Goal: Task Accomplishment & Management: Use online tool/utility

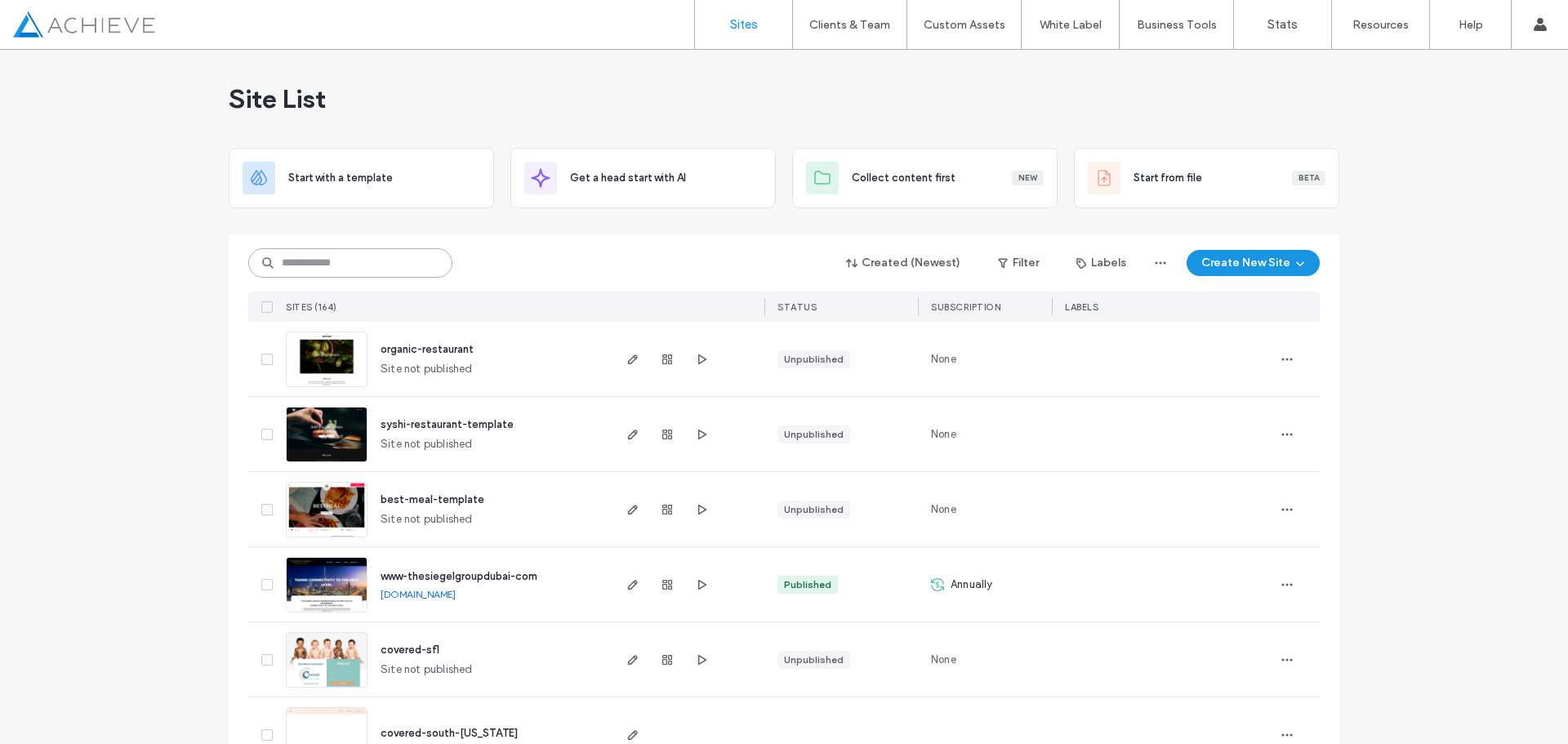
click at [380, 270] on input at bounding box center [350, 262] width 205 height 29
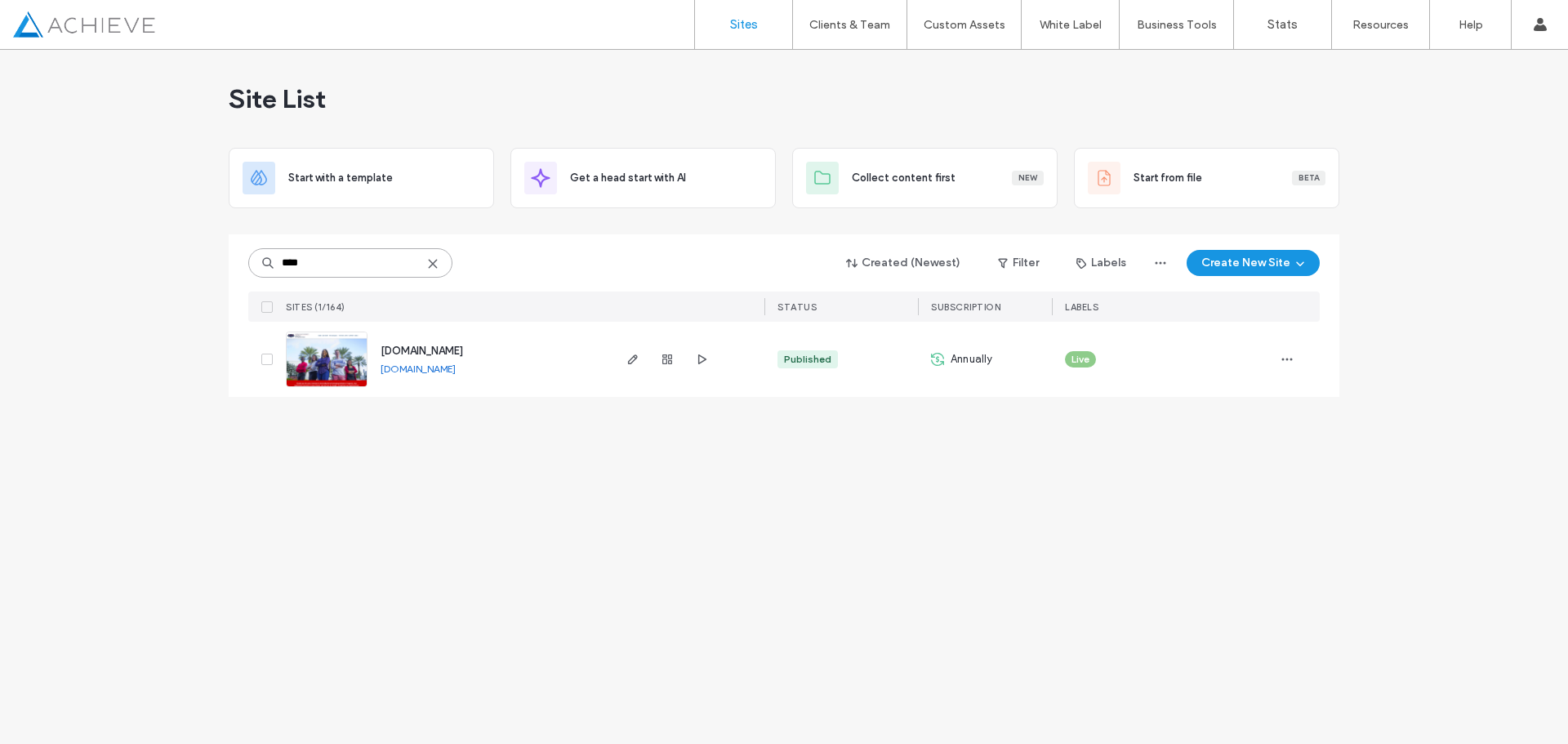
type input "****"
click at [635, 349] on div at bounding box center [668, 359] width 89 height 75
click at [635, 357] on use "button" at bounding box center [633, 360] width 10 height 10
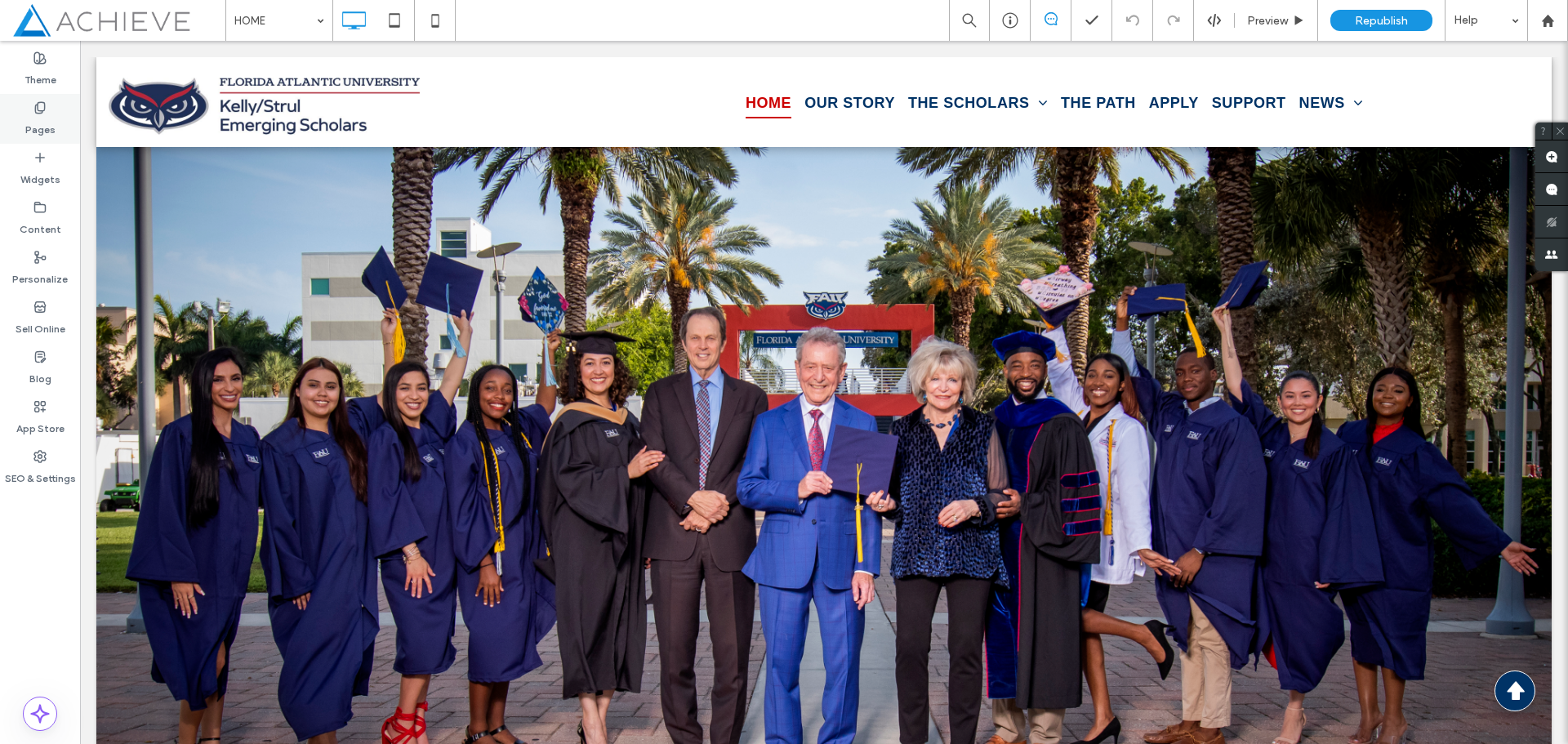
click at [47, 116] on label "Pages" at bounding box center [40, 125] width 30 height 23
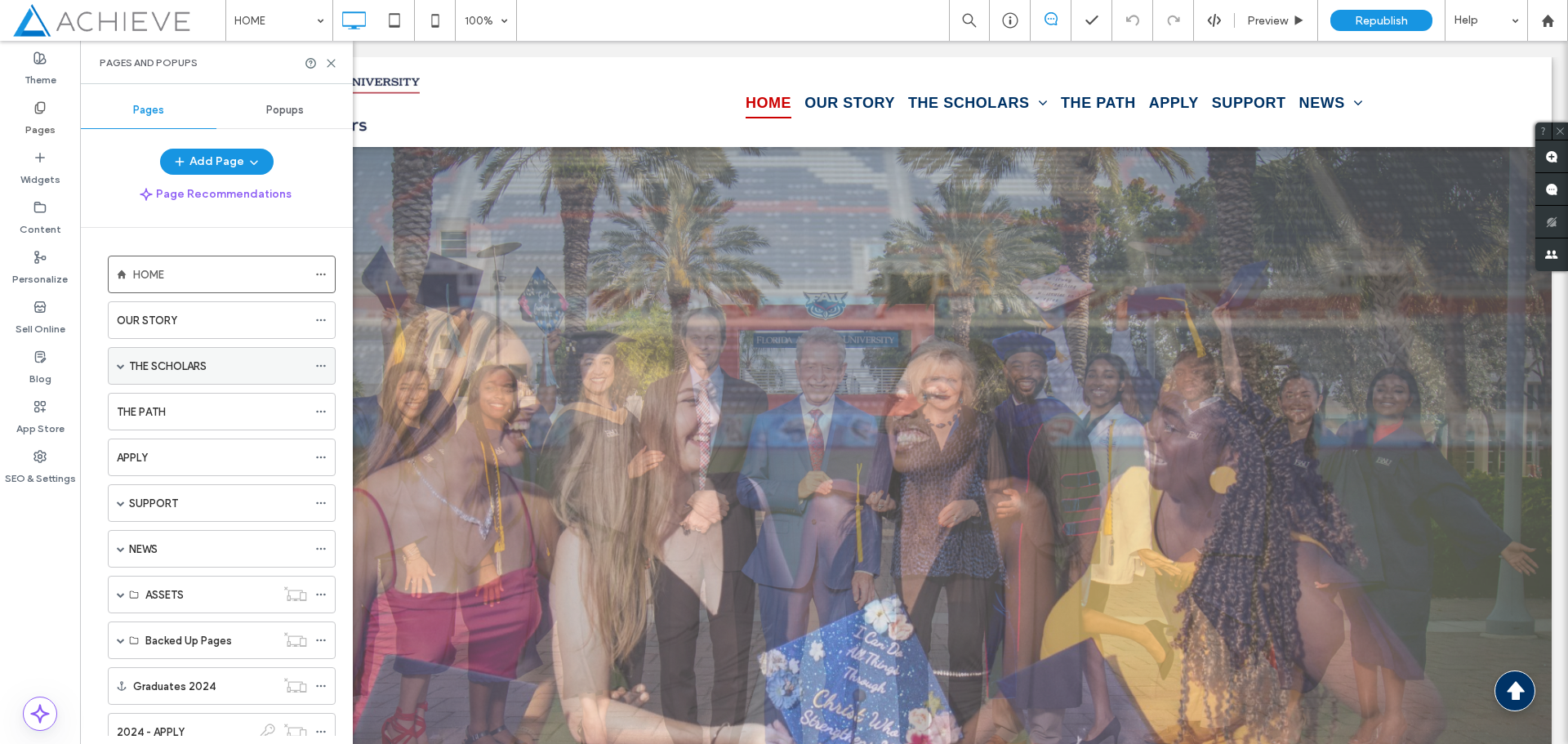
click at [184, 363] on label "THE SCHOLARS" at bounding box center [168, 367] width 78 height 28
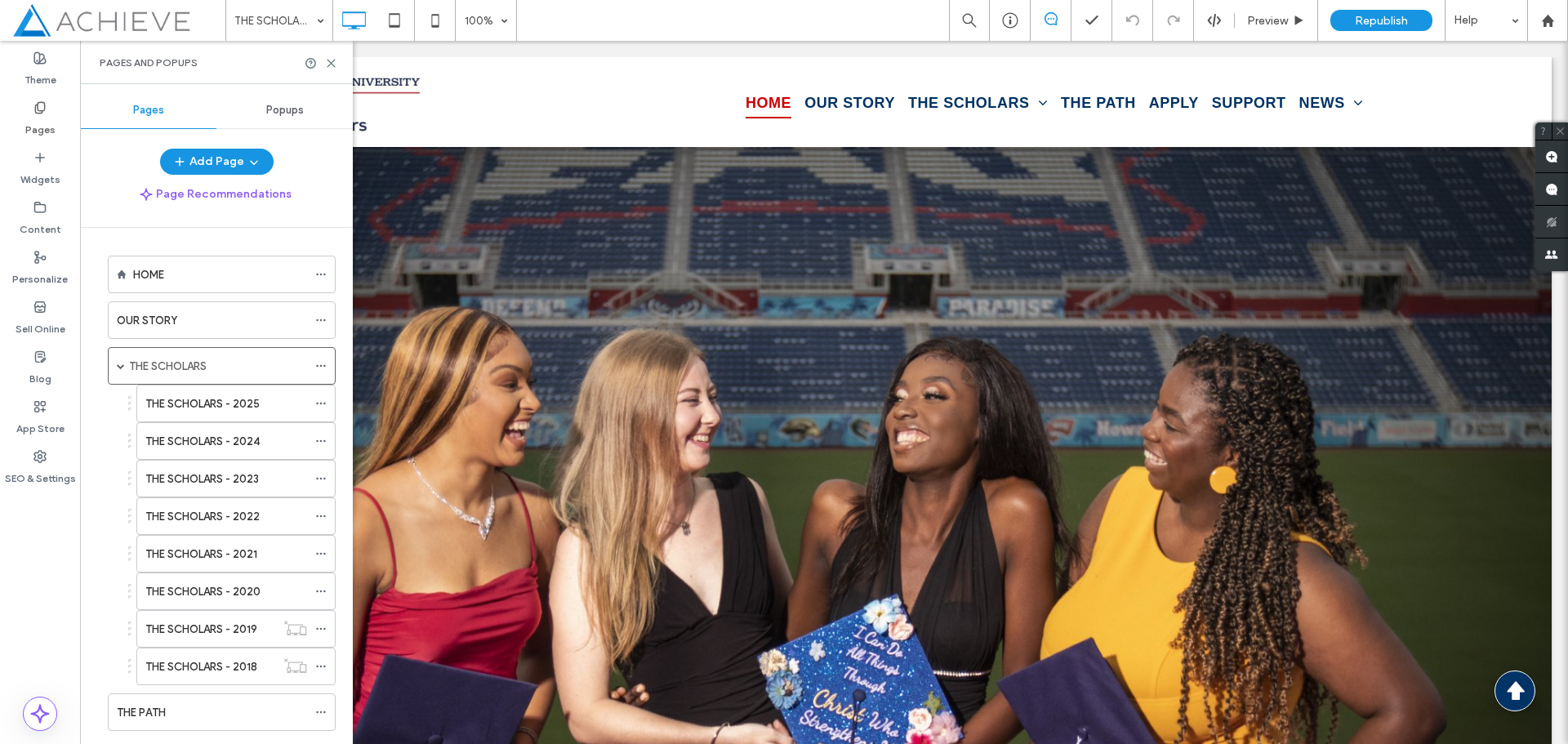
click at [330, 62] on use at bounding box center [331, 63] width 8 height 8
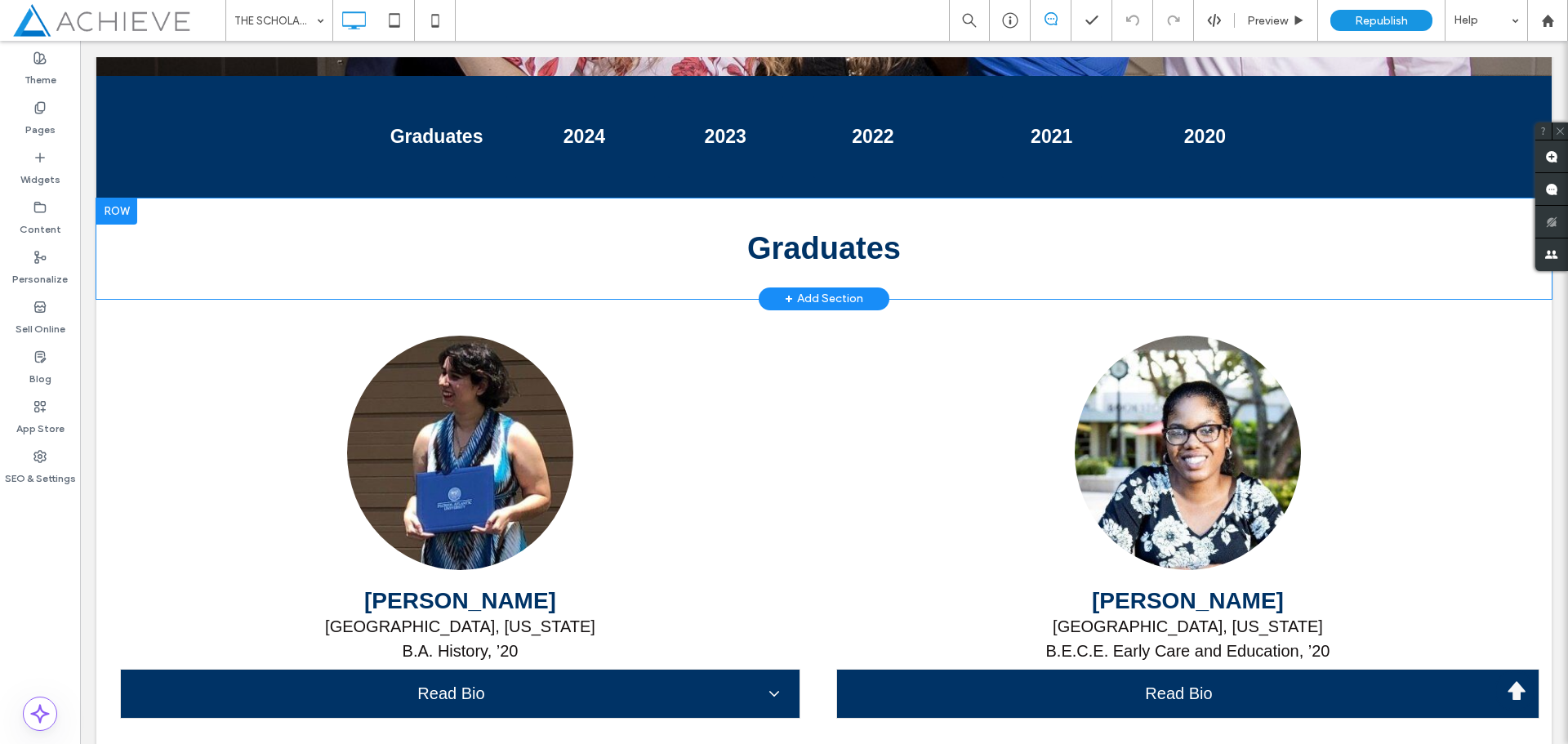
scroll to position [12509, 0]
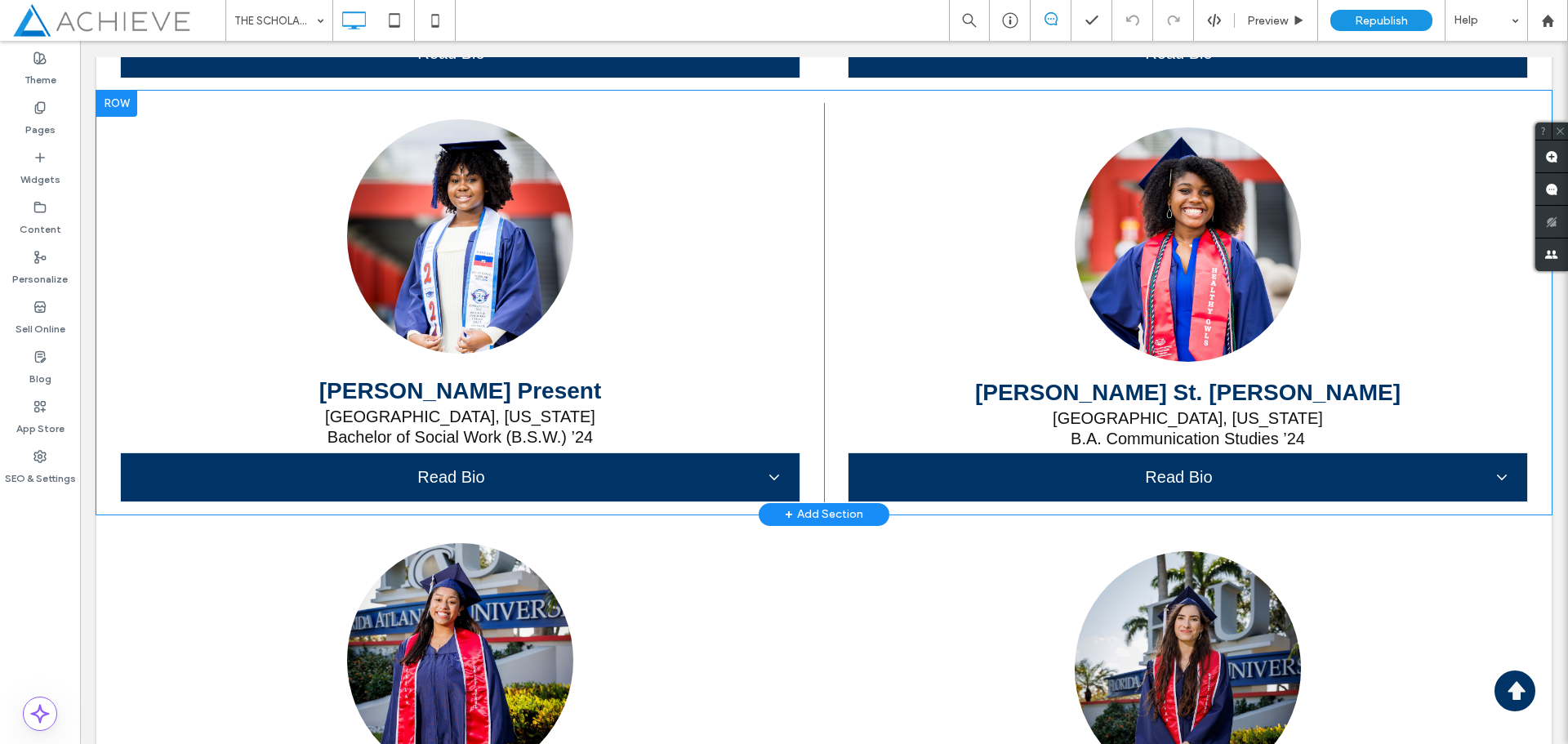
click at [1029, 265] on div "Button Huguette St. Hubert Lauderdale Lakes, Florida B.A. Communication Studies…" at bounding box center [1188, 302] width 728 height 399
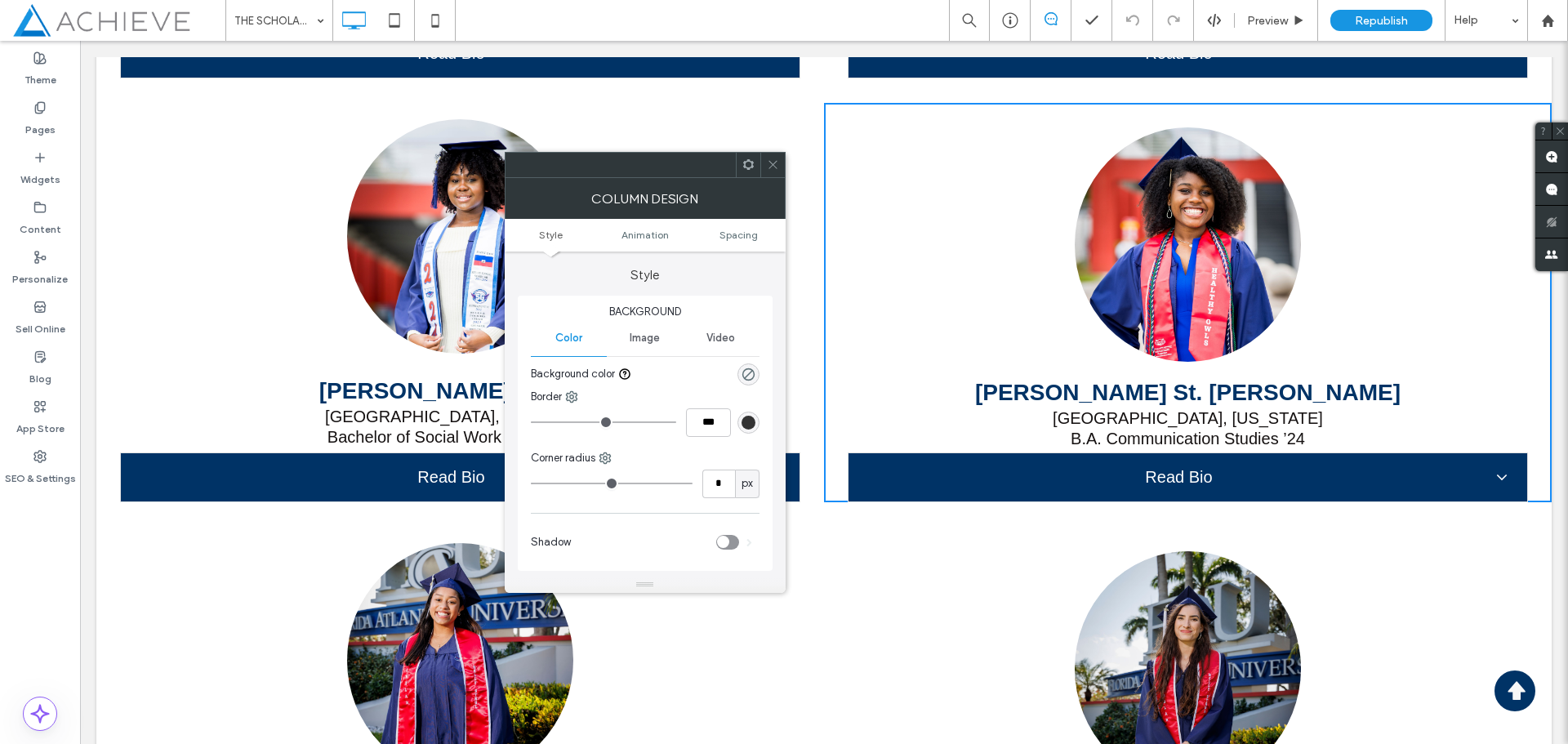
click at [776, 164] on icon at bounding box center [773, 164] width 13 height 13
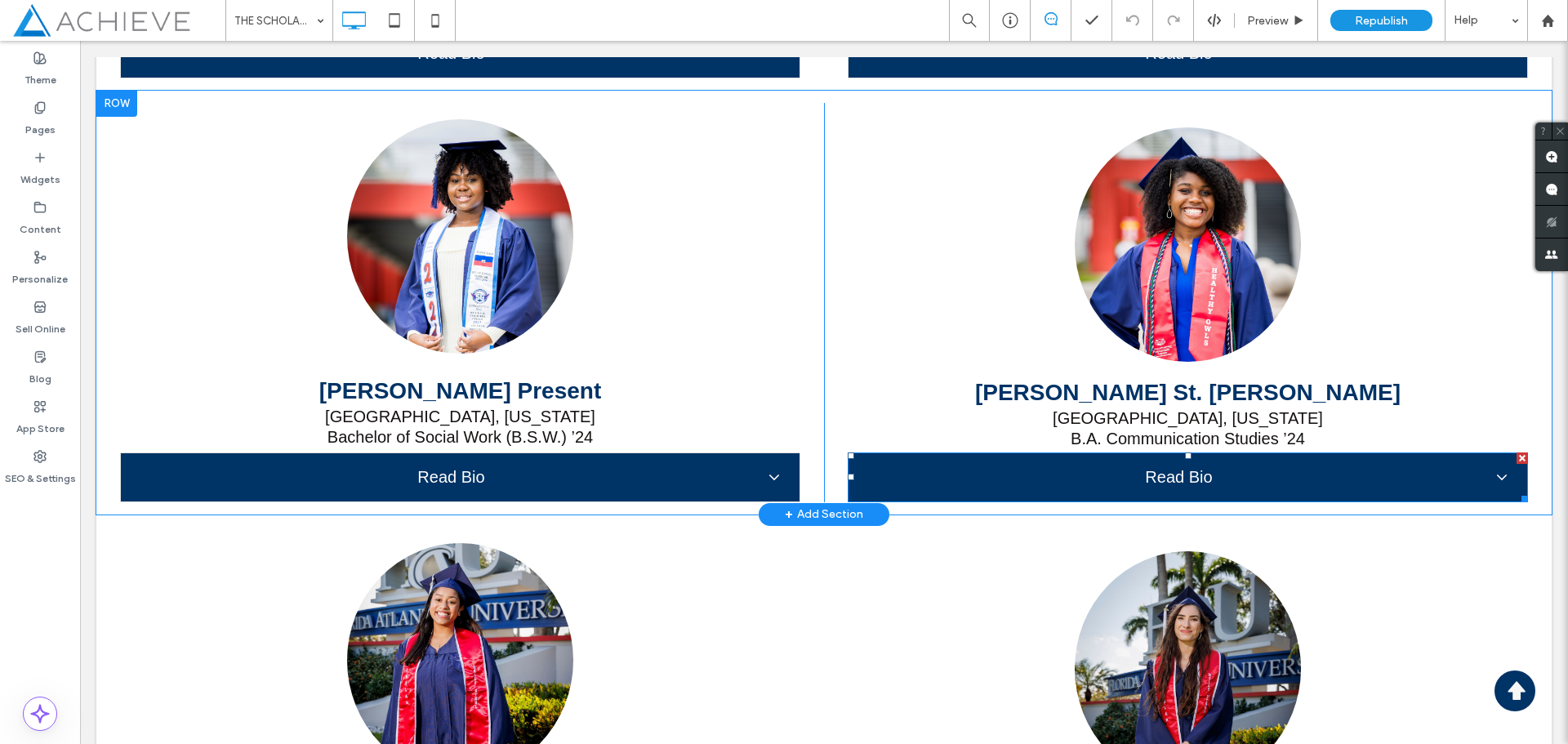
click at [1444, 485] on span at bounding box center [1188, 478] width 680 height 50
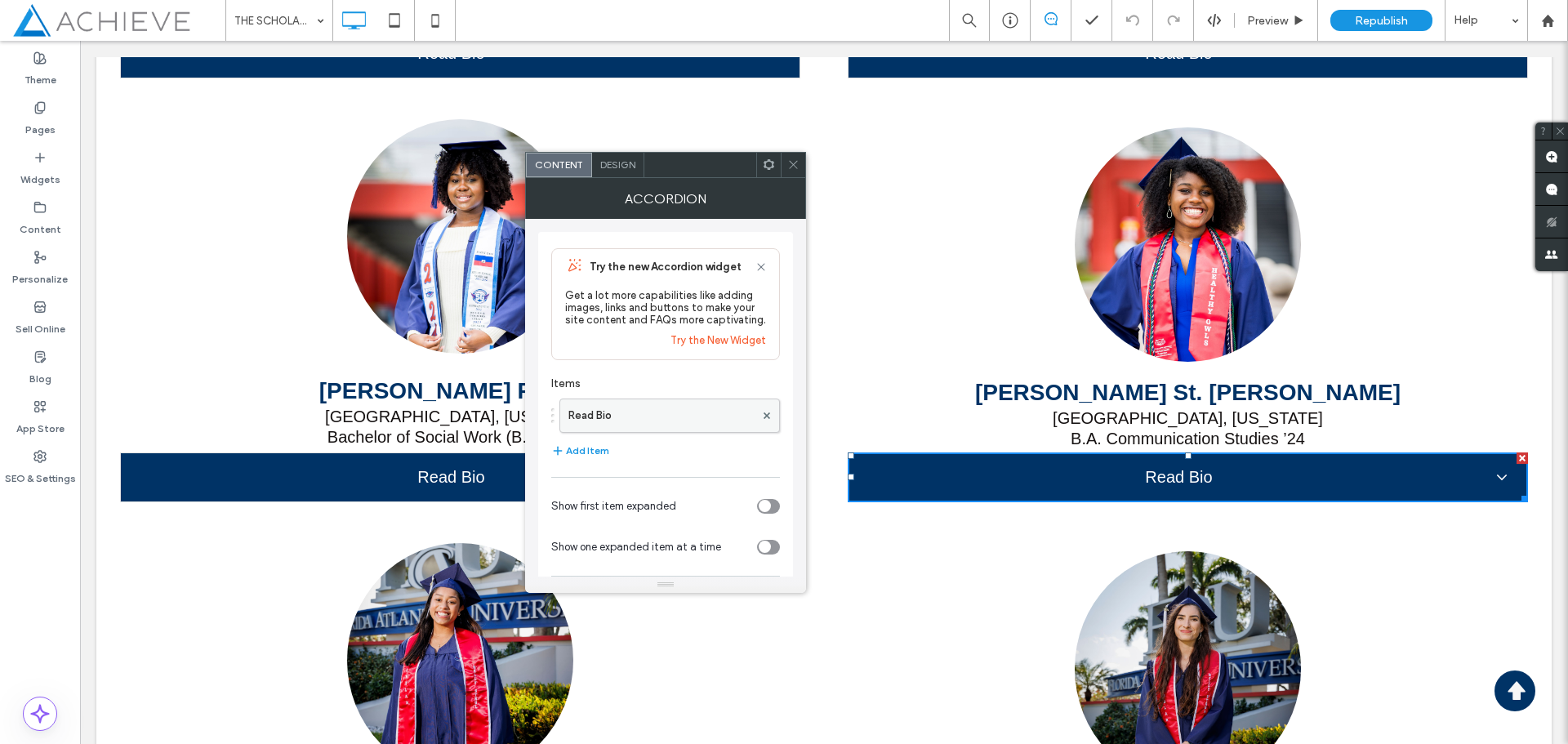
scroll to position [73, 0]
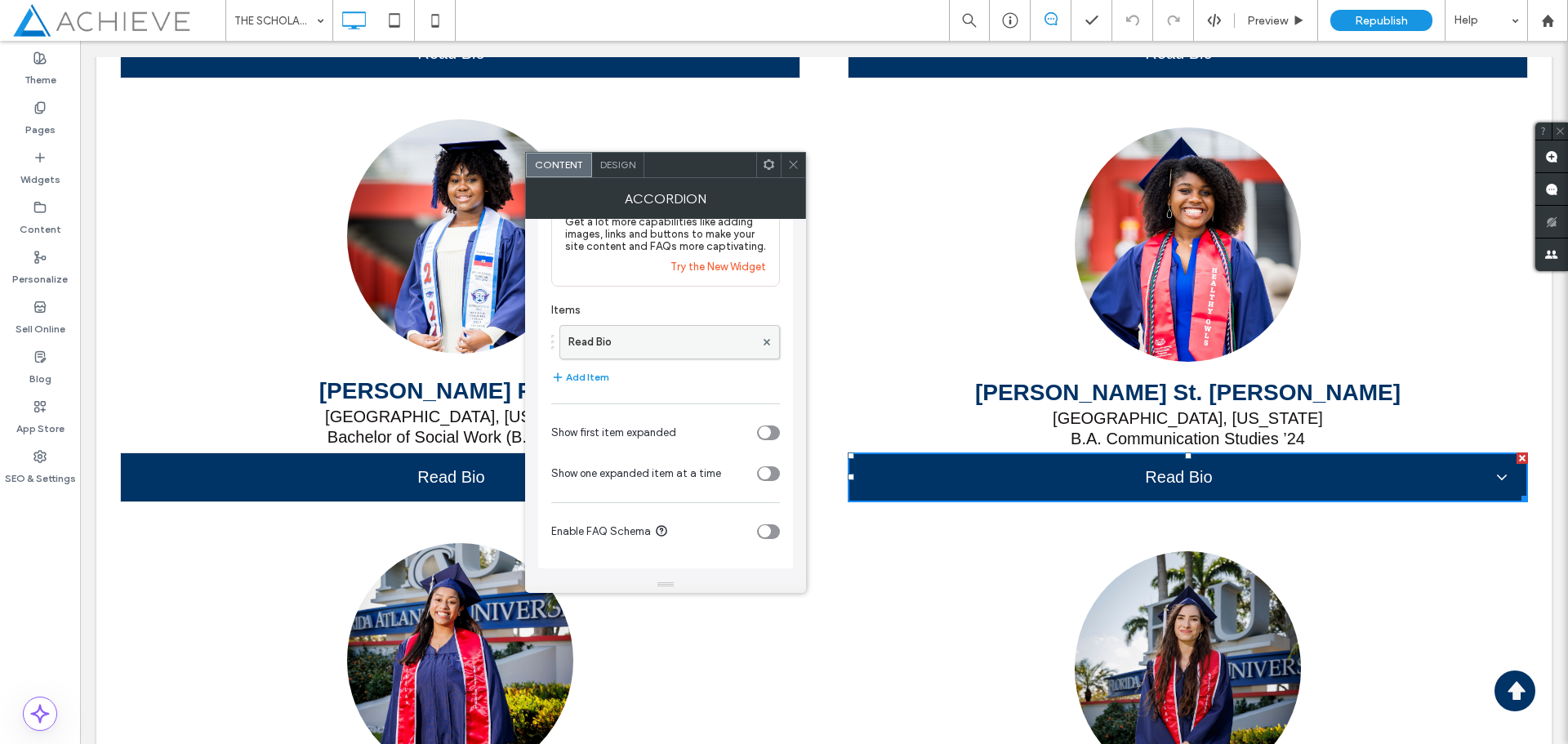
click at [591, 353] on label "Read Bio" at bounding box center [661, 342] width 186 height 33
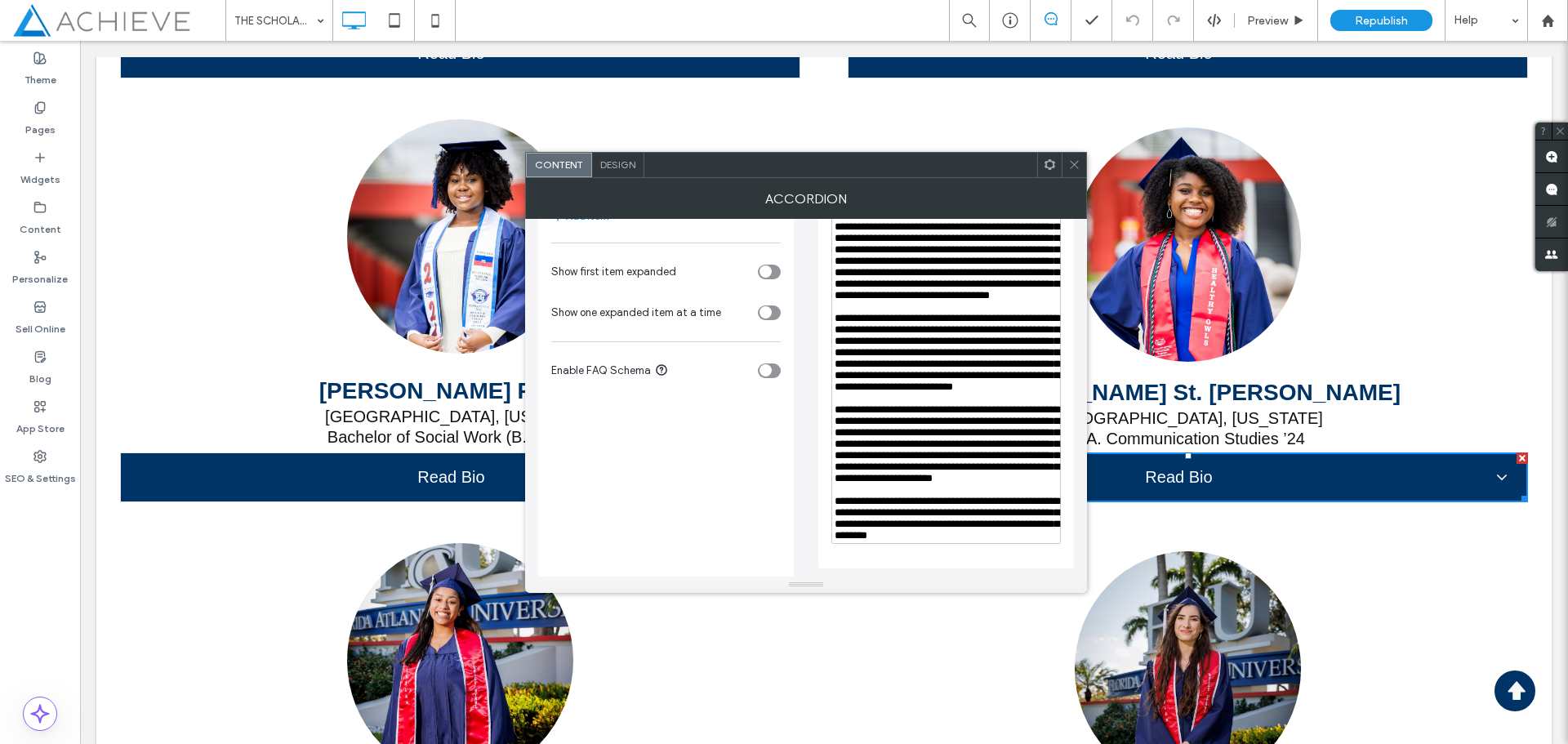
scroll to position [347, 0]
click at [1070, 164] on icon at bounding box center [1075, 164] width 13 height 13
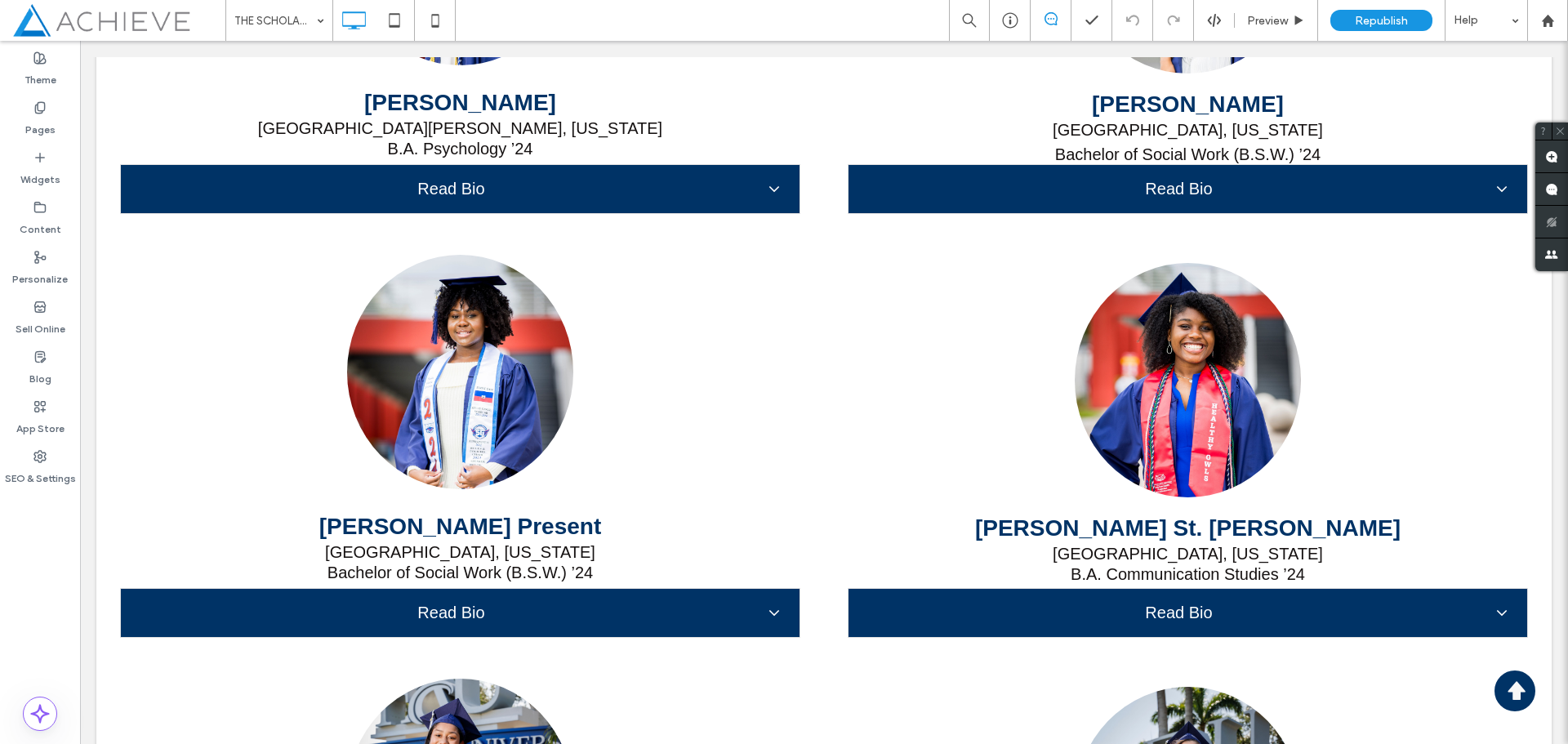
scroll to position [12372, 0]
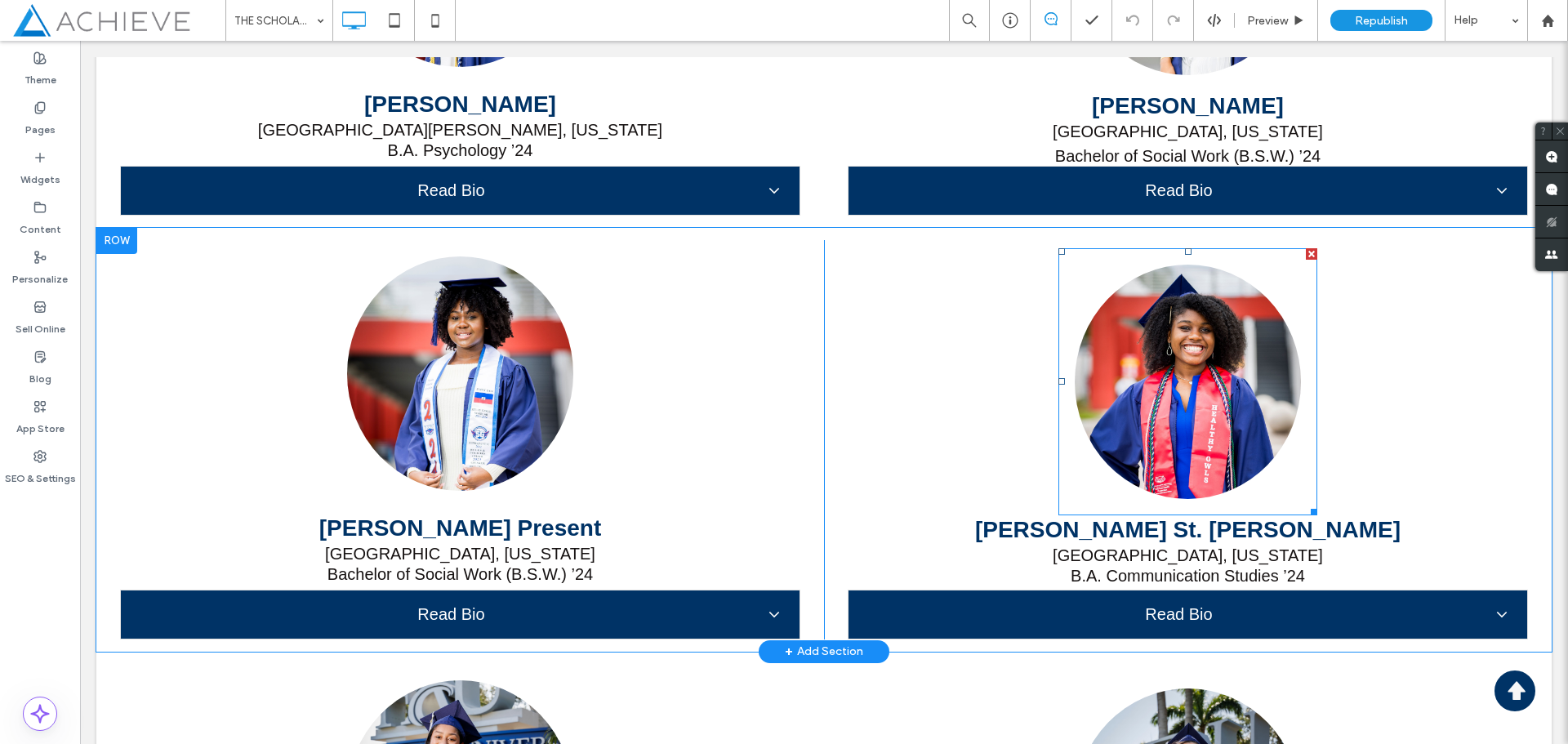
click at [1306, 252] on div at bounding box center [1312, 254] width 12 height 12
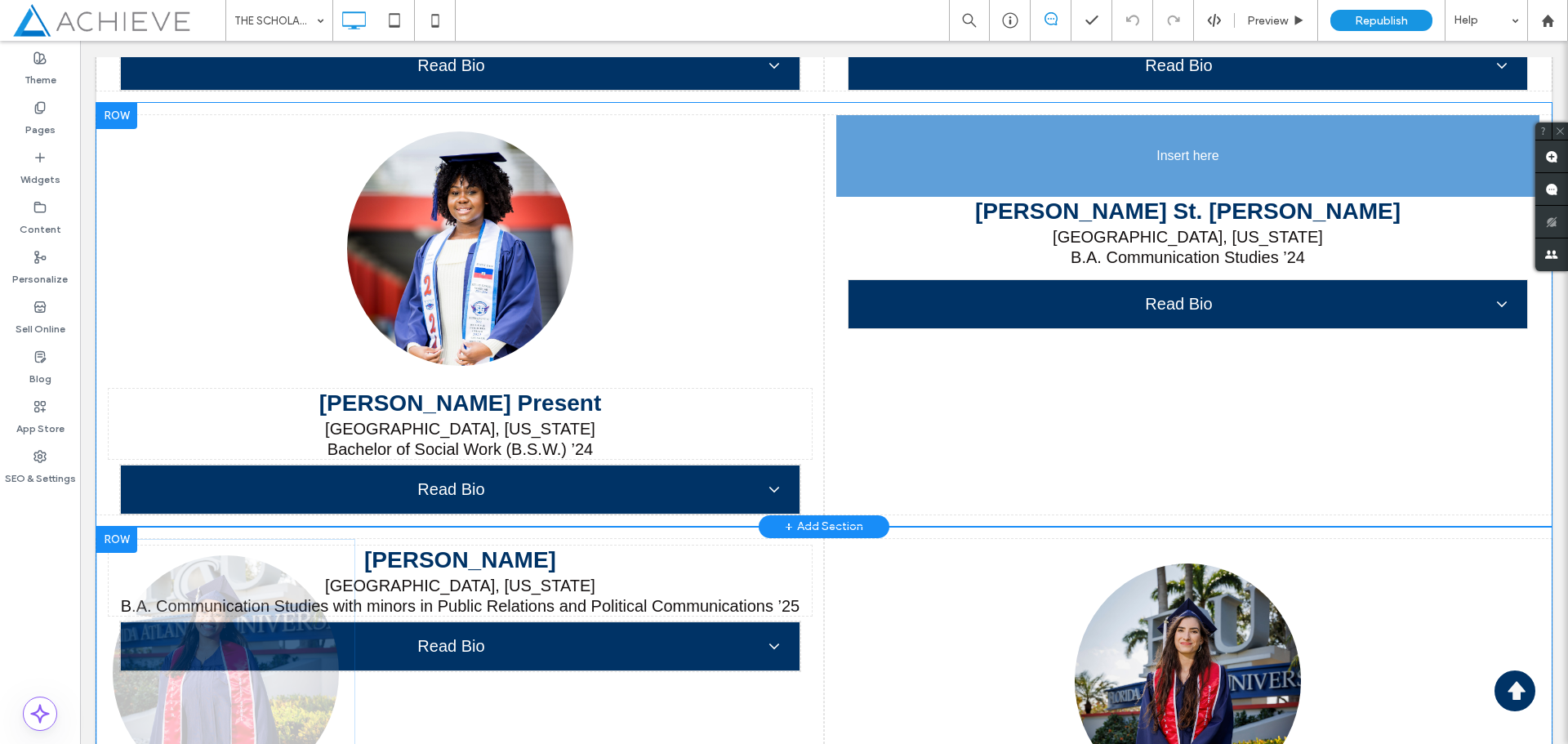
scroll to position [12522, 0]
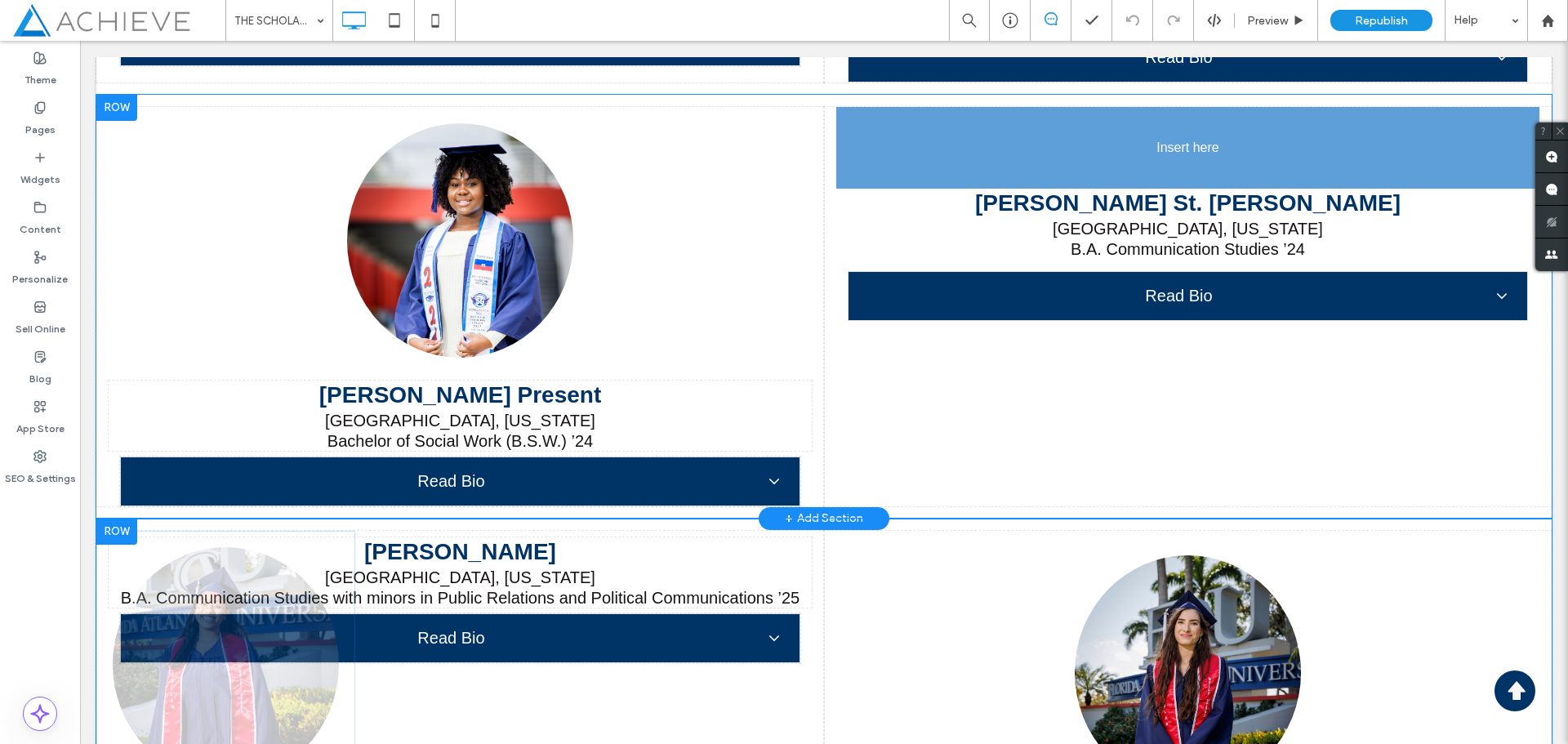
drag, startPoint x: 468, startPoint y: 644, endPoint x: 1339, endPoint y: 246, distance: 957.6
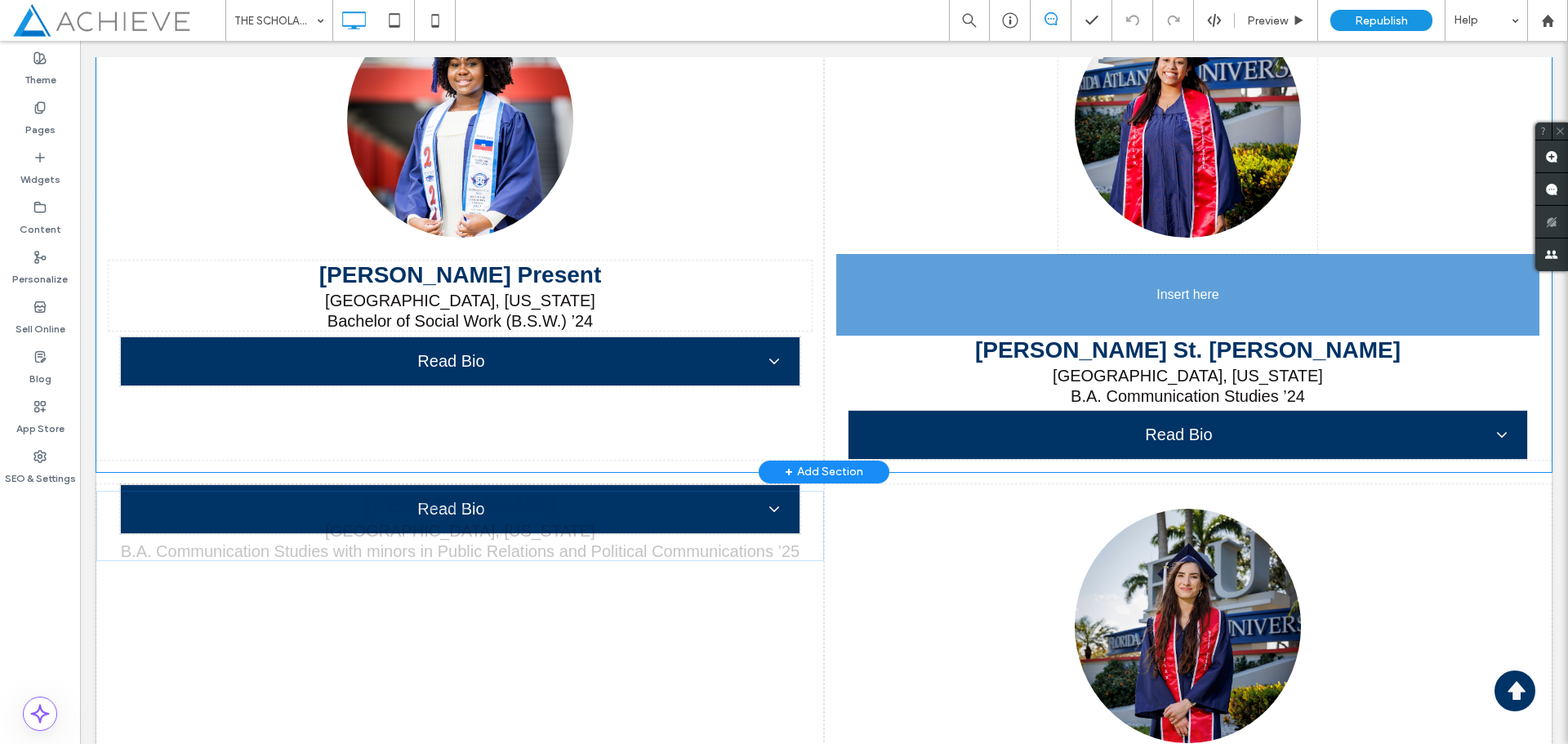
scroll to position [12716, 0]
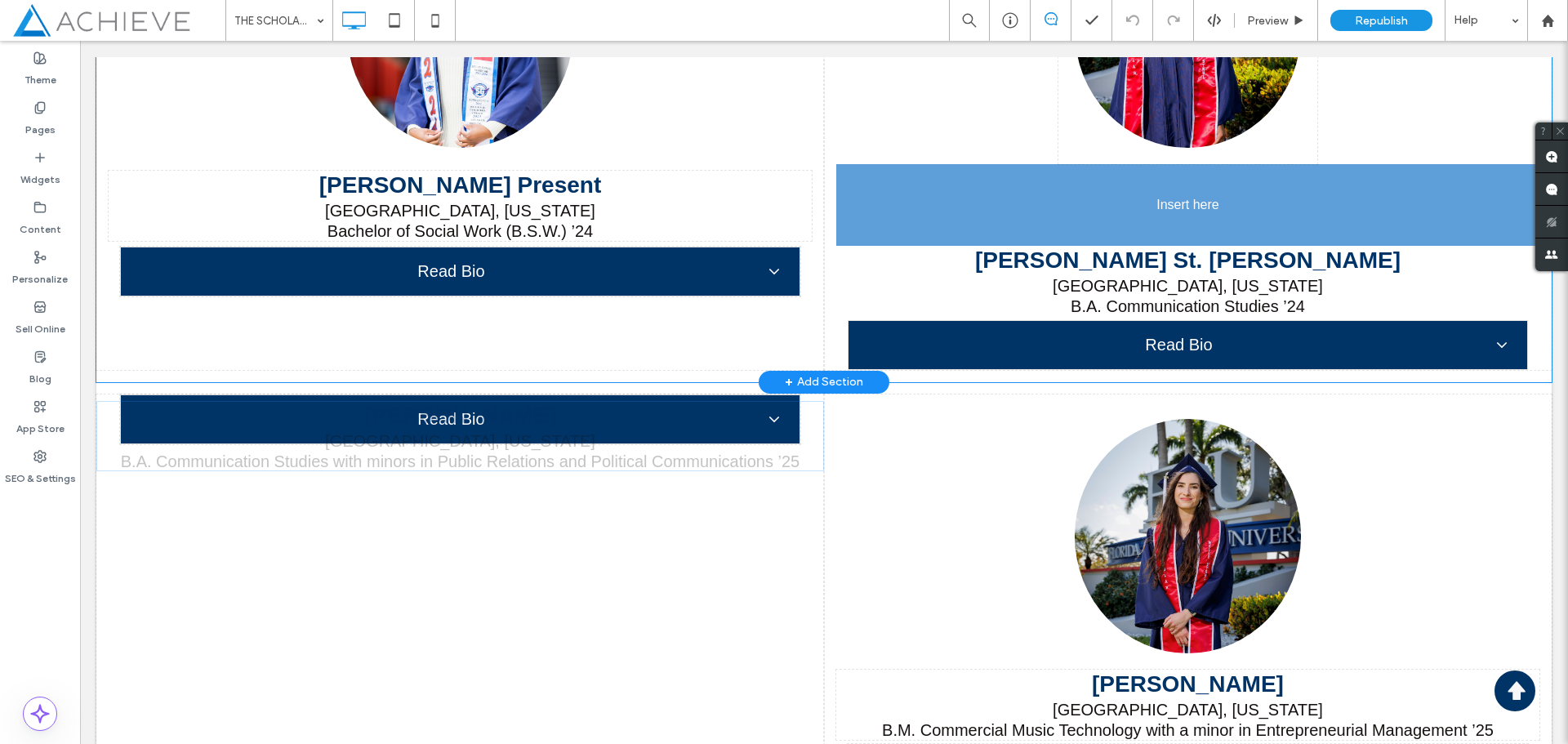
drag, startPoint x: 473, startPoint y: 459, endPoint x: 1247, endPoint y: 319, distance: 786.6
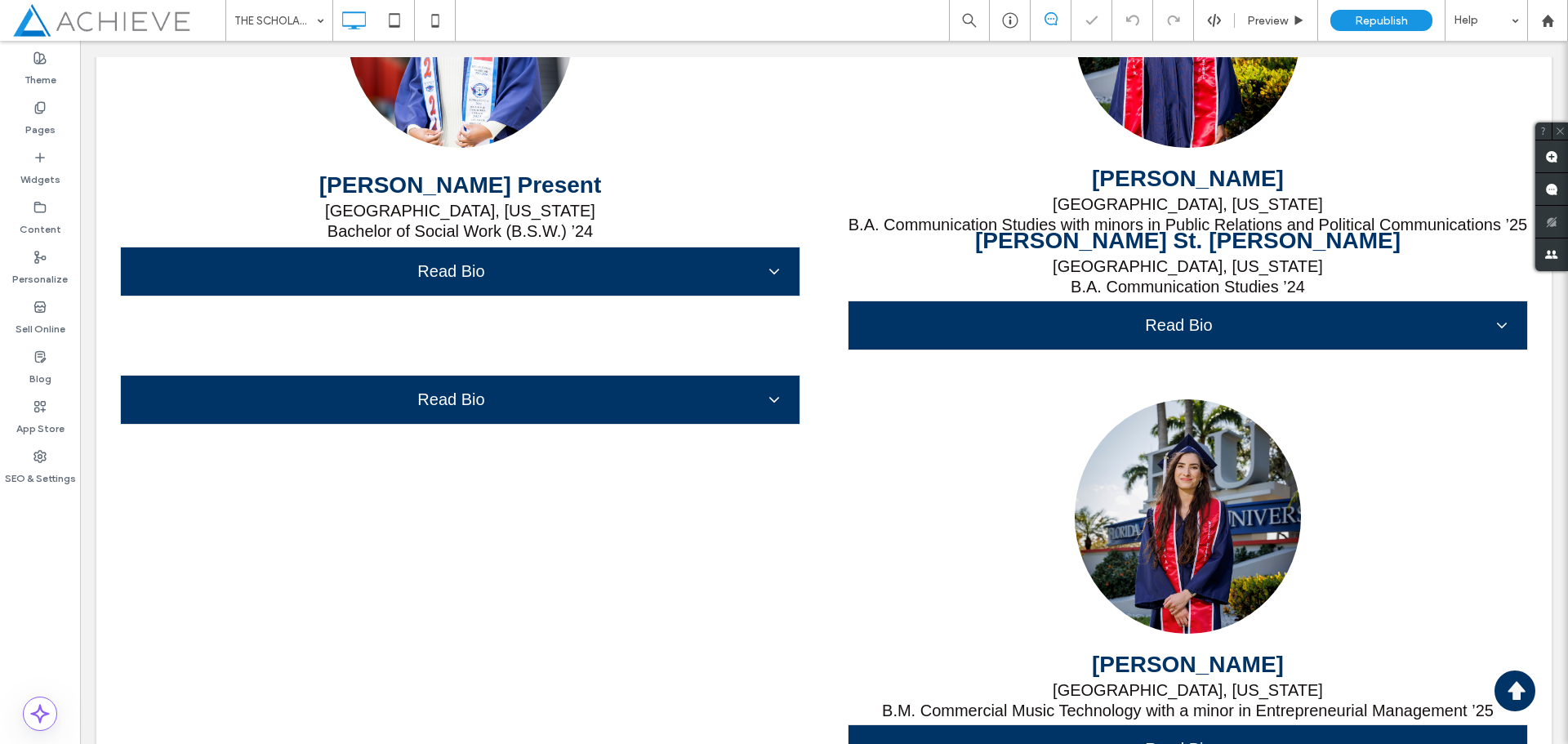
scroll to position [12696, 0]
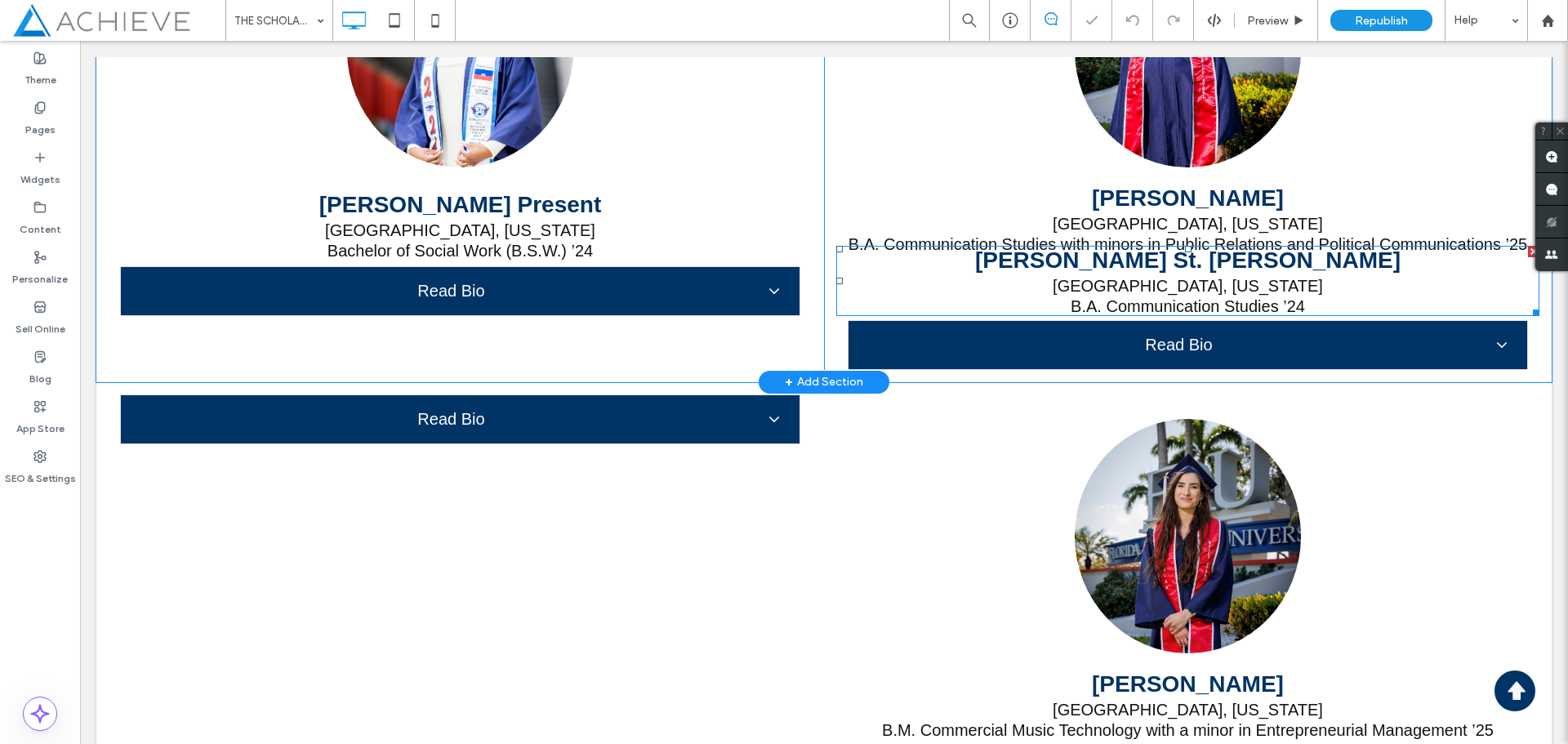
click at [1529, 251] on div at bounding box center [1535, 251] width 12 height 12
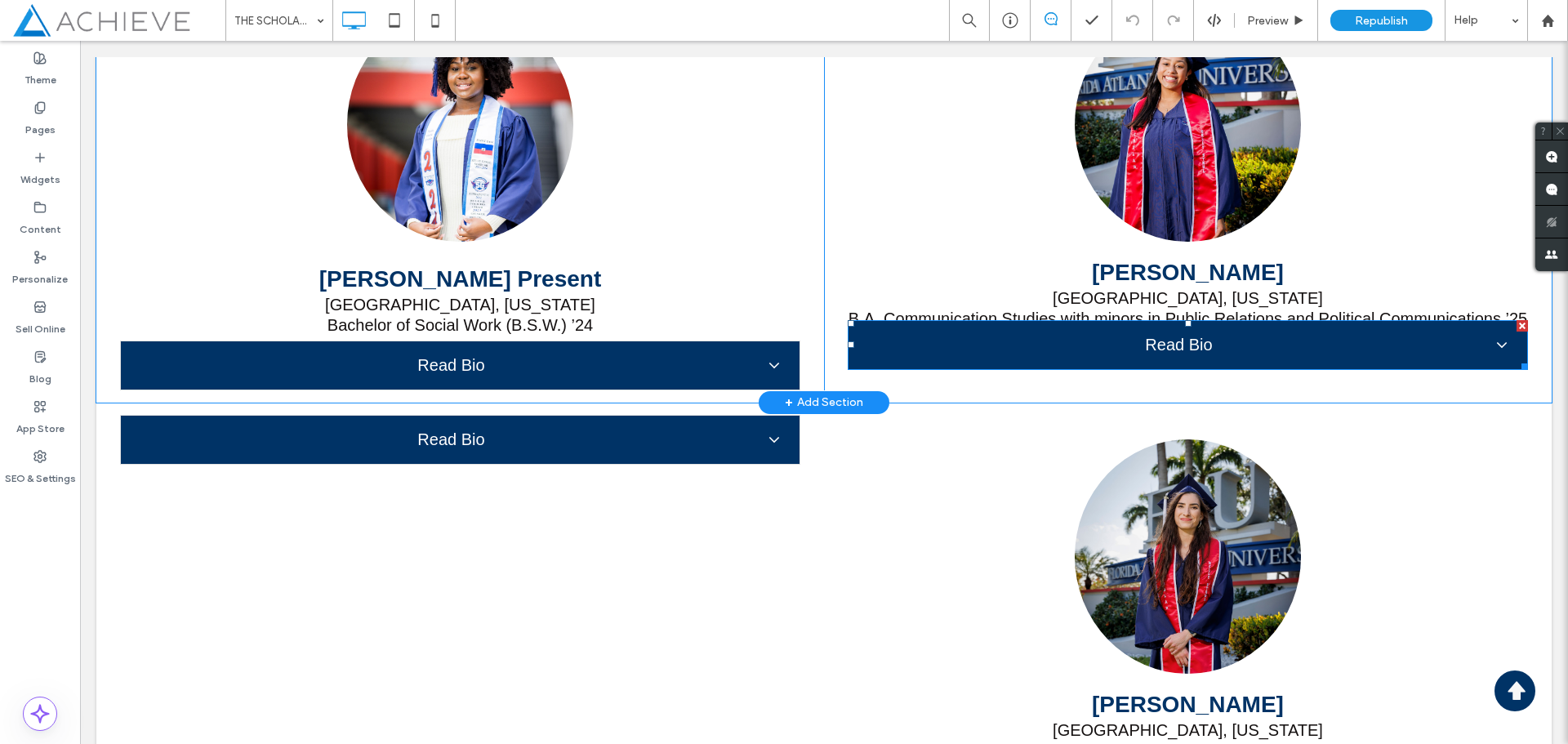
drag, startPoint x: 1514, startPoint y: 328, endPoint x: 1567, endPoint y: 375, distance: 70.8
click at [1517, 328] on div at bounding box center [1523, 326] width 12 height 12
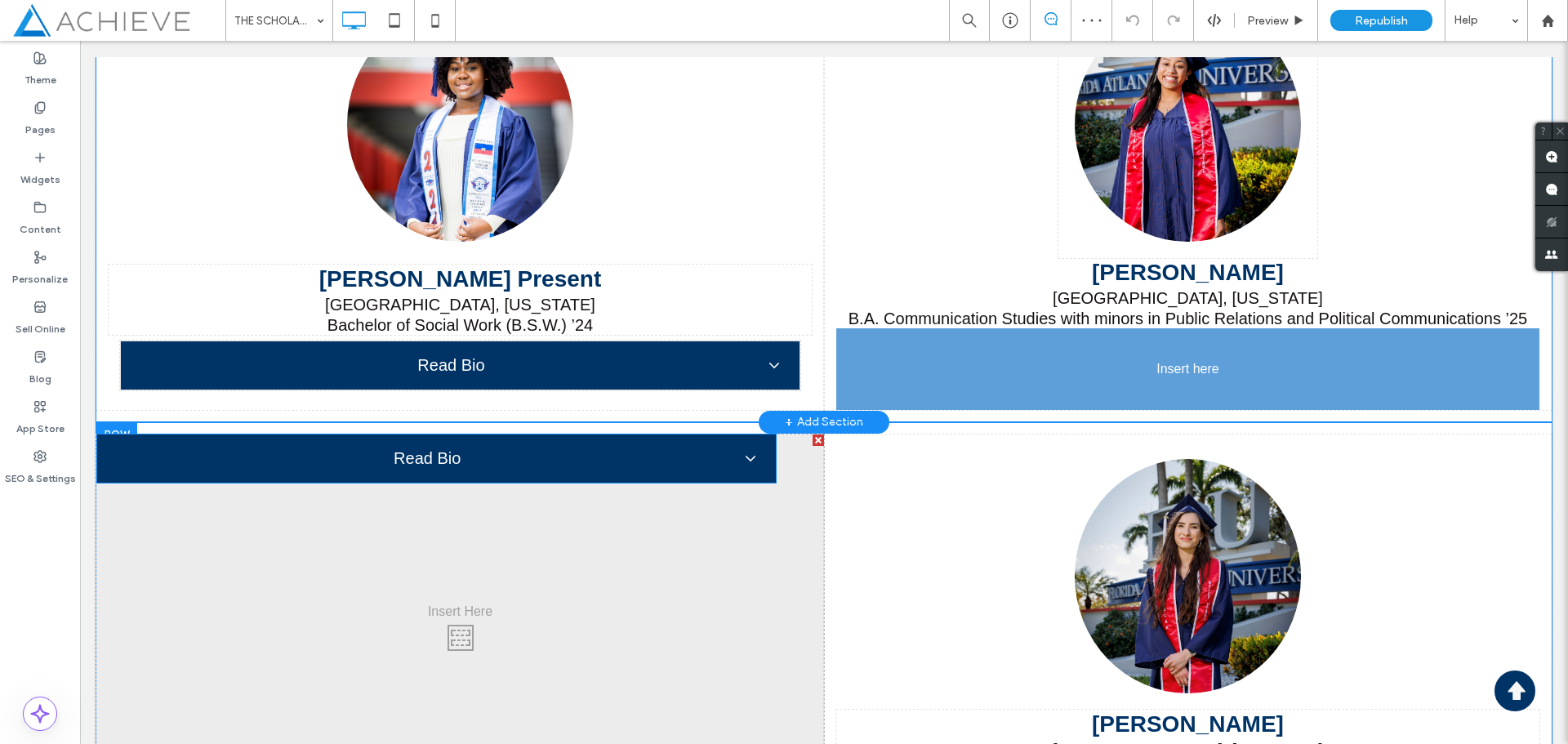
drag, startPoint x: 550, startPoint y: 447, endPoint x: 1231, endPoint y: 424, distance: 681.4
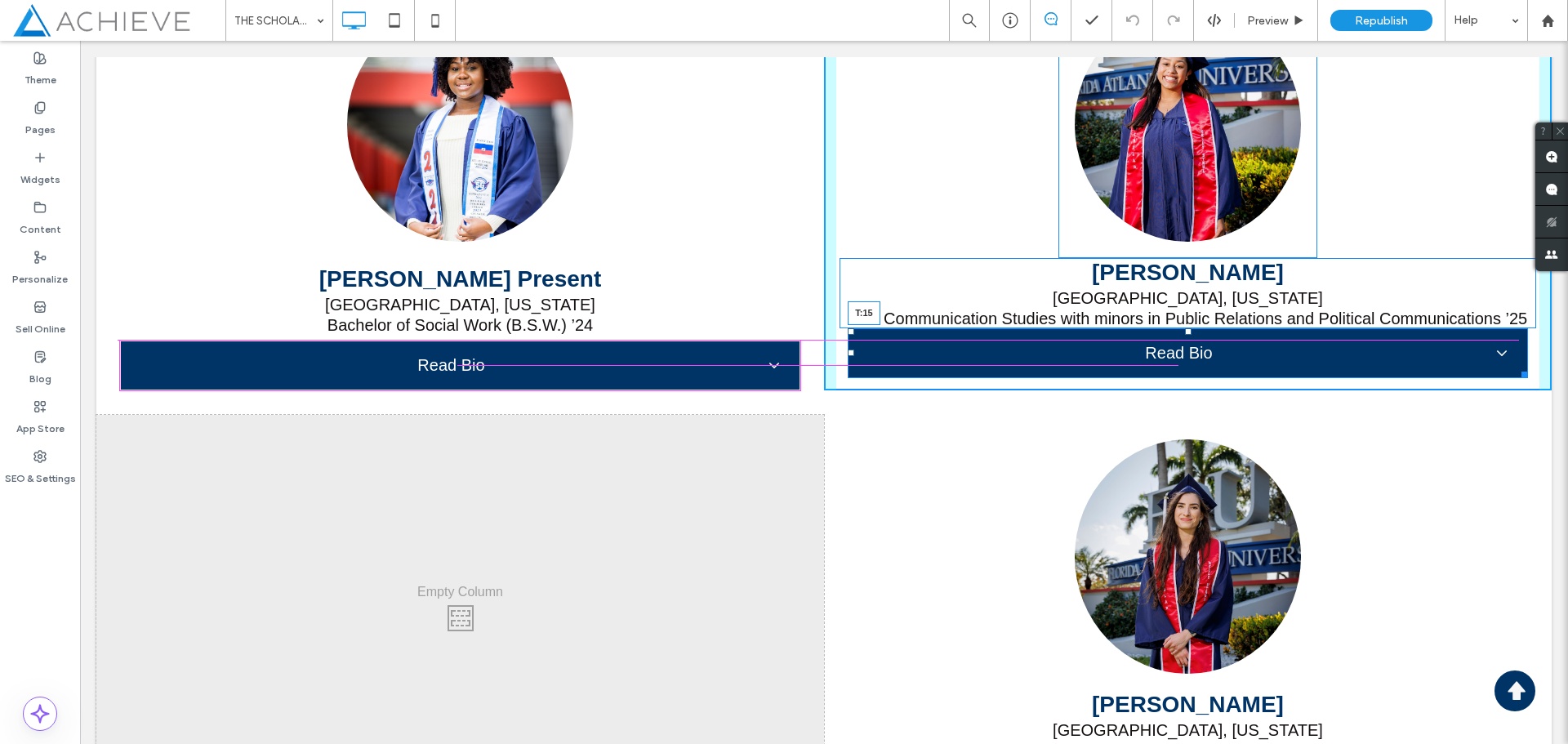
drag, startPoint x: 1181, startPoint y: 331, endPoint x: 1315, endPoint y: 386, distance: 144.8
click at [1186, 335] on div at bounding box center [1189, 332] width 7 height 7
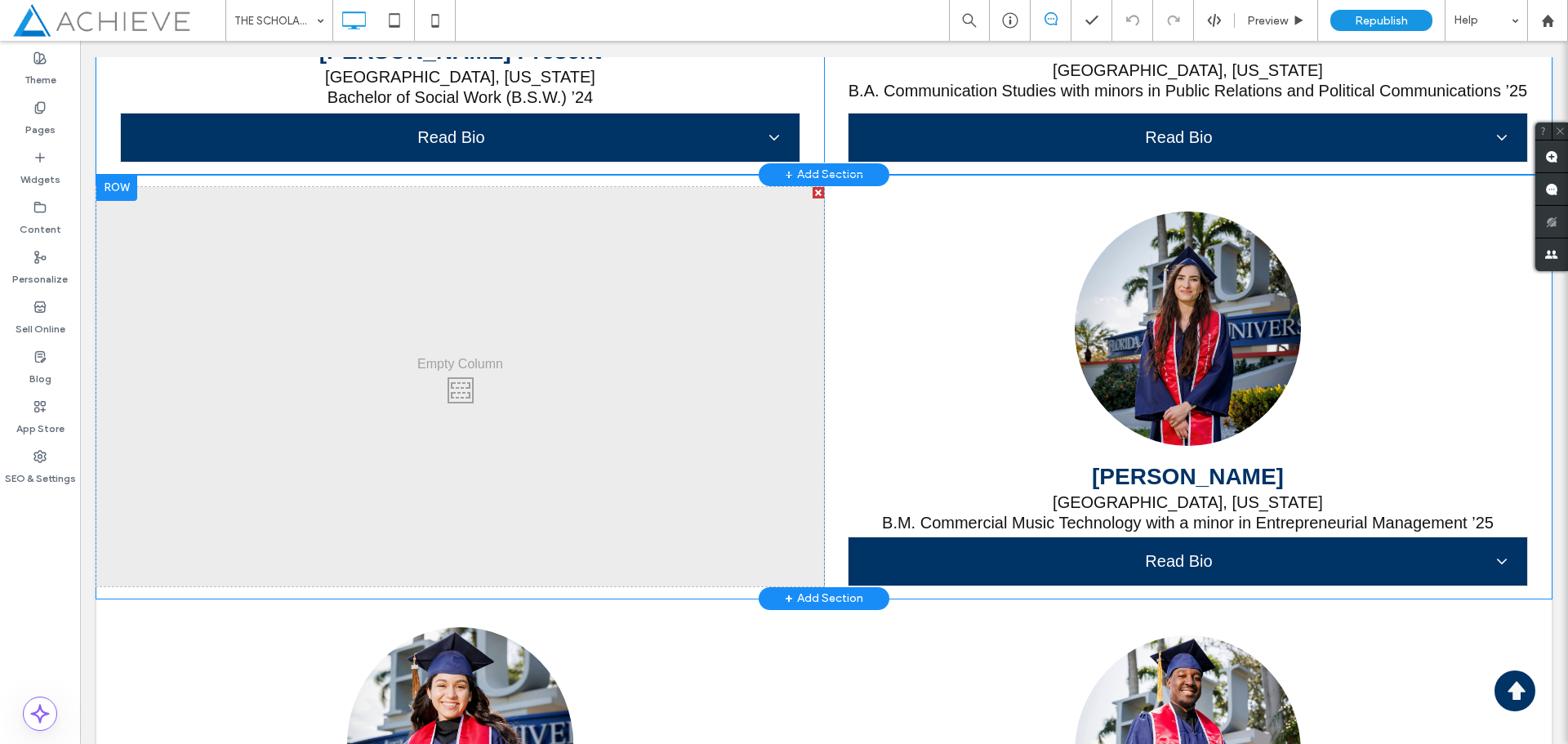
scroll to position [12867, 0]
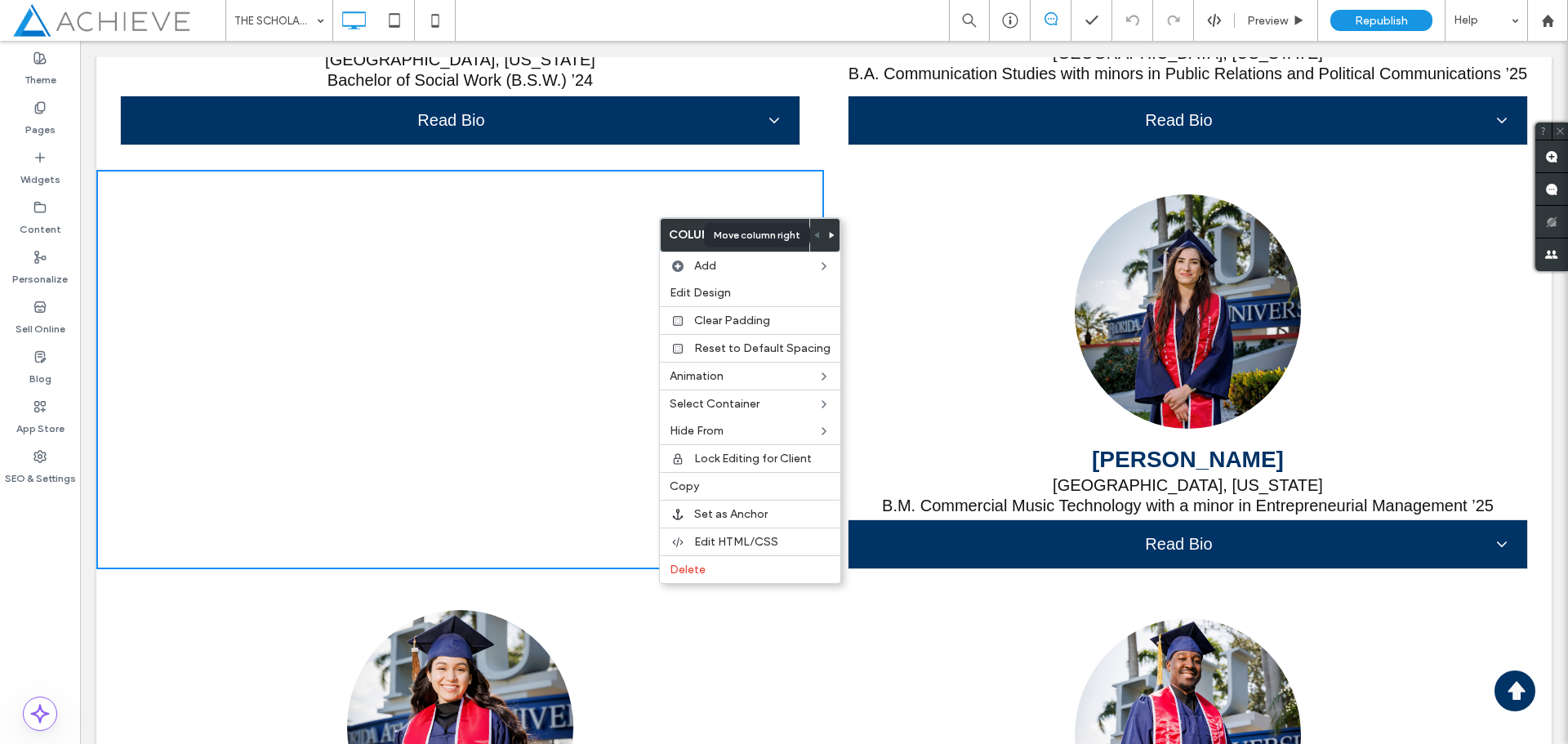
click at [829, 233] on icon at bounding box center [832, 235] width 7 height 7
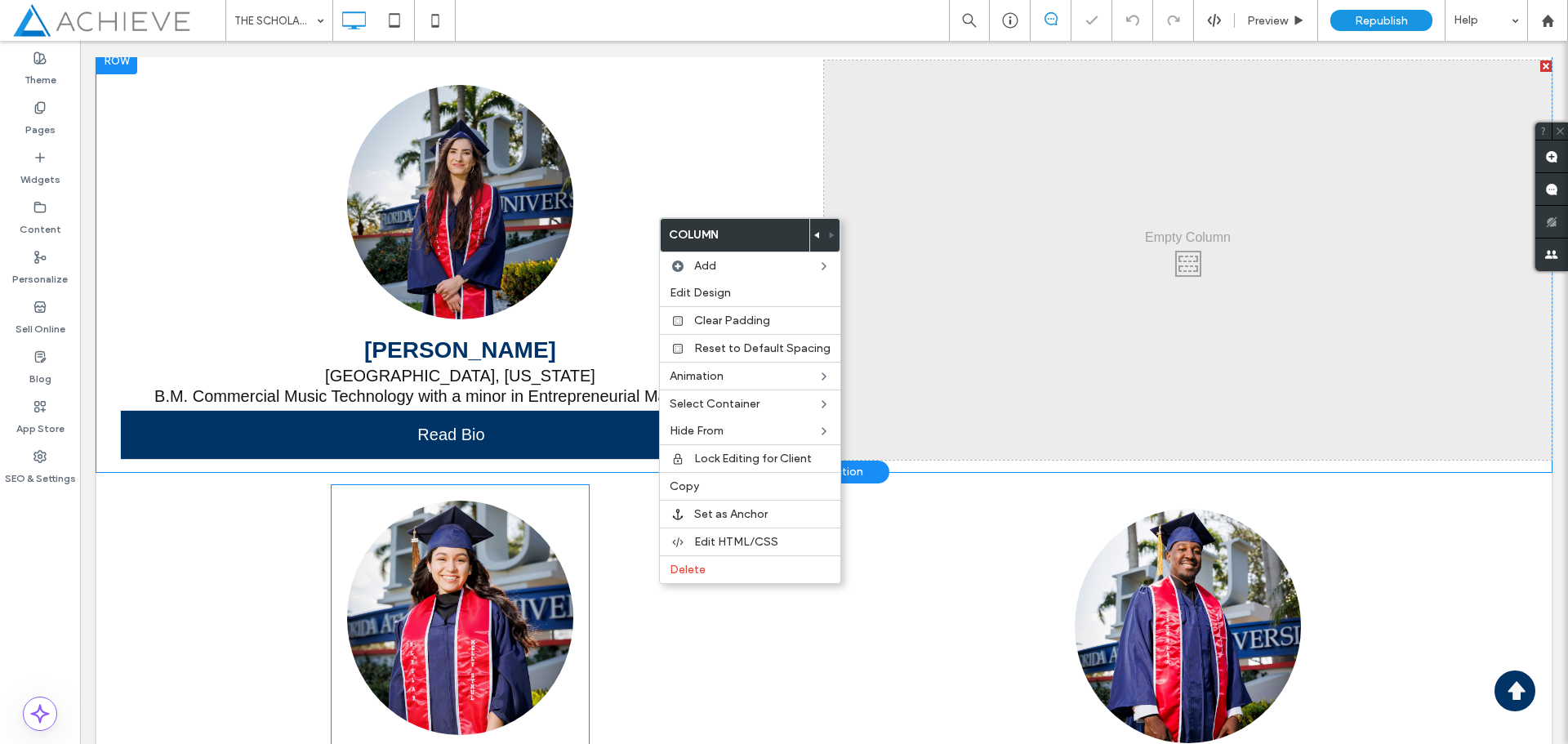
scroll to position [13111, 0]
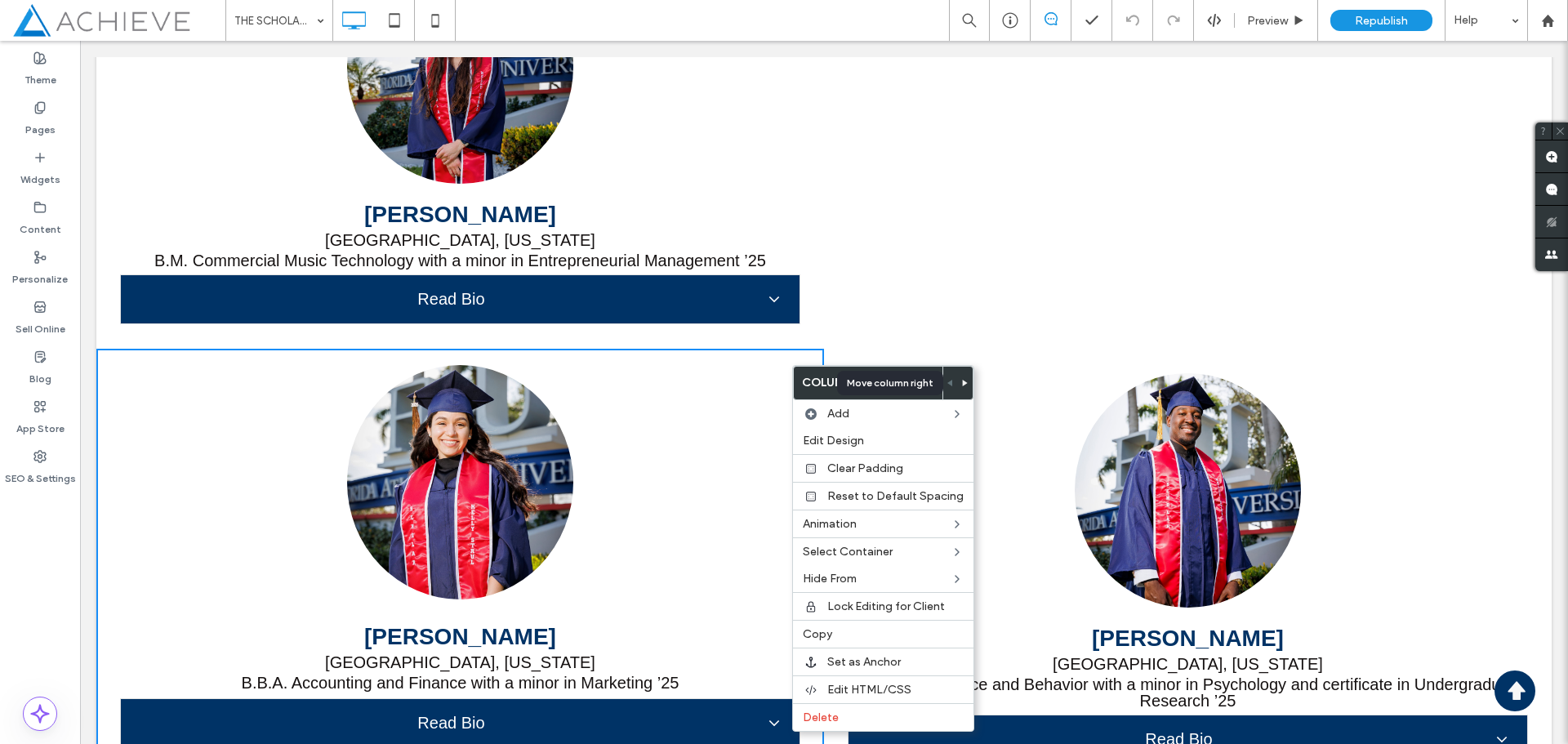
click at [963, 382] on icon at bounding box center [966, 383] width 7 height 7
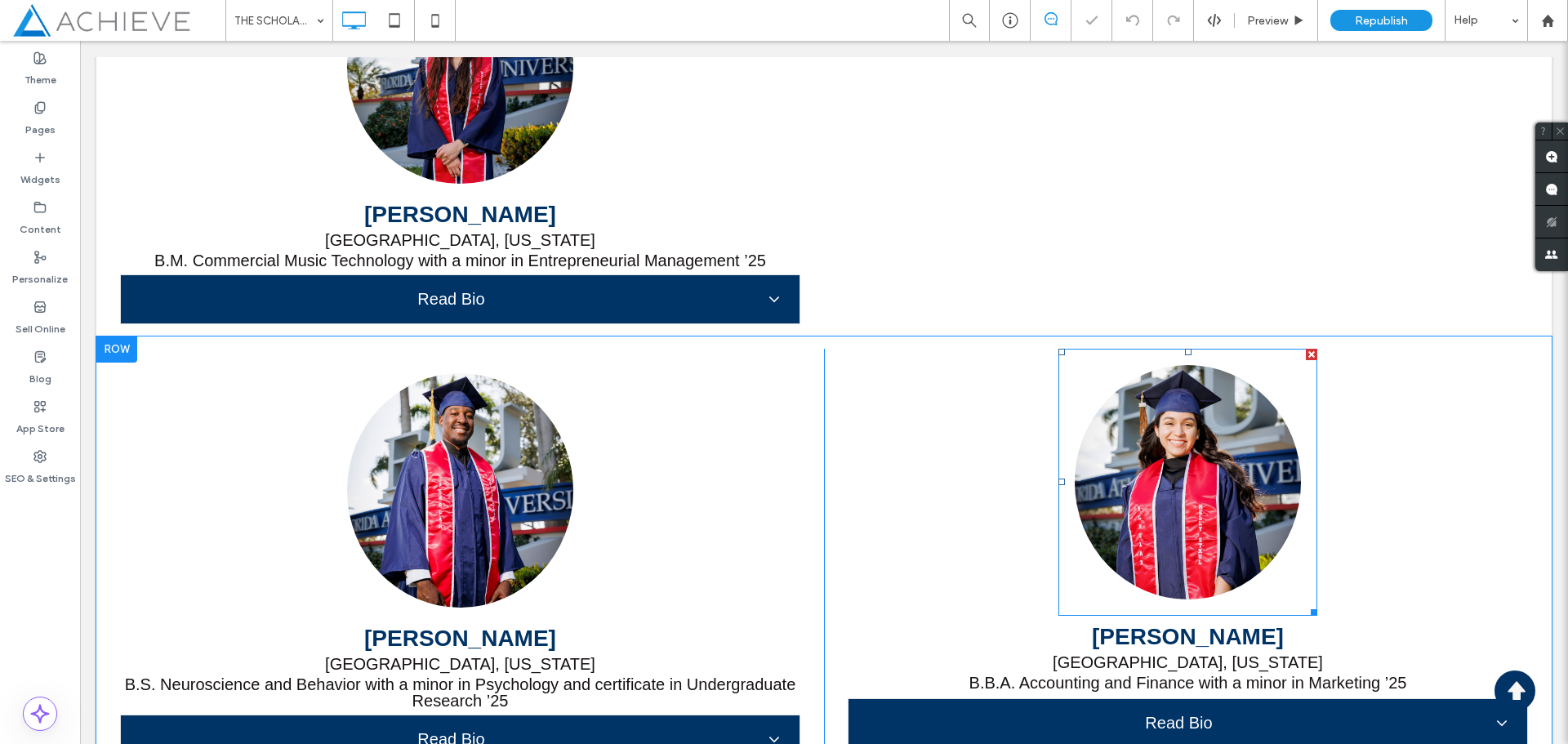
scroll to position [13030, 0]
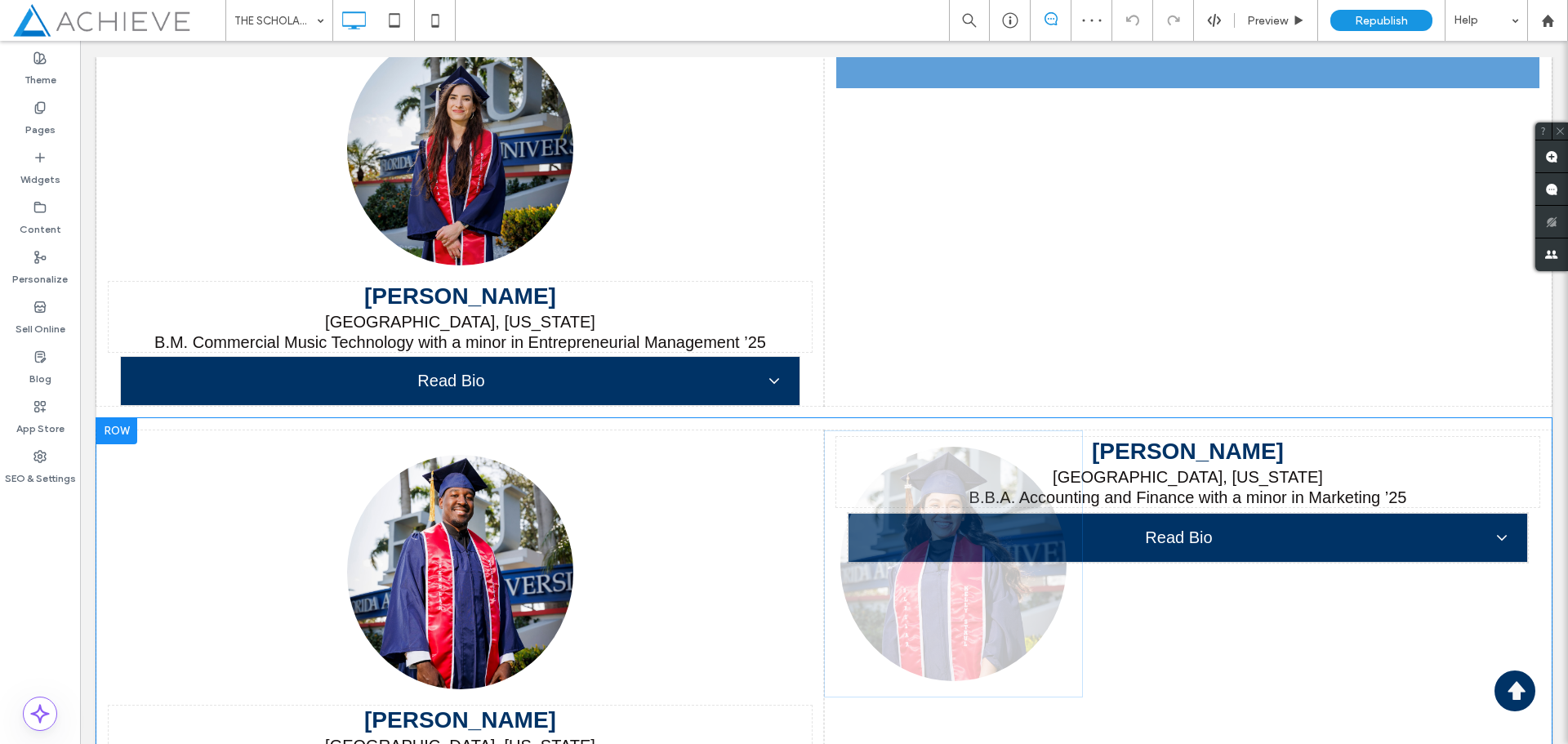
drag, startPoint x: 1201, startPoint y: 497, endPoint x: 1264, endPoint y: 256, distance: 249.1
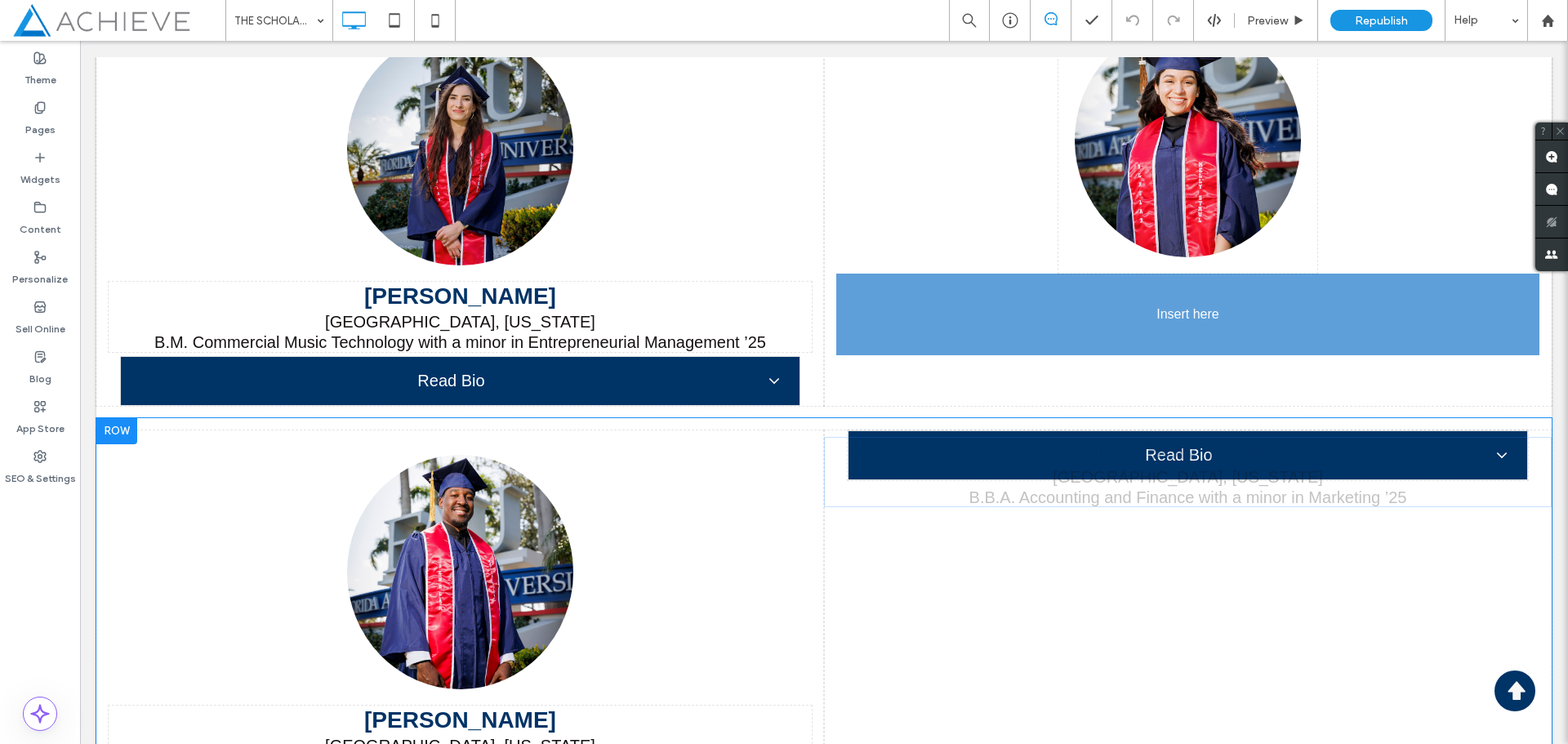
drag, startPoint x: 1220, startPoint y: 455, endPoint x: 1105, endPoint y: 321, distance: 176.6
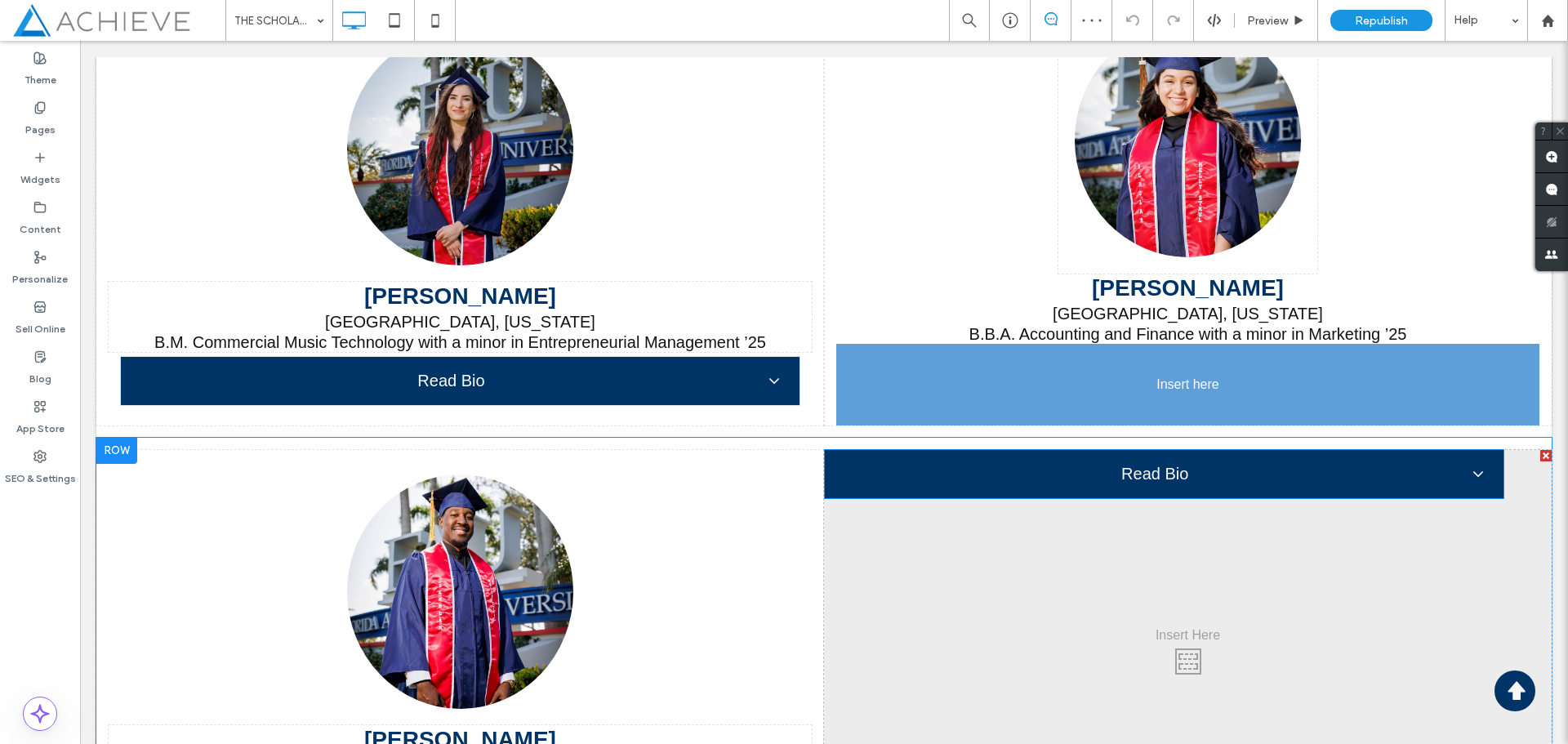
drag, startPoint x: 1294, startPoint y: 442, endPoint x: 1252, endPoint y: 421, distance: 47.0
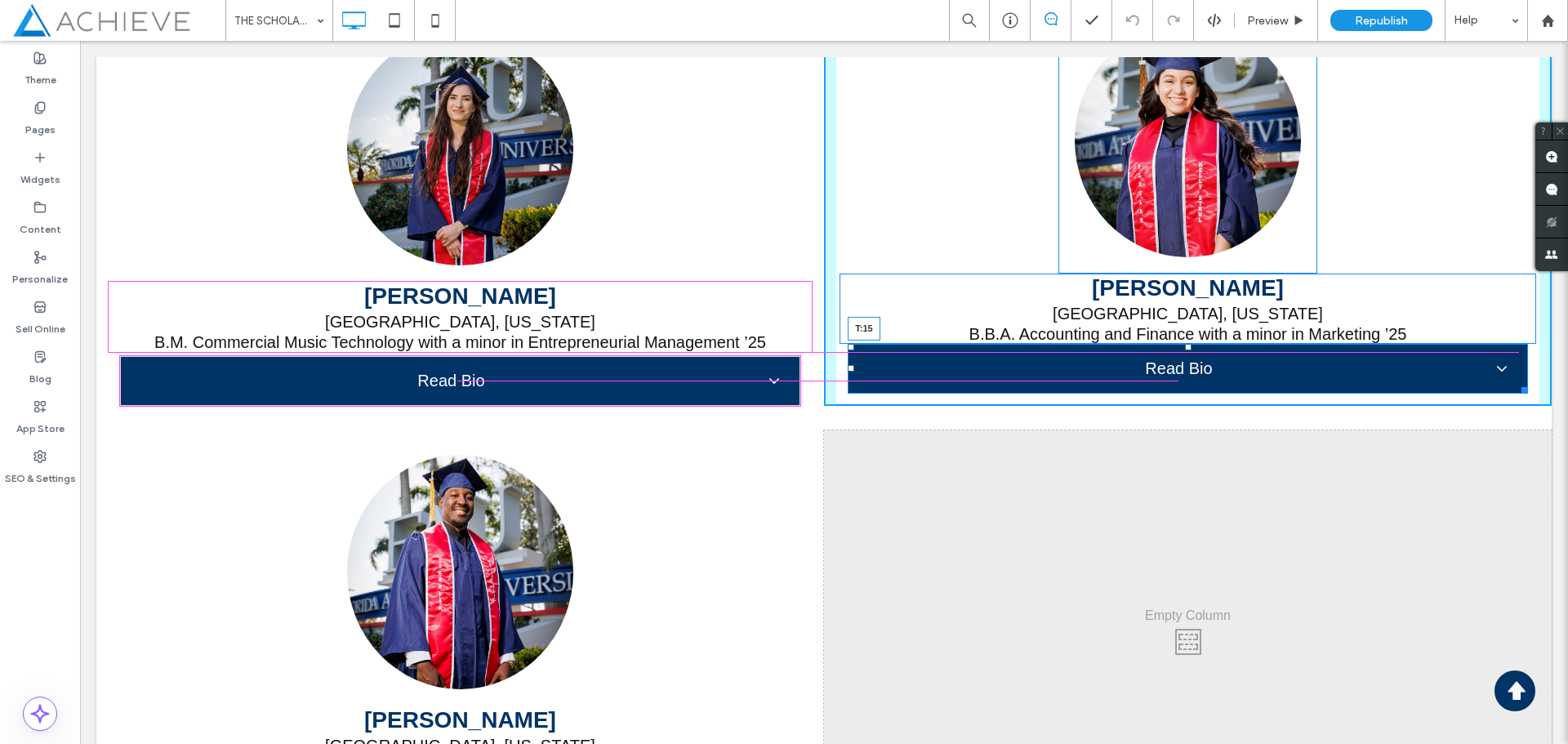
drag, startPoint x: 1177, startPoint y: 348, endPoint x: 1257, endPoint y: 398, distance: 94.3
click at [1186, 351] on div at bounding box center [1189, 347] width 7 height 7
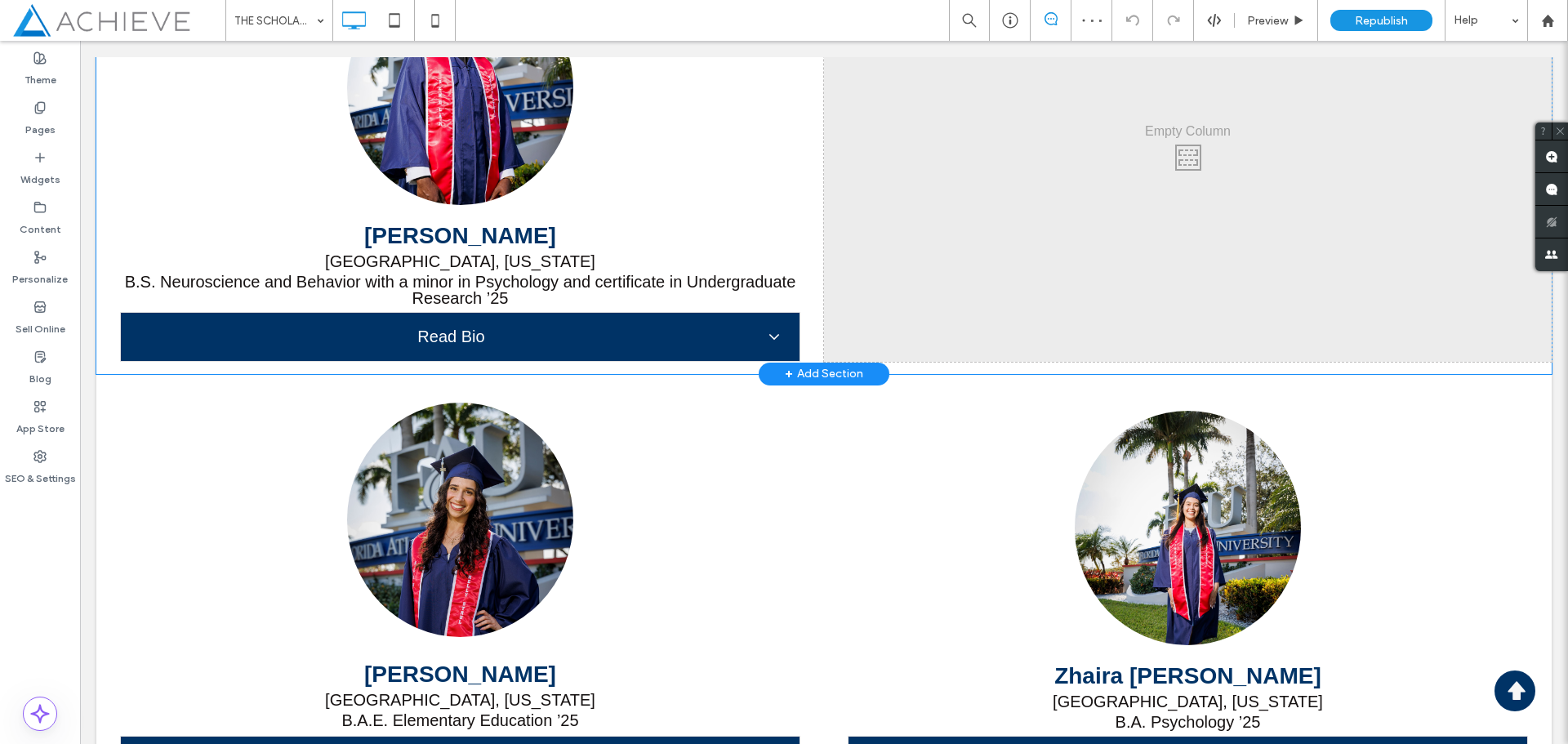
scroll to position [13520, 0]
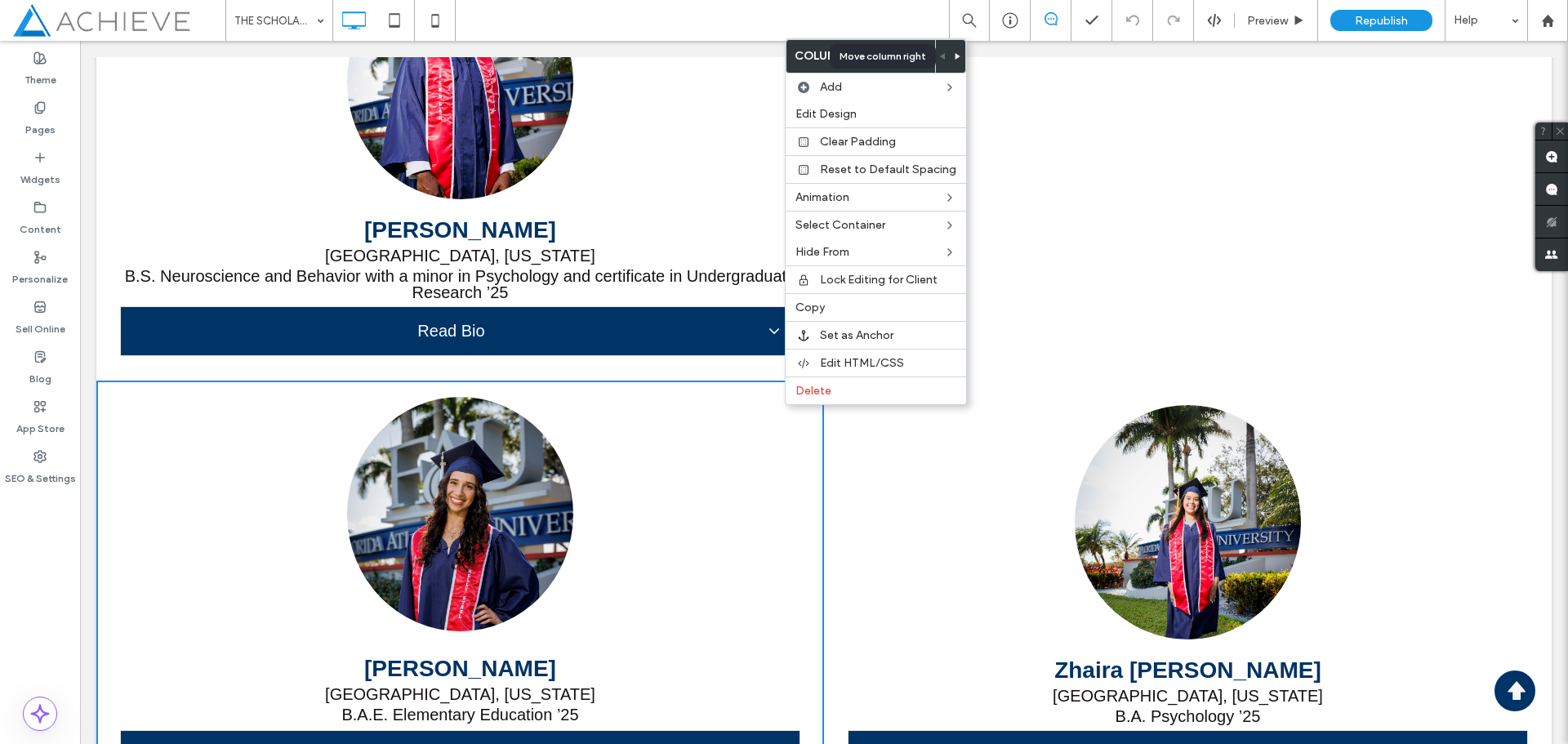
click at [955, 59] on span at bounding box center [959, 56] width 7 height 33
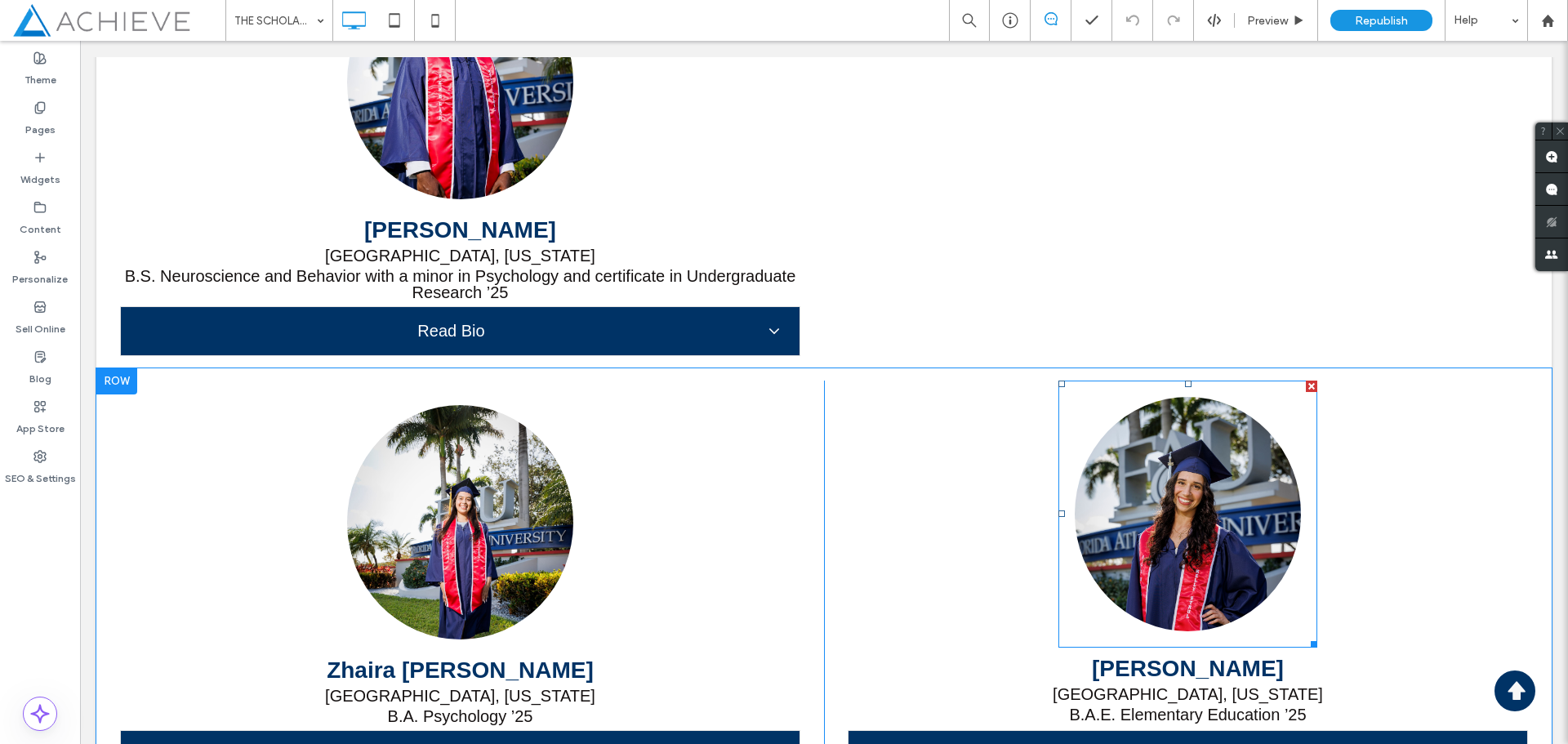
scroll to position [13438, 0]
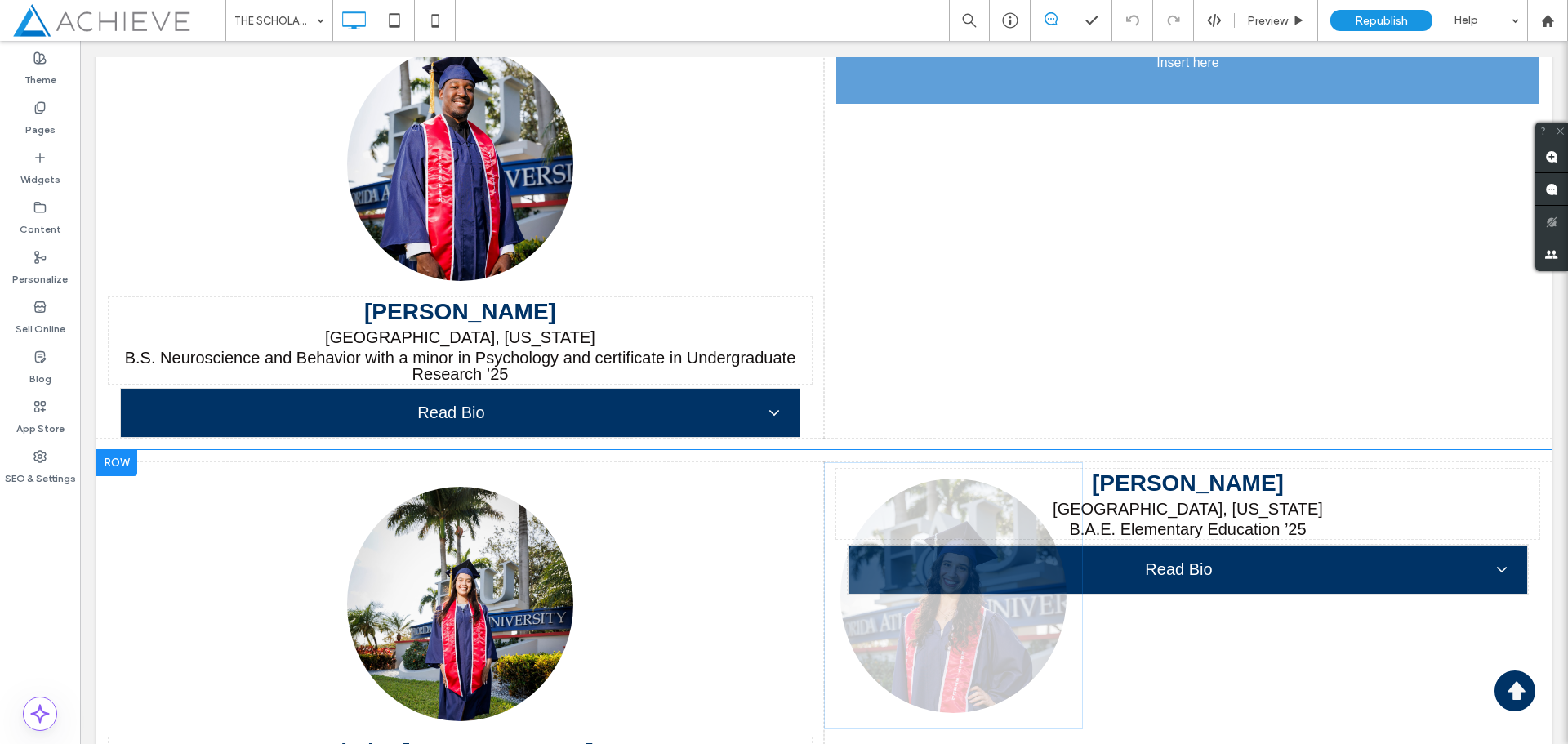
drag, startPoint x: 1176, startPoint y: 527, endPoint x: 1255, endPoint y: 236, distance: 301.5
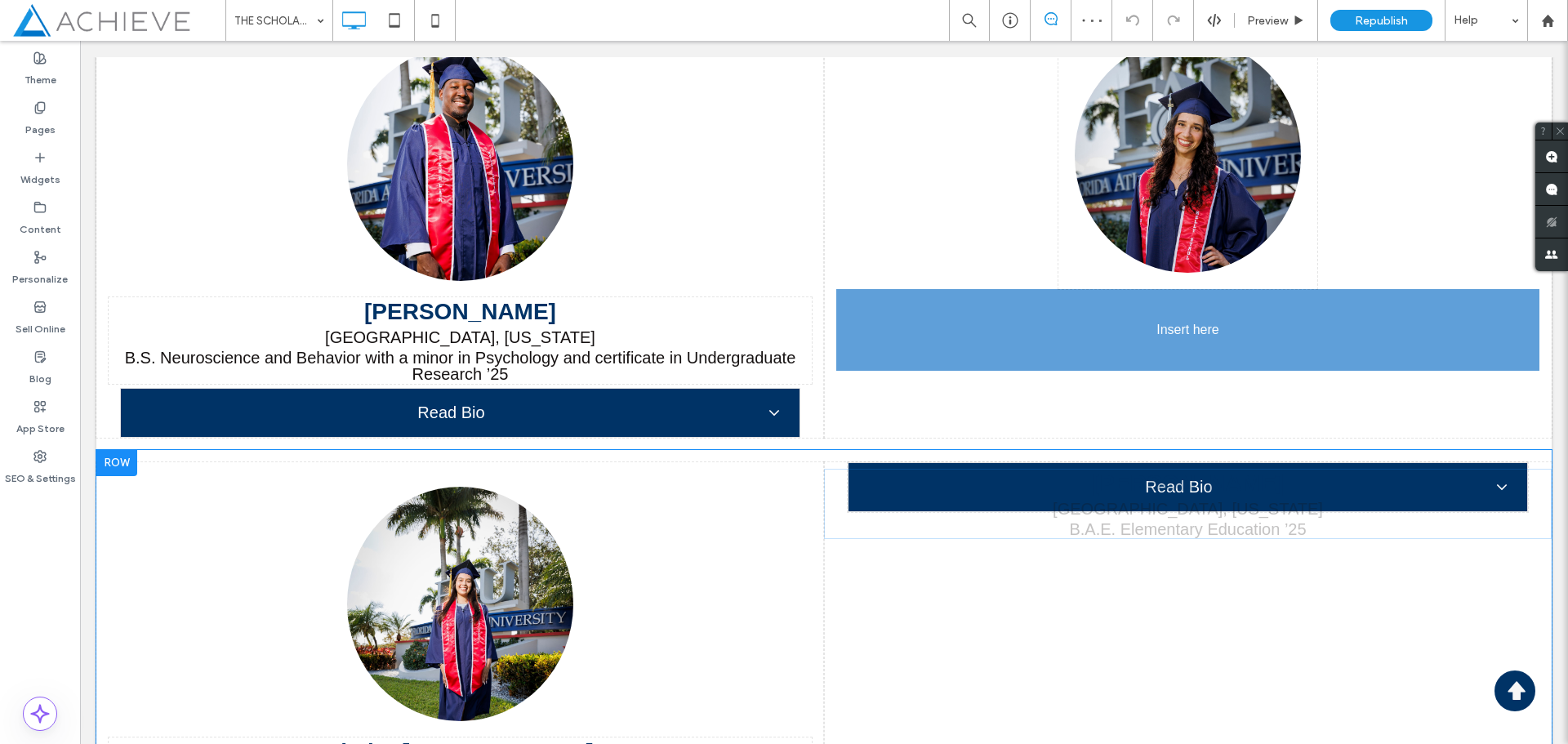
drag, startPoint x: 1216, startPoint y: 507, endPoint x: 1141, endPoint y: 349, distance: 174.9
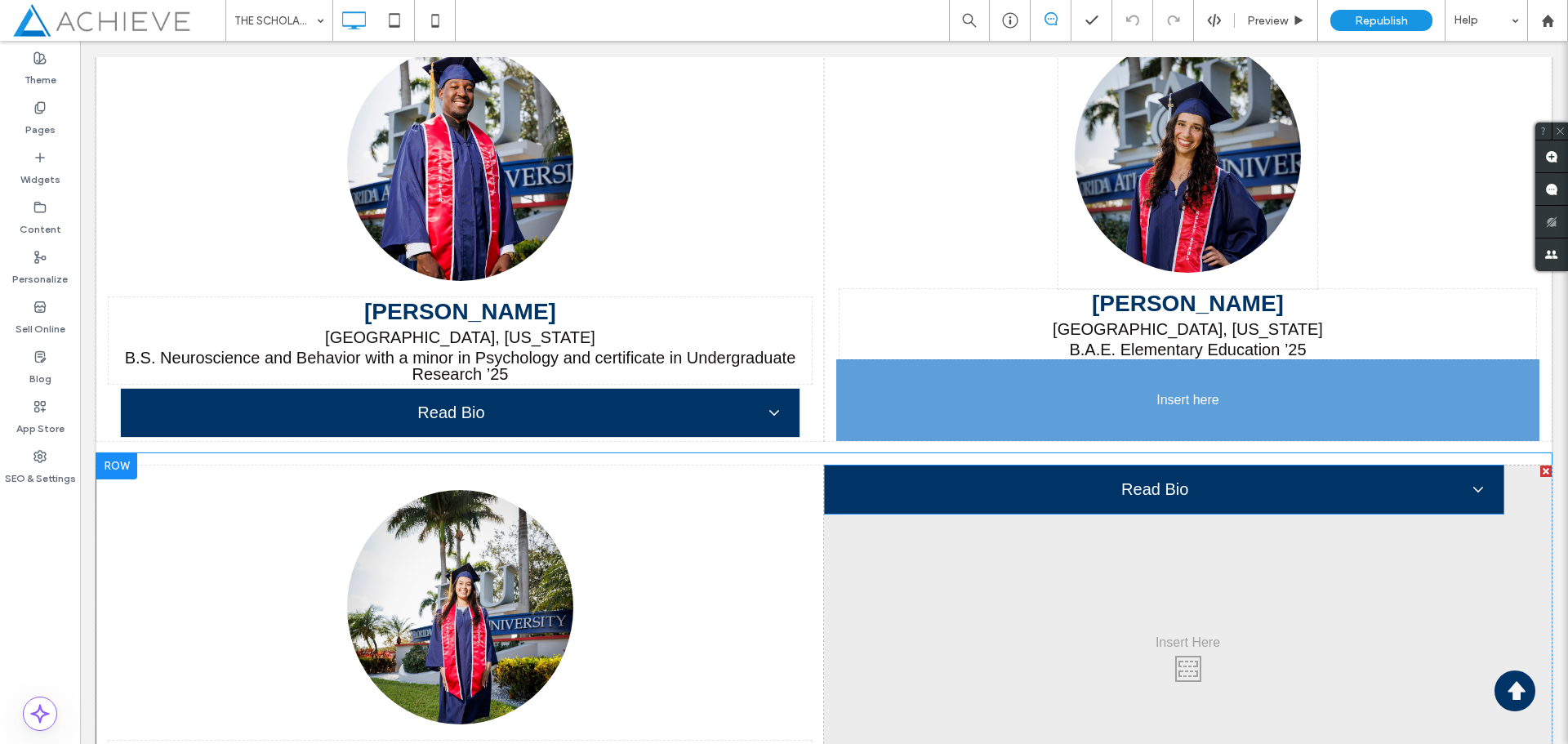
drag, startPoint x: 1297, startPoint y: 476, endPoint x: 1245, endPoint y: 436, distance: 65.6
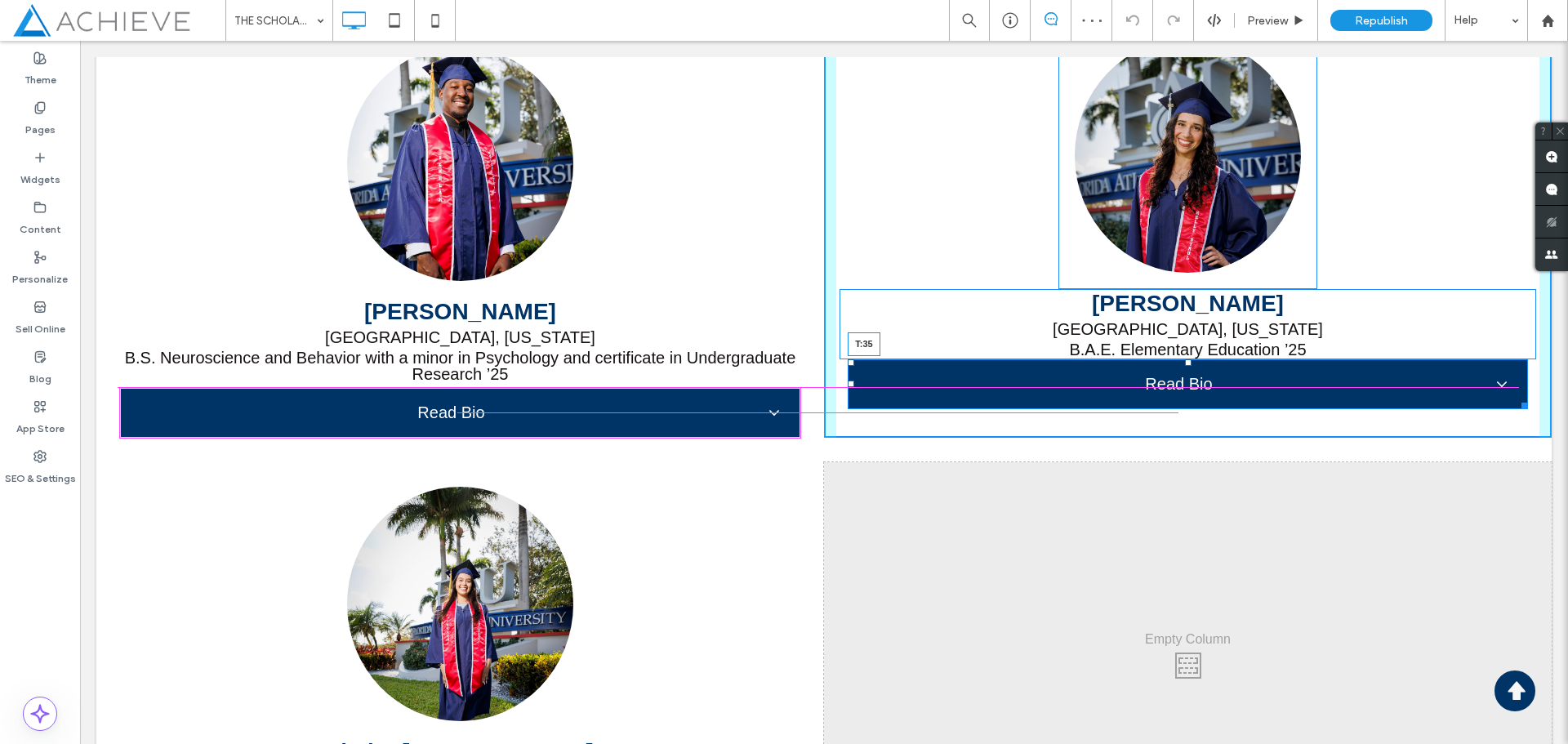
drag, startPoint x: 1180, startPoint y: 362, endPoint x: 1180, endPoint y: 393, distance: 31.0
click at [1186, 366] on div at bounding box center [1189, 362] width 7 height 7
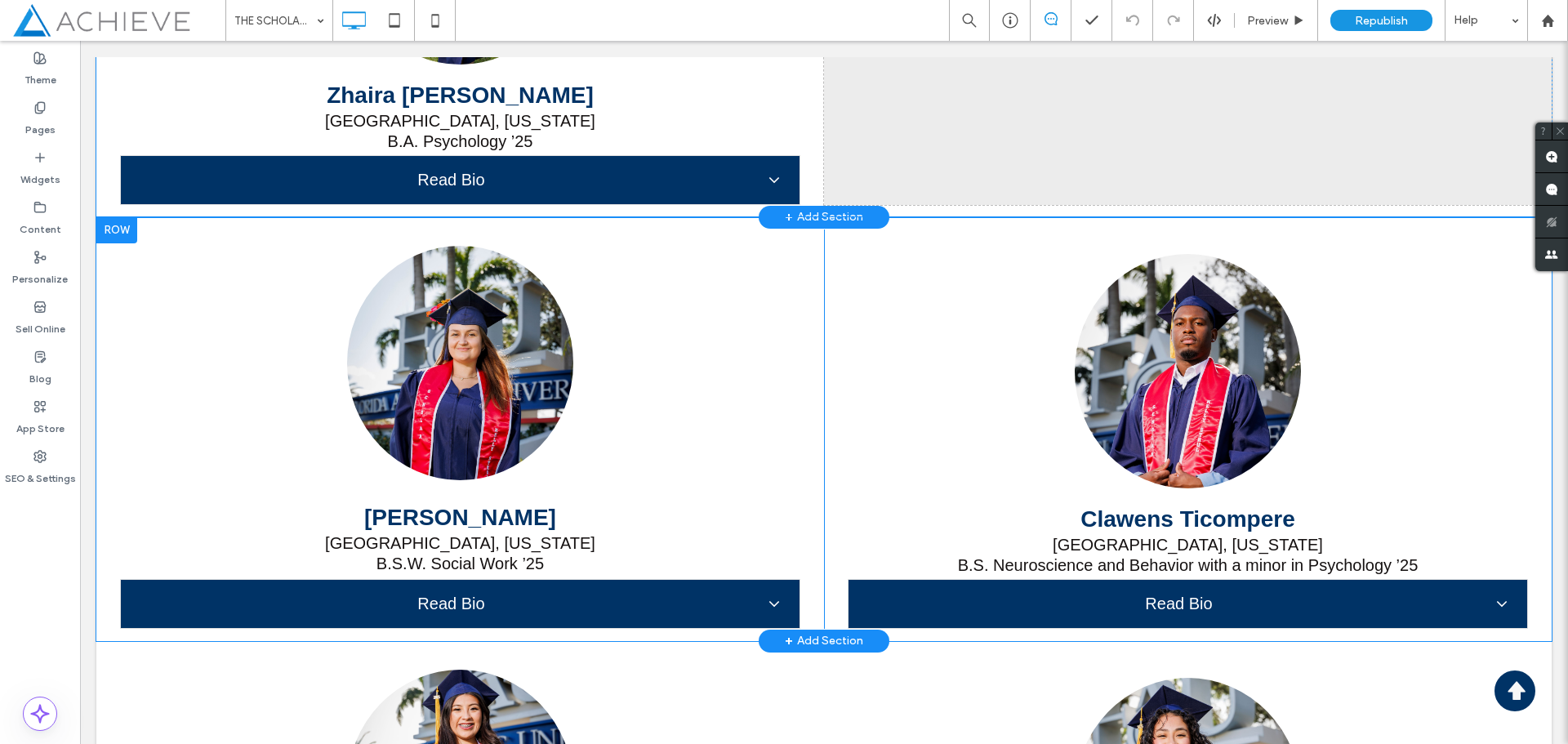
scroll to position [14174, 0]
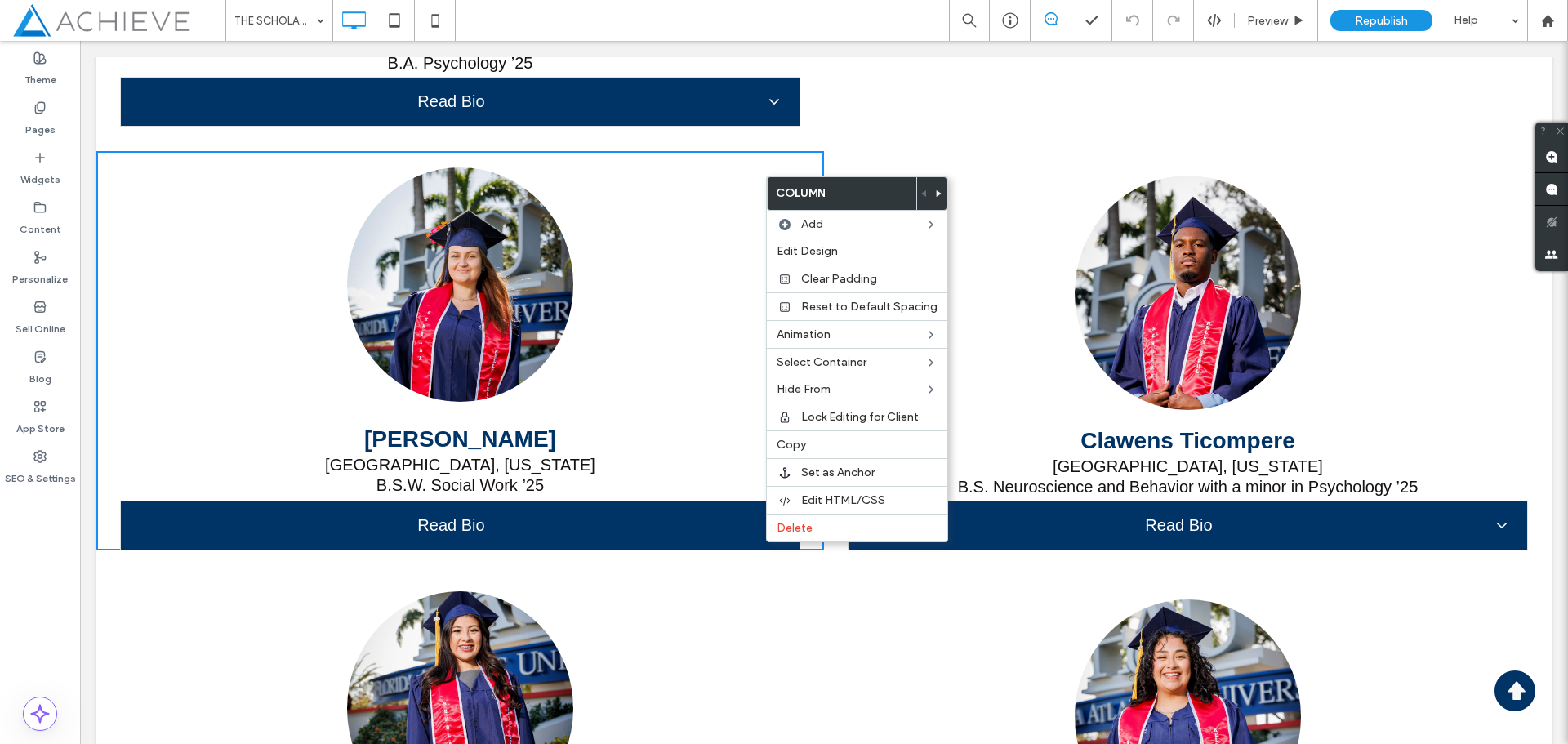
click at [936, 198] on span at bounding box center [939, 193] width 7 height 33
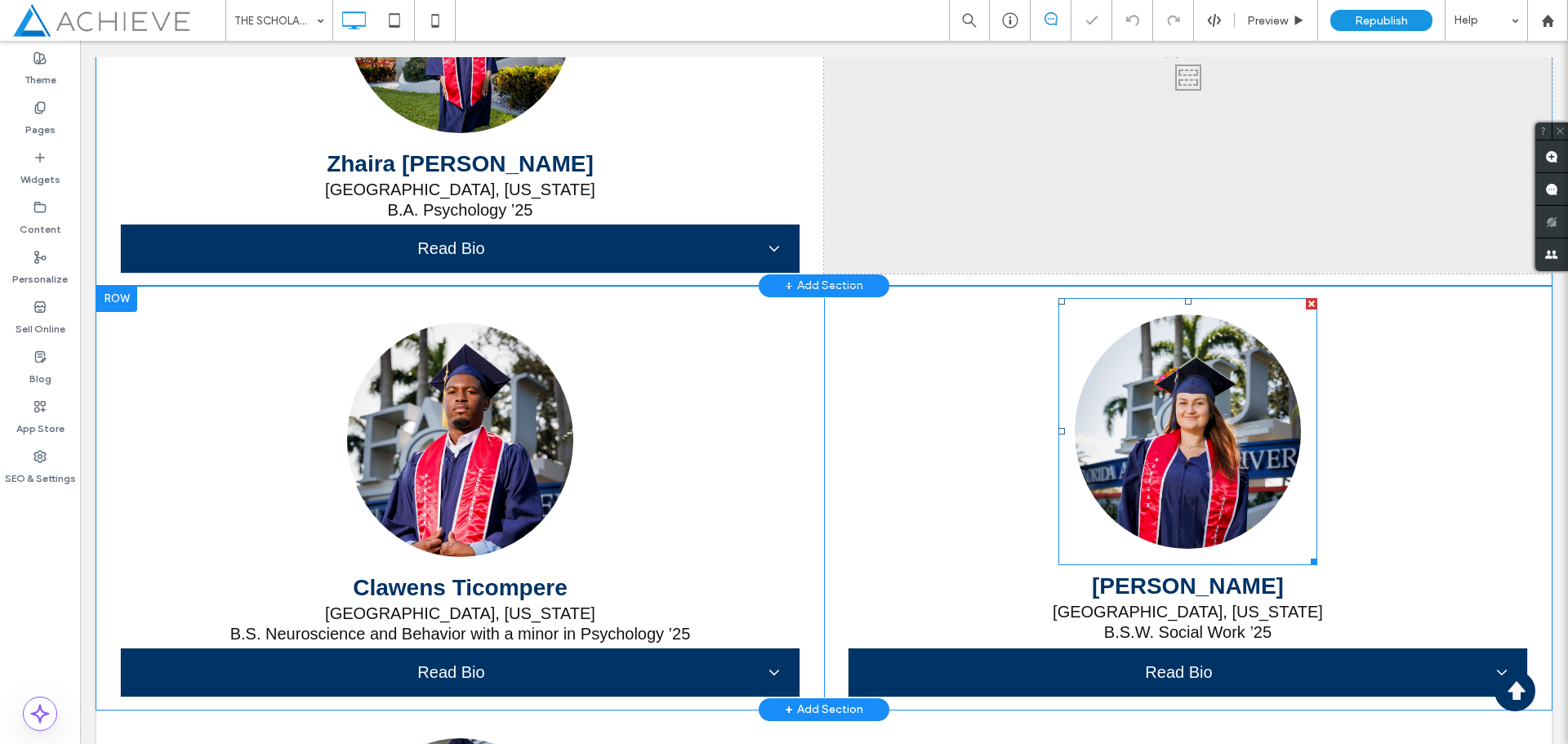
scroll to position [14010, 0]
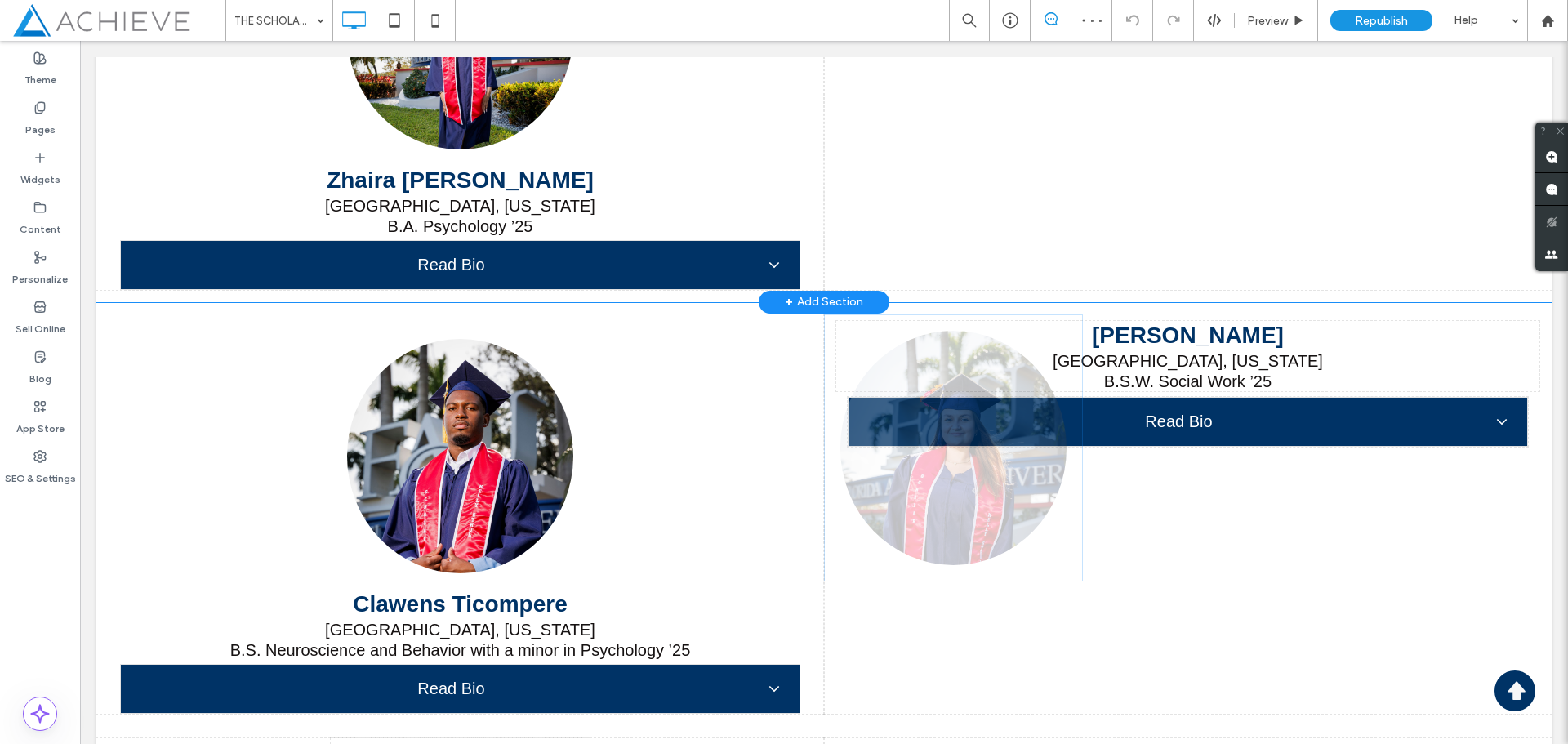
drag, startPoint x: 1225, startPoint y: 428, endPoint x: 1289, endPoint y: 213, distance: 224.3
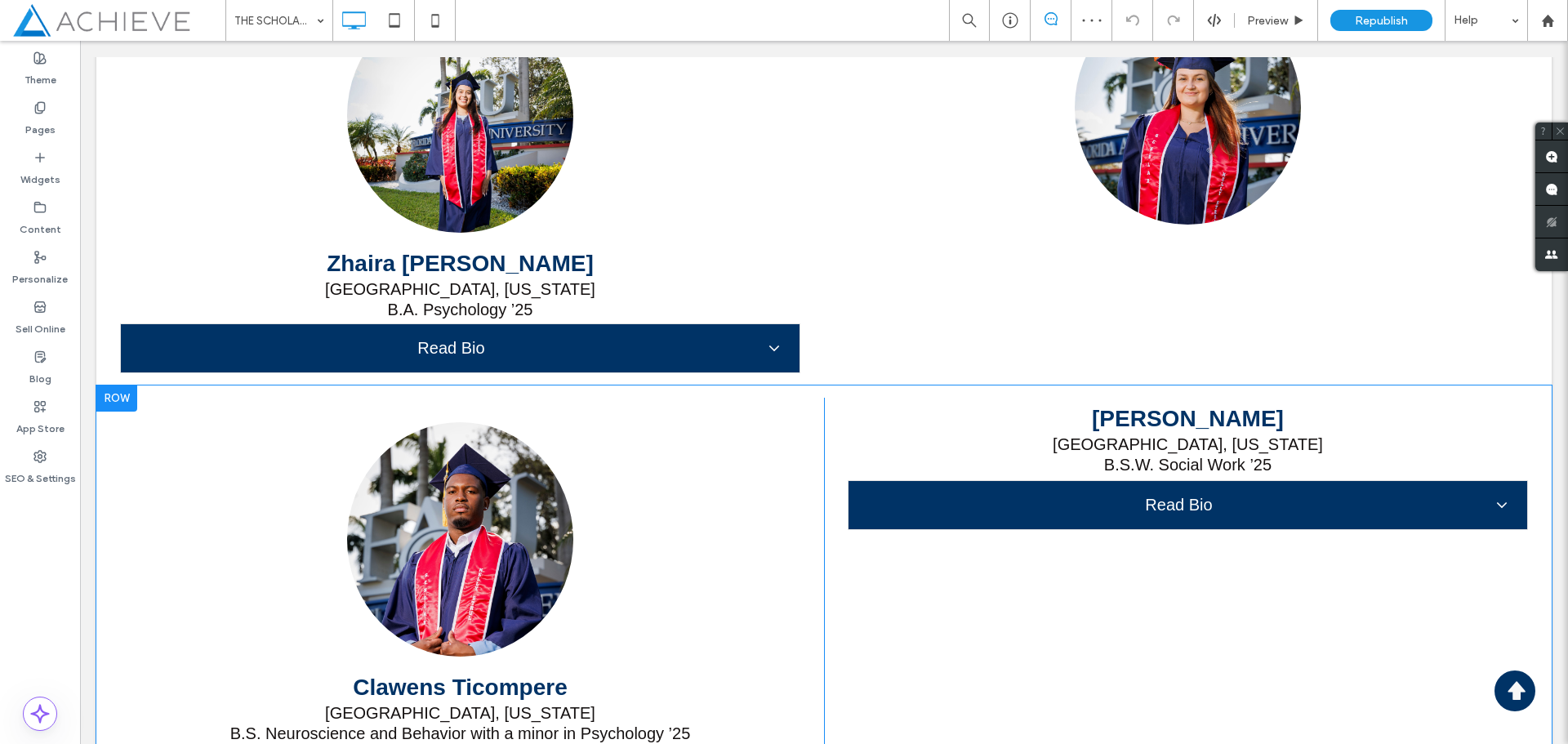
scroll to position [13847, 0]
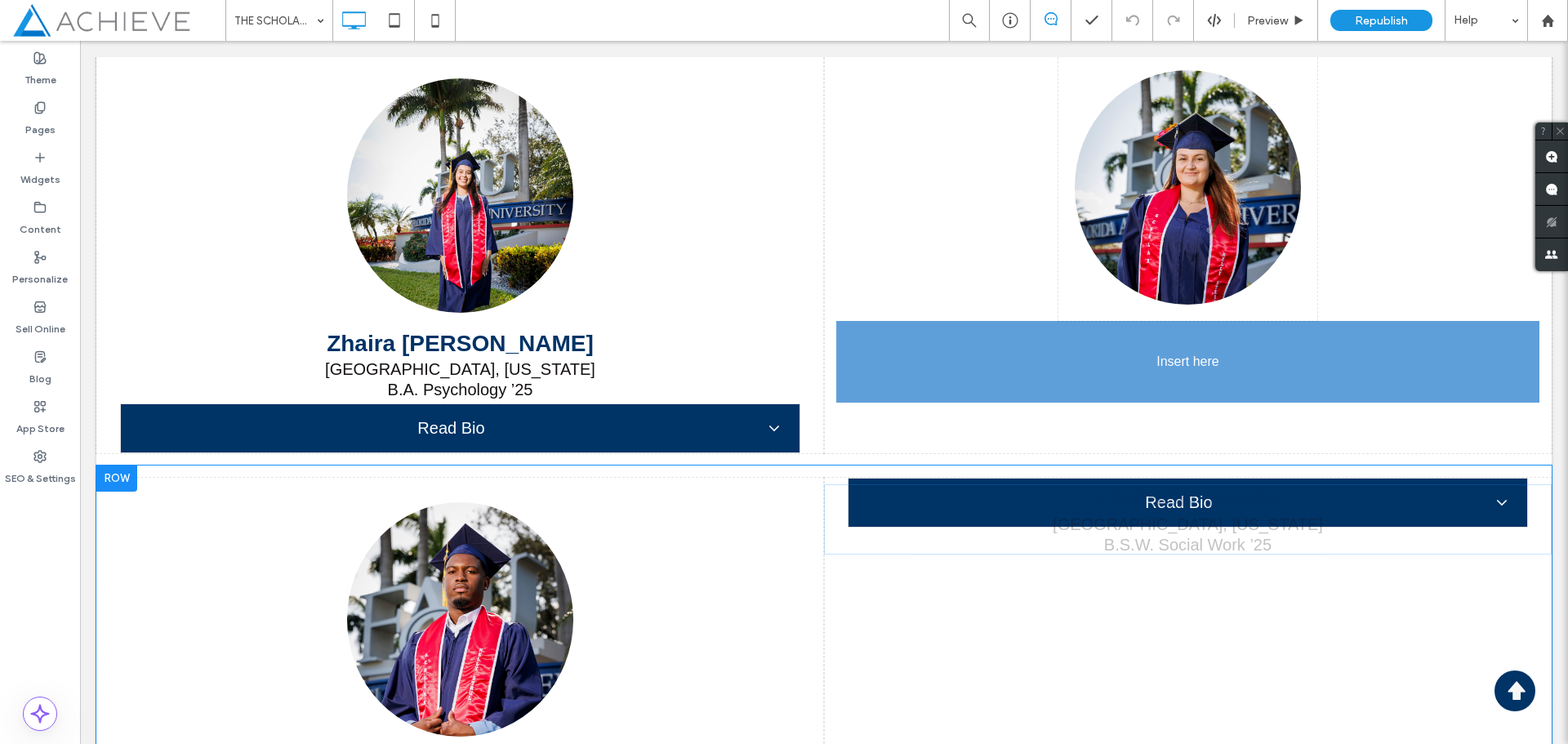
drag, startPoint x: 1219, startPoint y: 519, endPoint x: 1286, endPoint y: 436, distance: 106.7
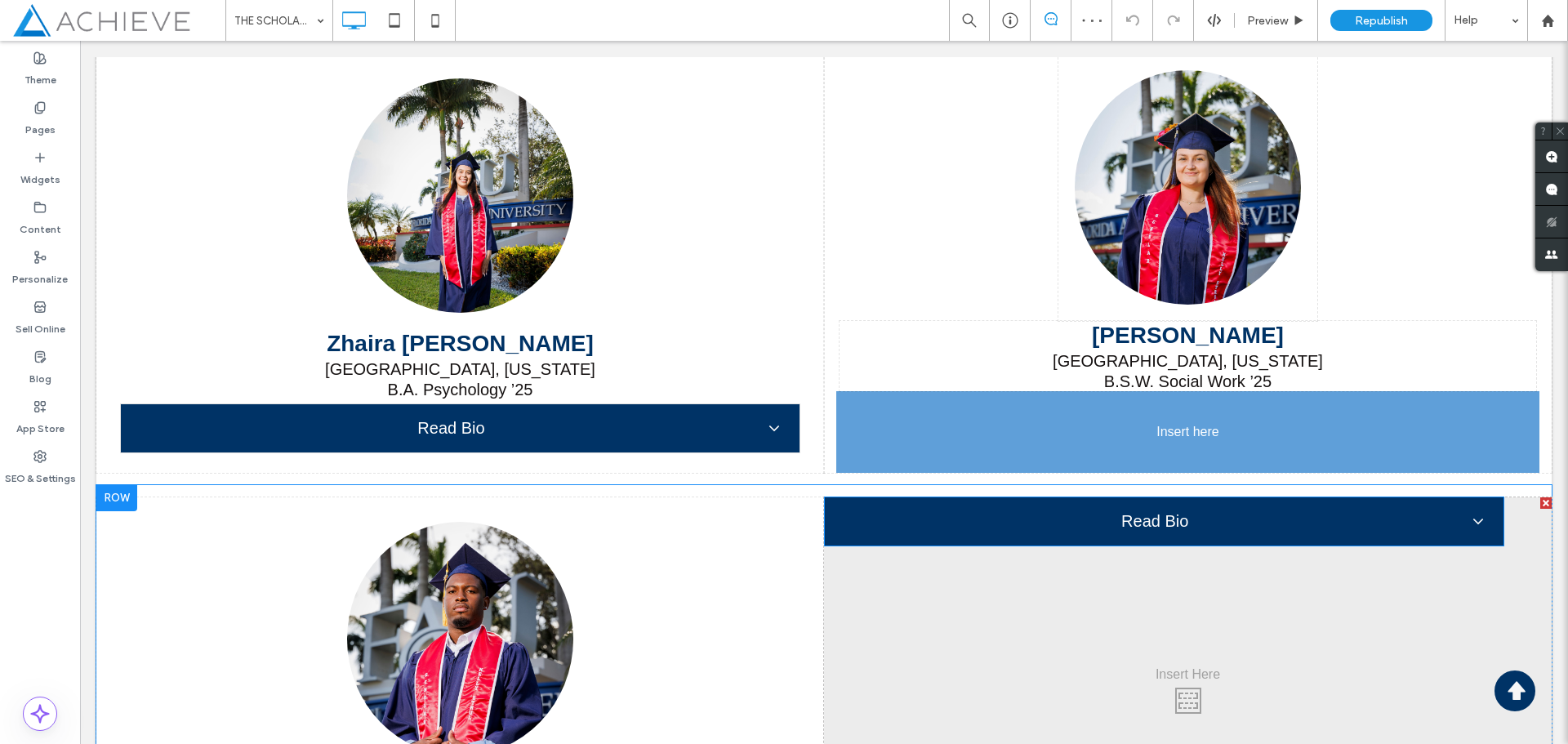
drag, startPoint x: 1233, startPoint y: 504, endPoint x: 1281, endPoint y: 458, distance: 66.5
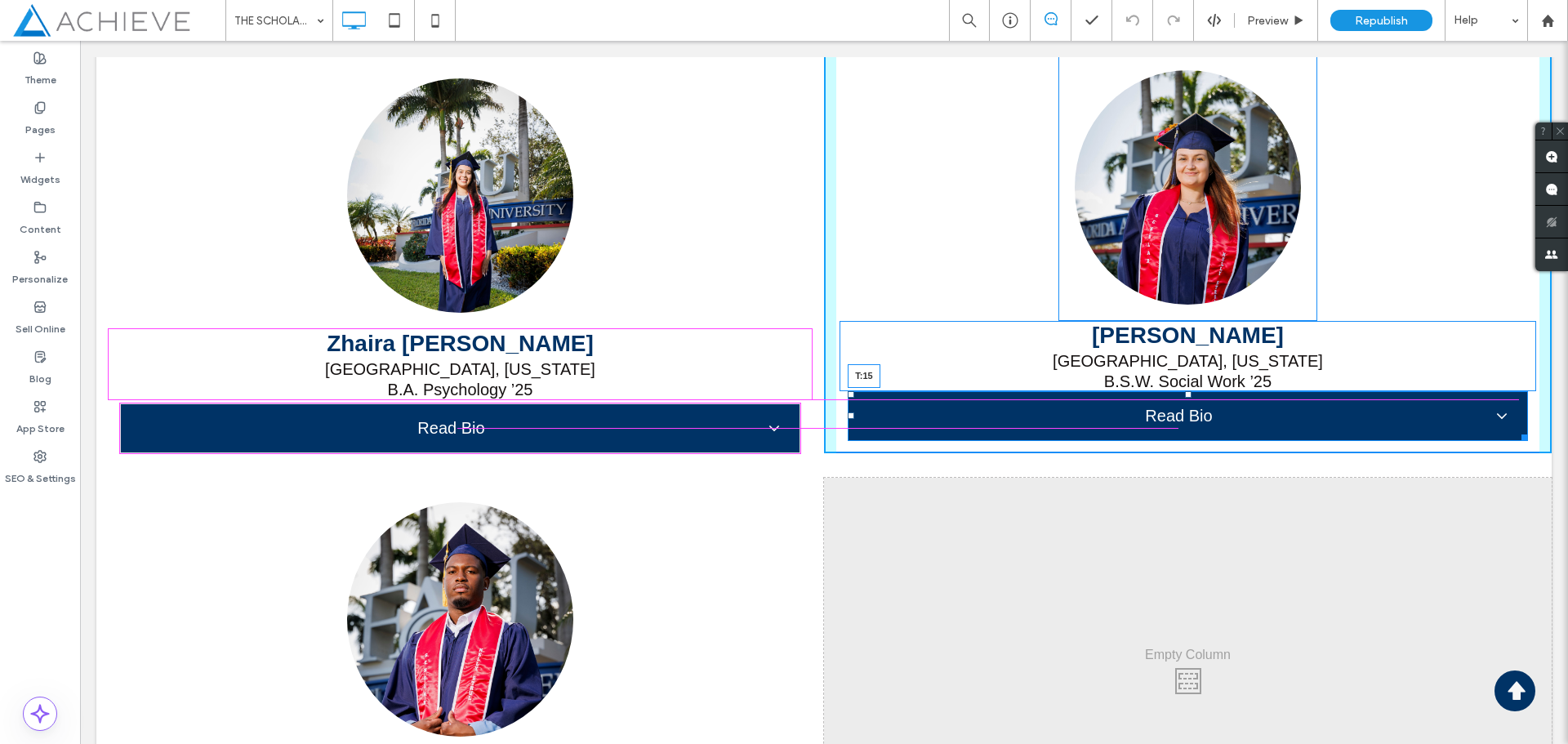
drag, startPoint x: 1176, startPoint y: 397, endPoint x: 1177, endPoint y: 407, distance: 10.0
click at [1186, 397] on div at bounding box center [1189, 395] width 7 height 7
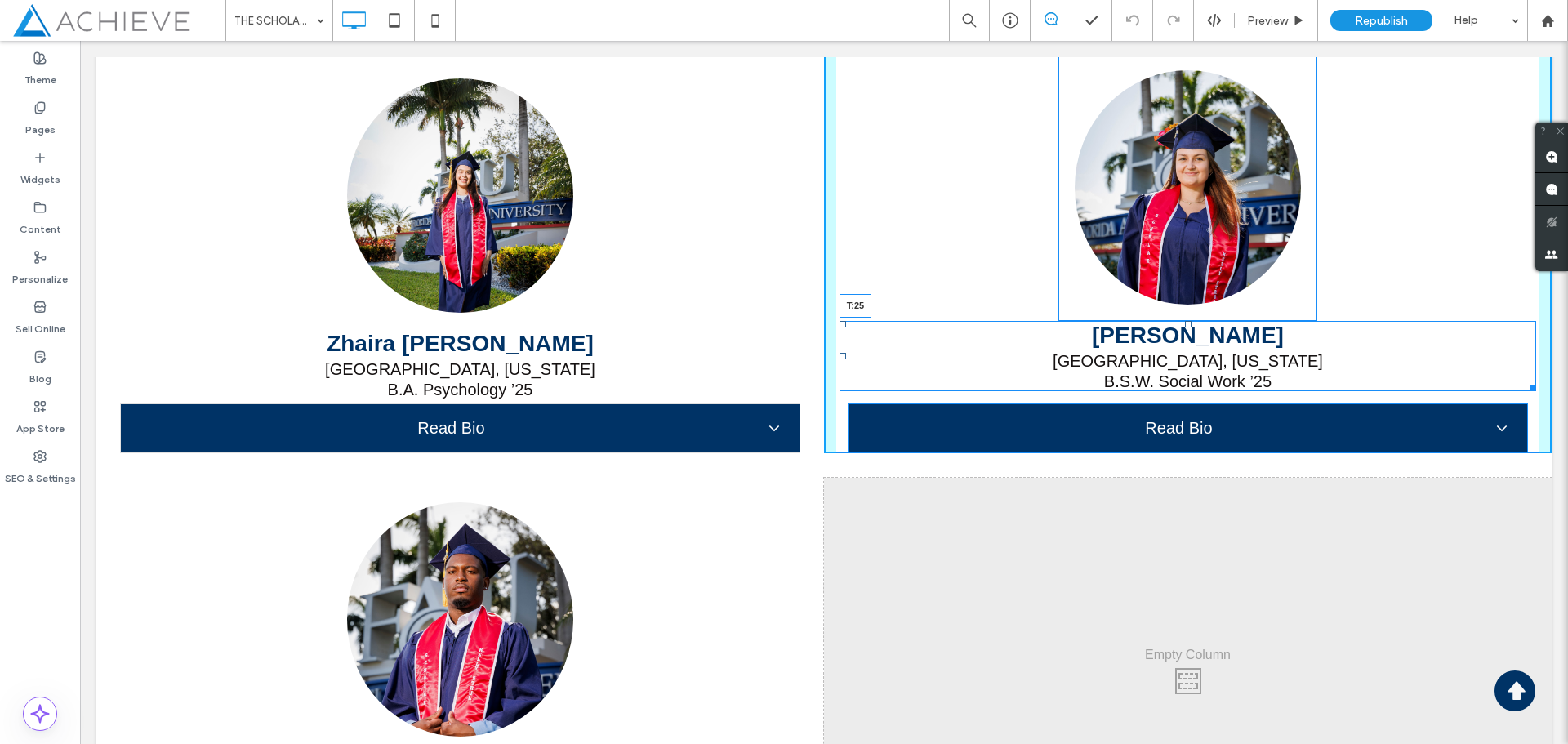
drag, startPoint x: 1180, startPoint y: 323, endPoint x: 1259, endPoint y: 385, distance: 100.4
click at [1186, 327] on div at bounding box center [1189, 325] width 7 height 7
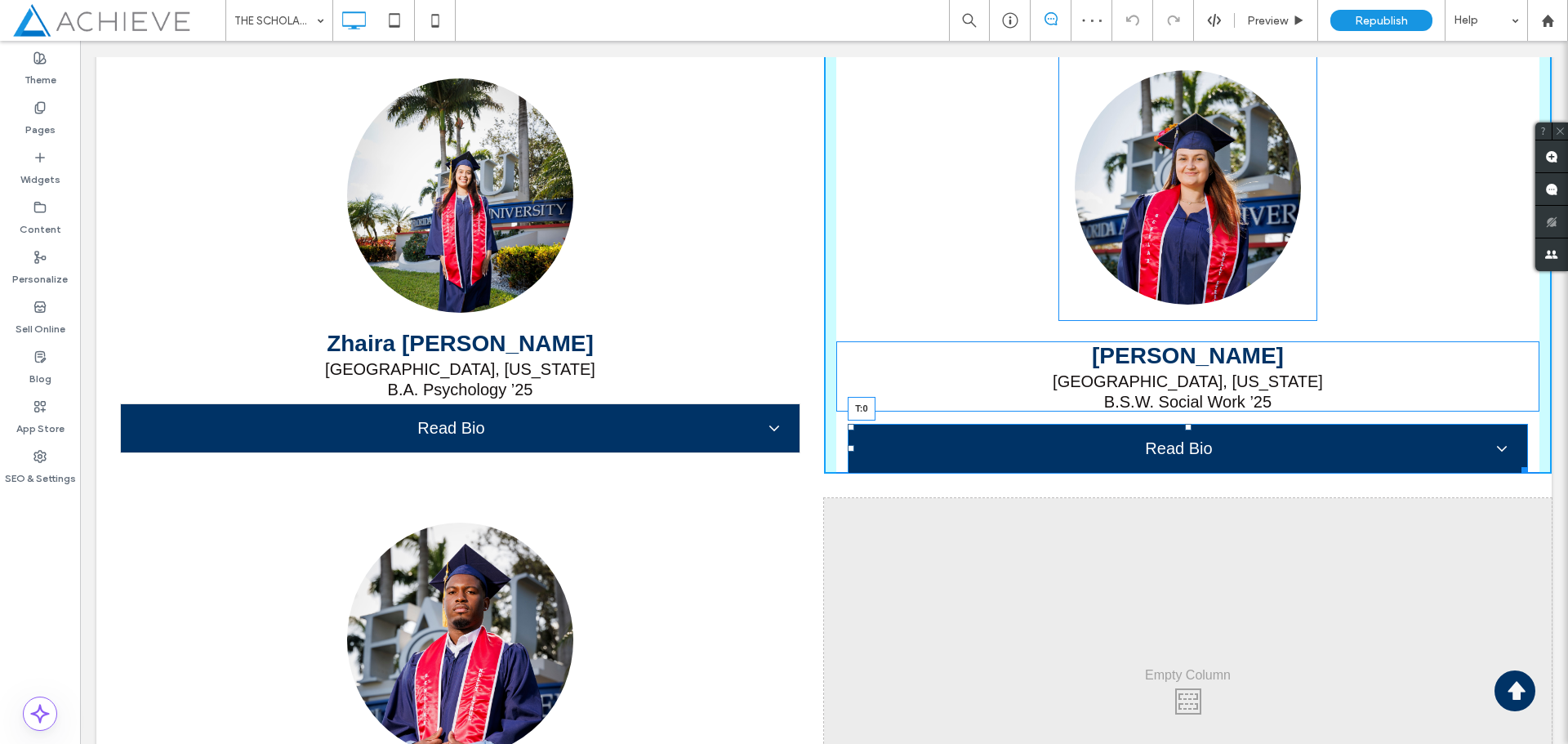
drag, startPoint x: 1176, startPoint y: 425, endPoint x: 1173, endPoint y: 397, distance: 28.2
click at [1173, 397] on div "Click To Paste Button Lucila Solari-Casalini Palm Beach Gardens, Florida B.S.W.…" at bounding box center [1188, 264] width 728 height 420
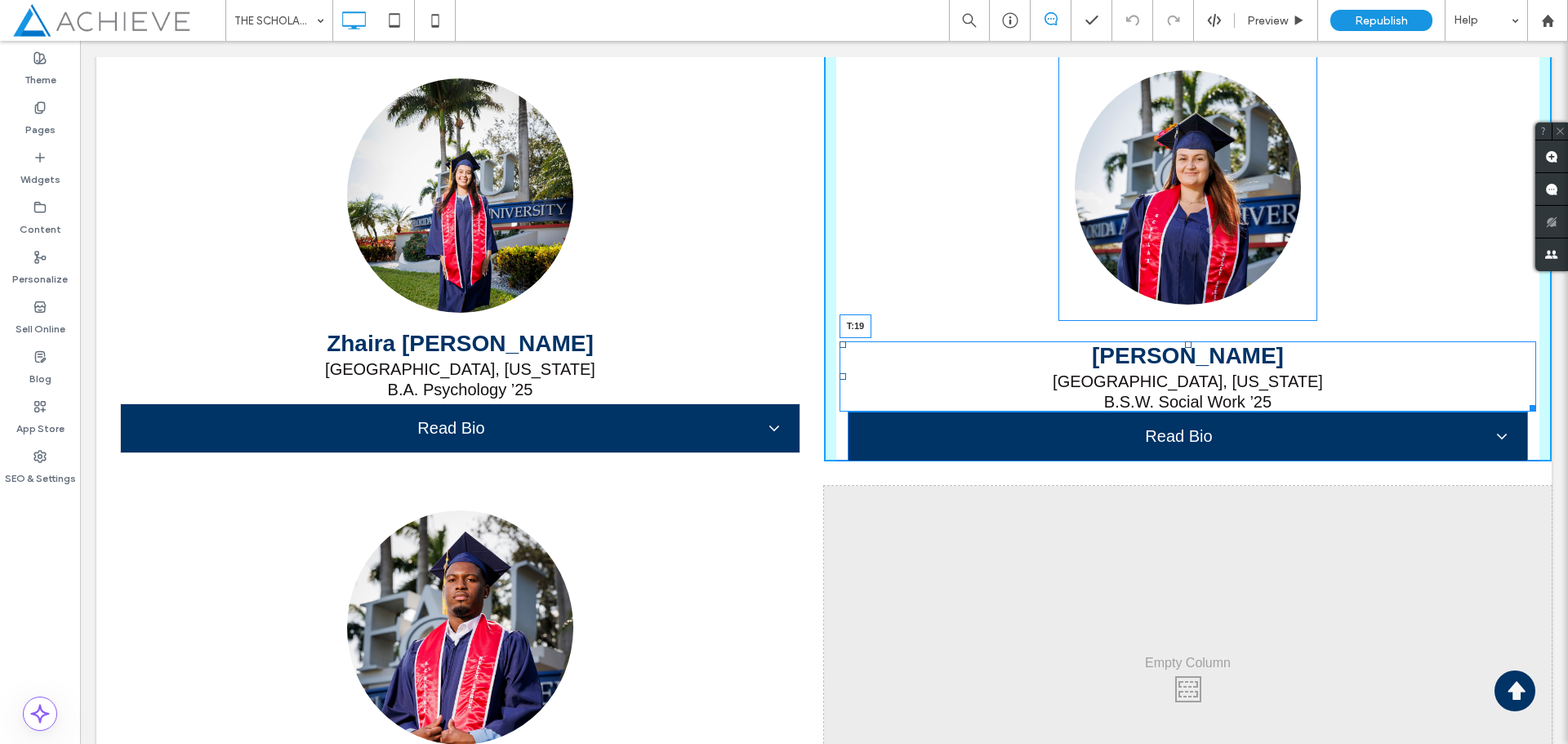
click at [1186, 342] on div at bounding box center [1189, 345] width 7 height 7
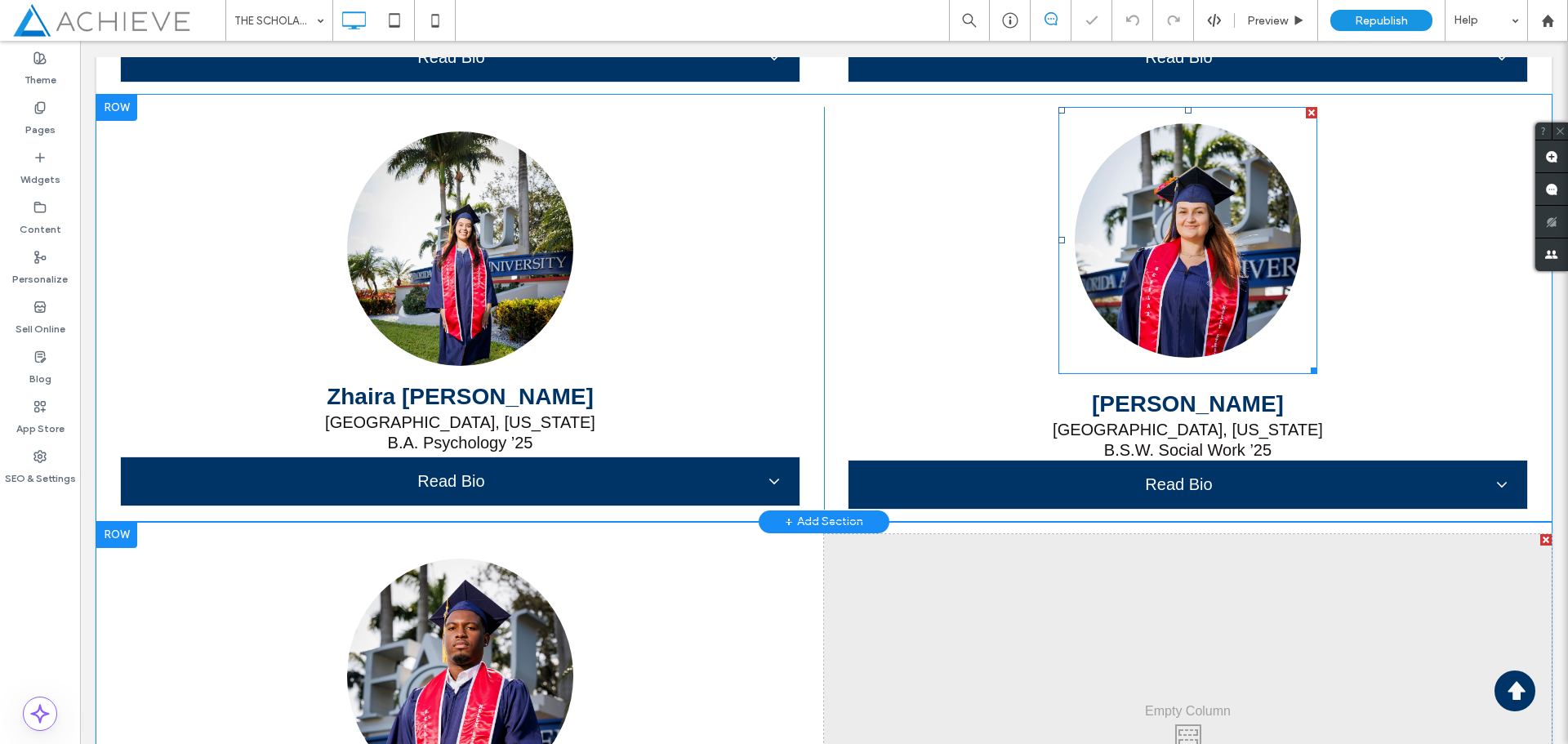
scroll to position [13765, 0]
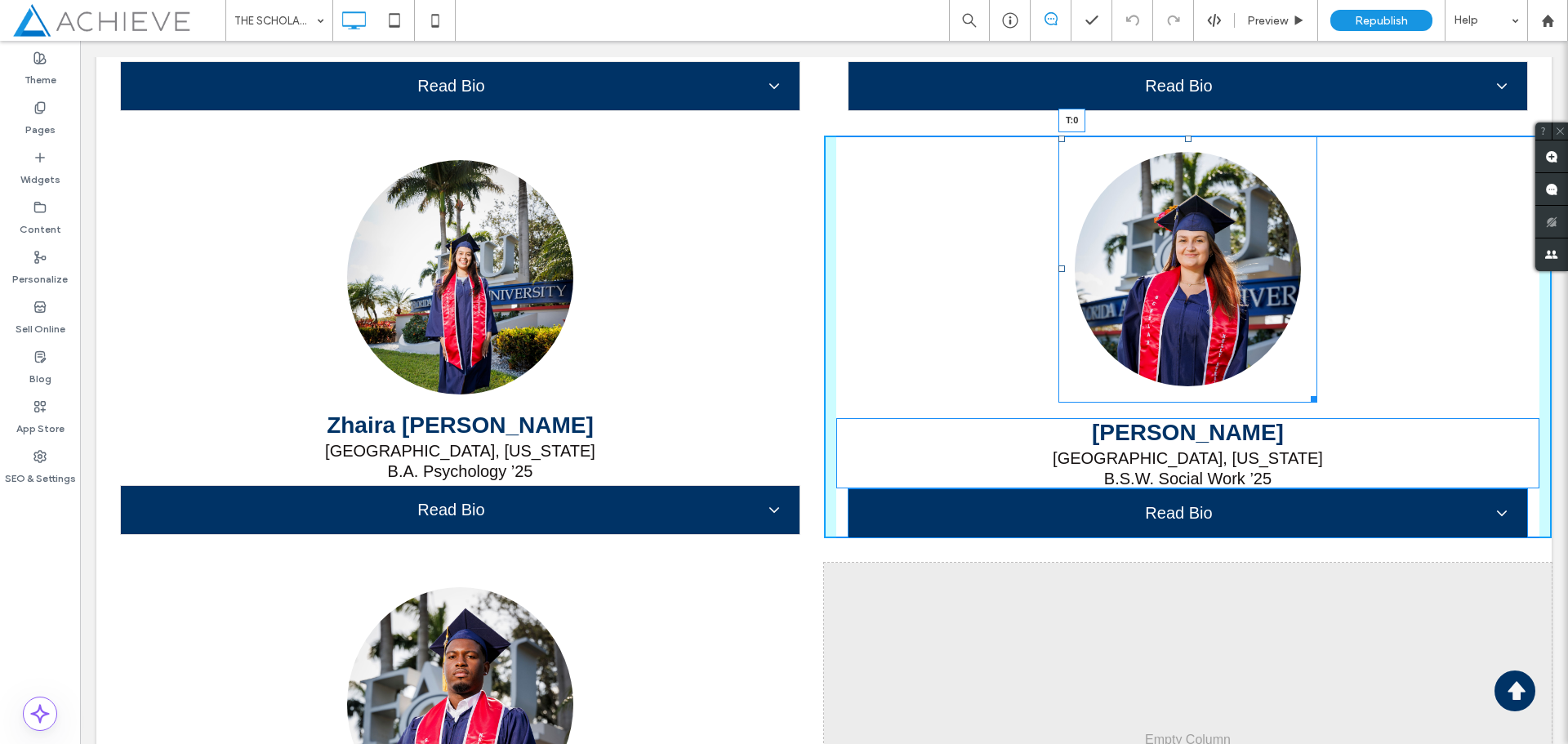
drag, startPoint x: 1180, startPoint y: 140, endPoint x: 1277, endPoint y: 196, distance: 112.0
click at [1183, 140] on div "Button T:0" at bounding box center [1188, 269] width 259 height 267
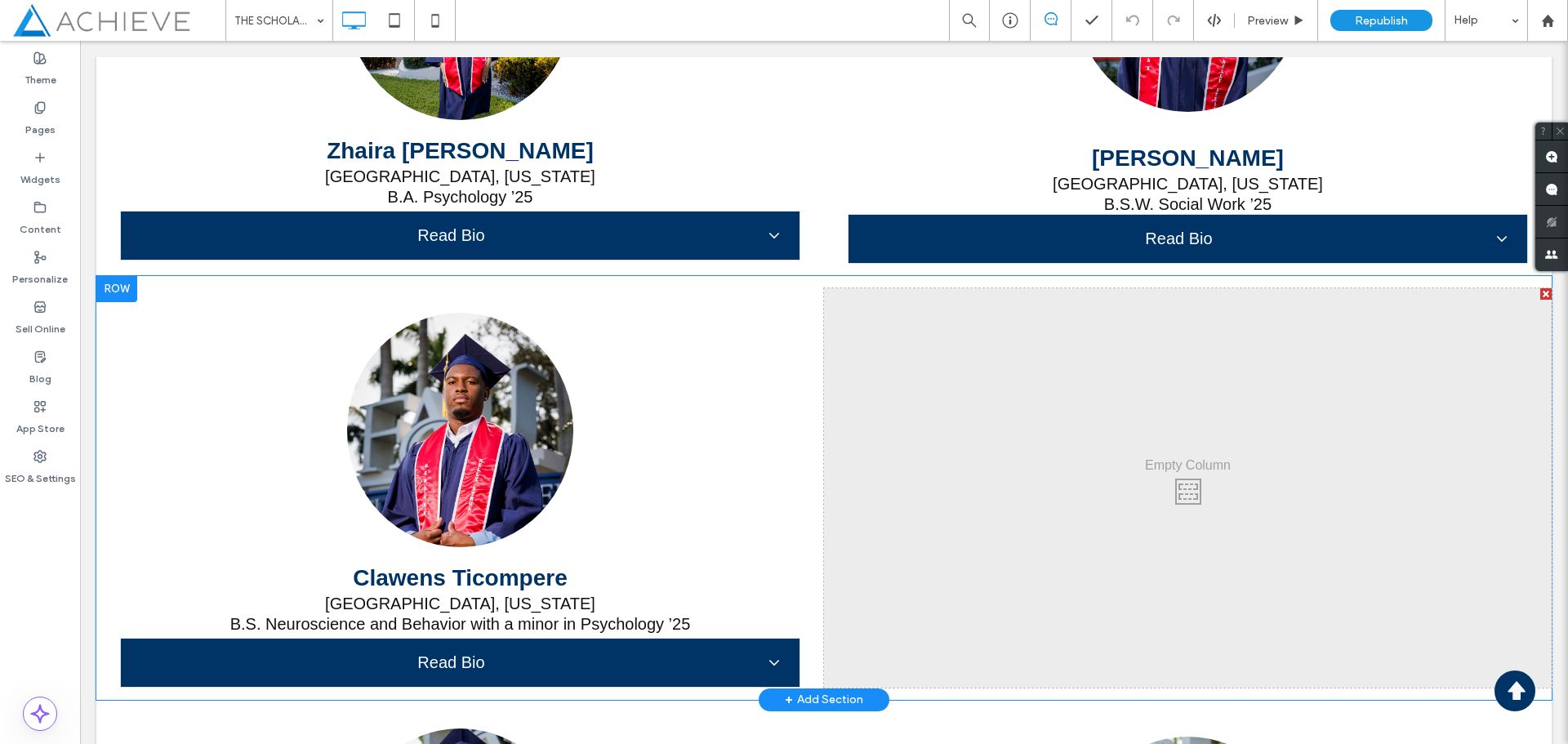
scroll to position [14337, 0]
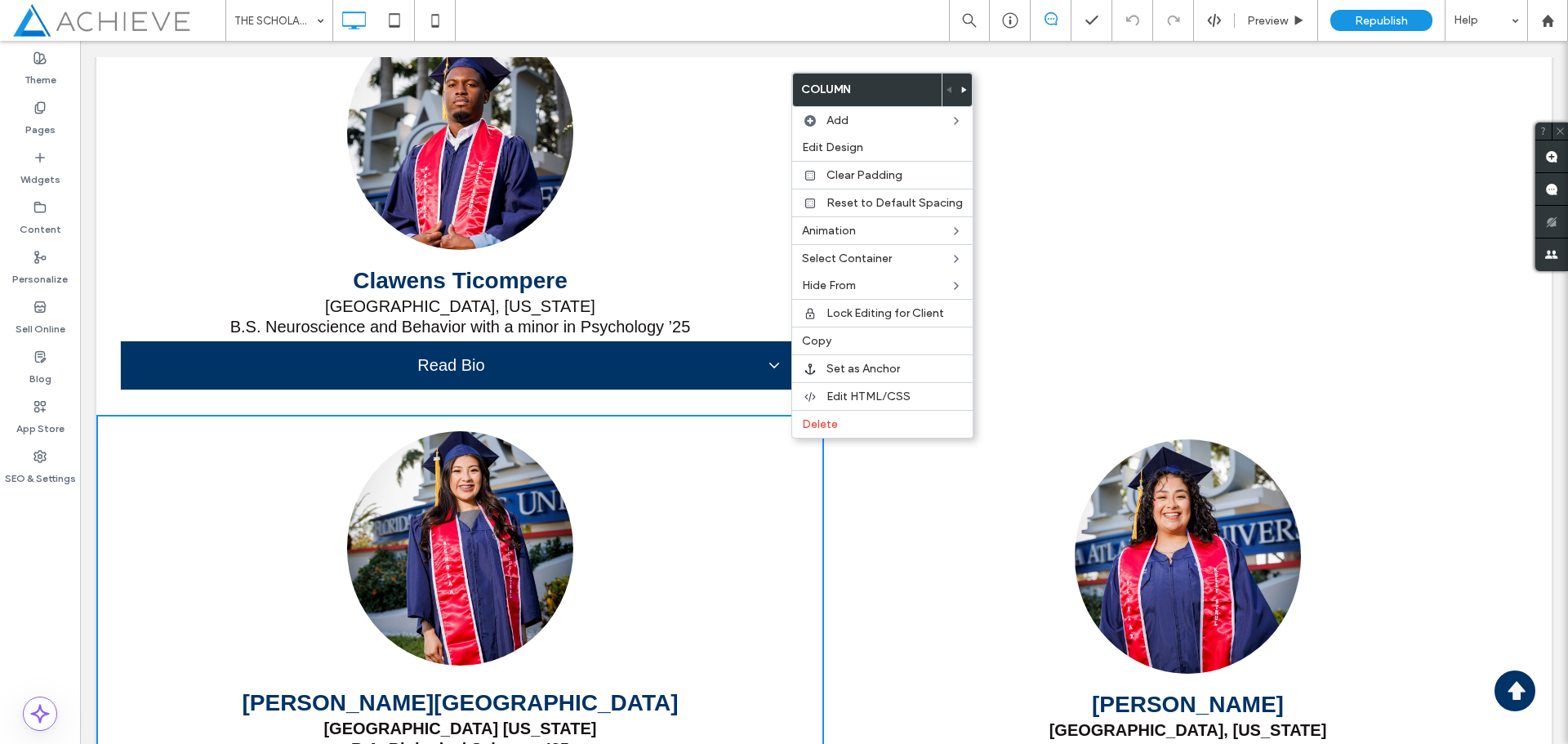
click at [962, 88] on icon at bounding box center [965, 90] width 7 height 7
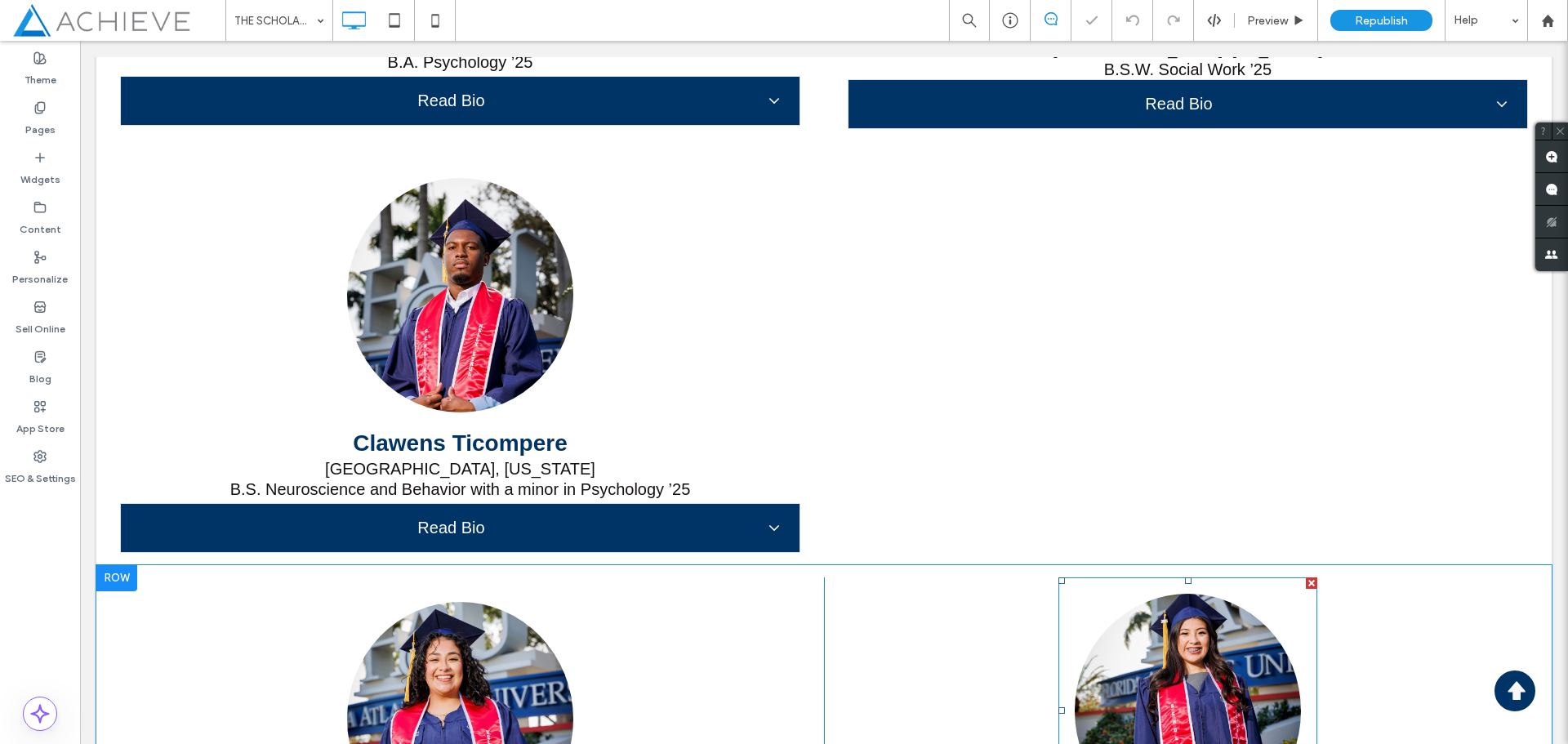
scroll to position [14174, 0]
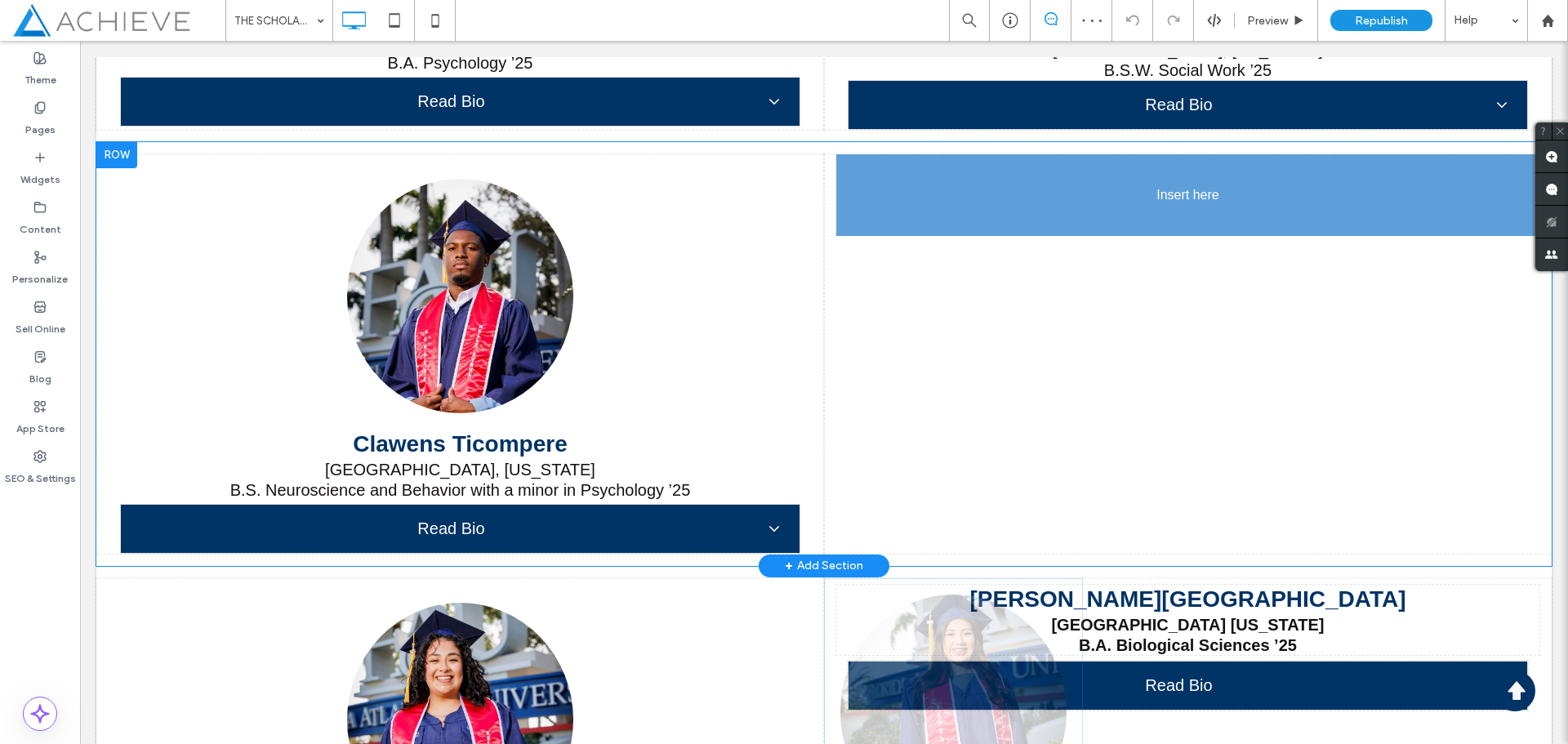
drag, startPoint x: 1171, startPoint y: 665, endPoint x: 1243, endPoint y: 267, distance: 404.5
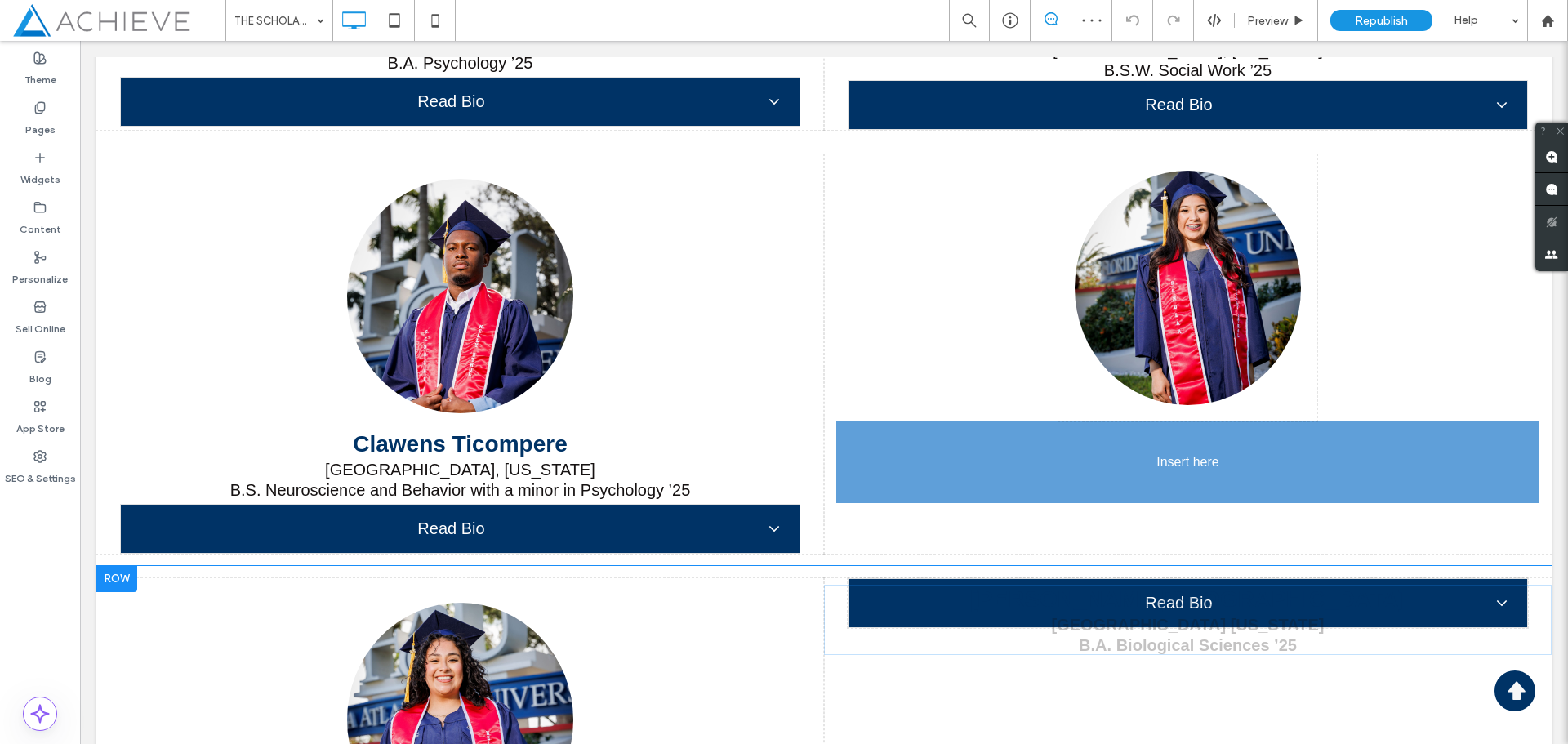
drag, startPoint x: 1202, startPoint y: 629, endPoint x: 1171, endPoint y: 409, distance: 222.2
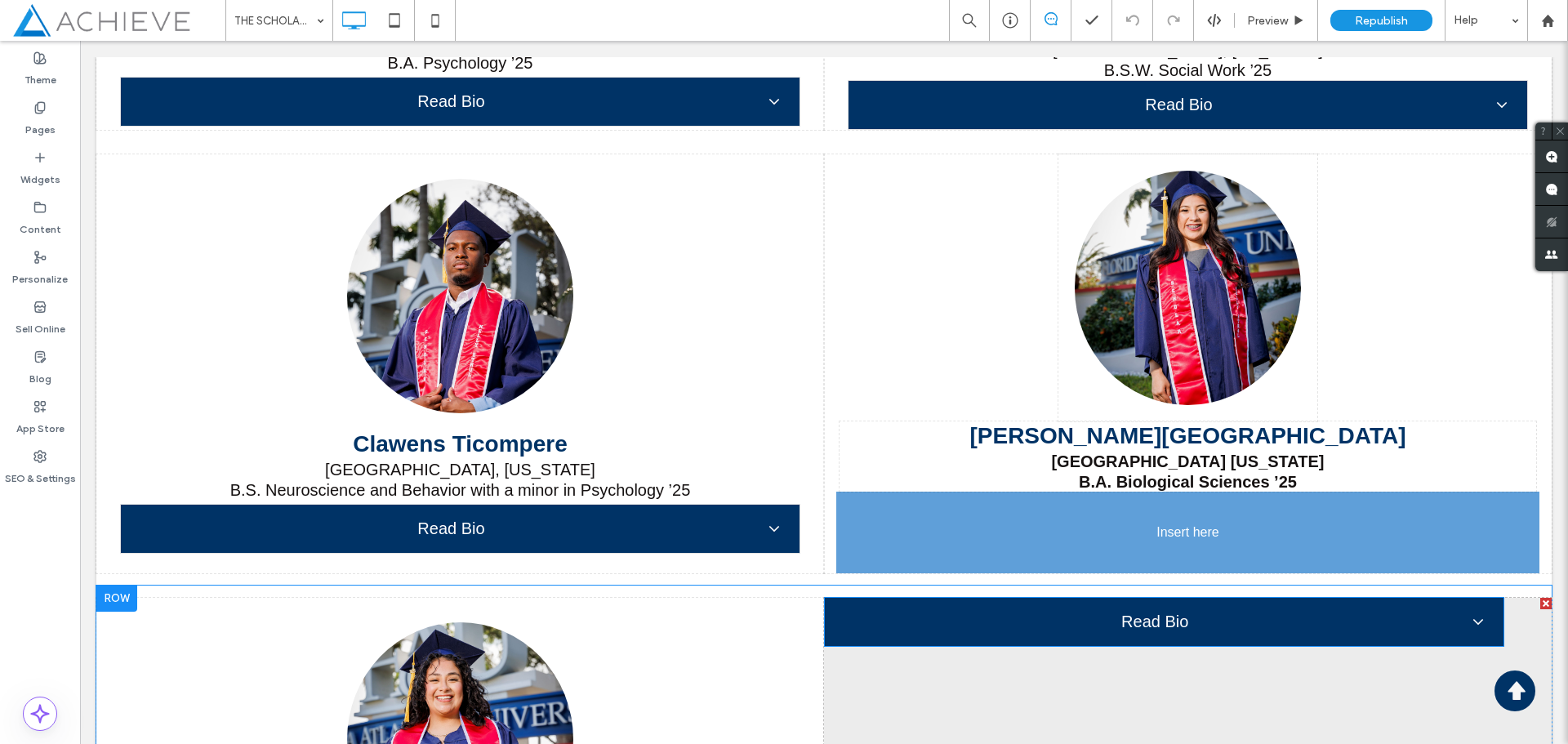
drag, startPoint x: 1150, startPoint y: 597, endPoint x: 1206, endPoint y: 546, distance: 75.7
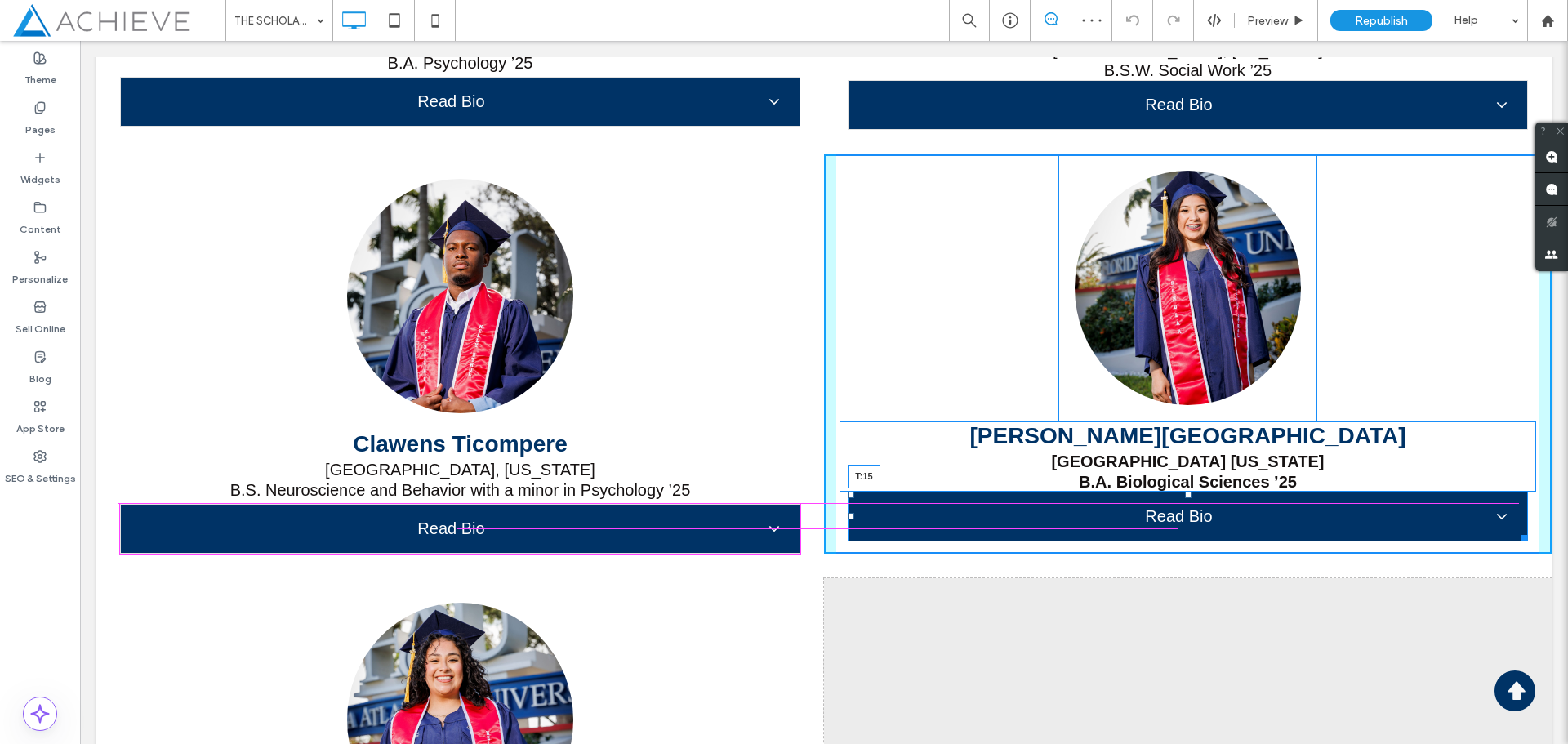
drag, startPoint x: 1178, startPoint y: 491, endPoint x: 1259, endPoint y: 545, distance: 97.3
click at [1186, 499] on div at bounding box center [1189, 495] width 7 height 7
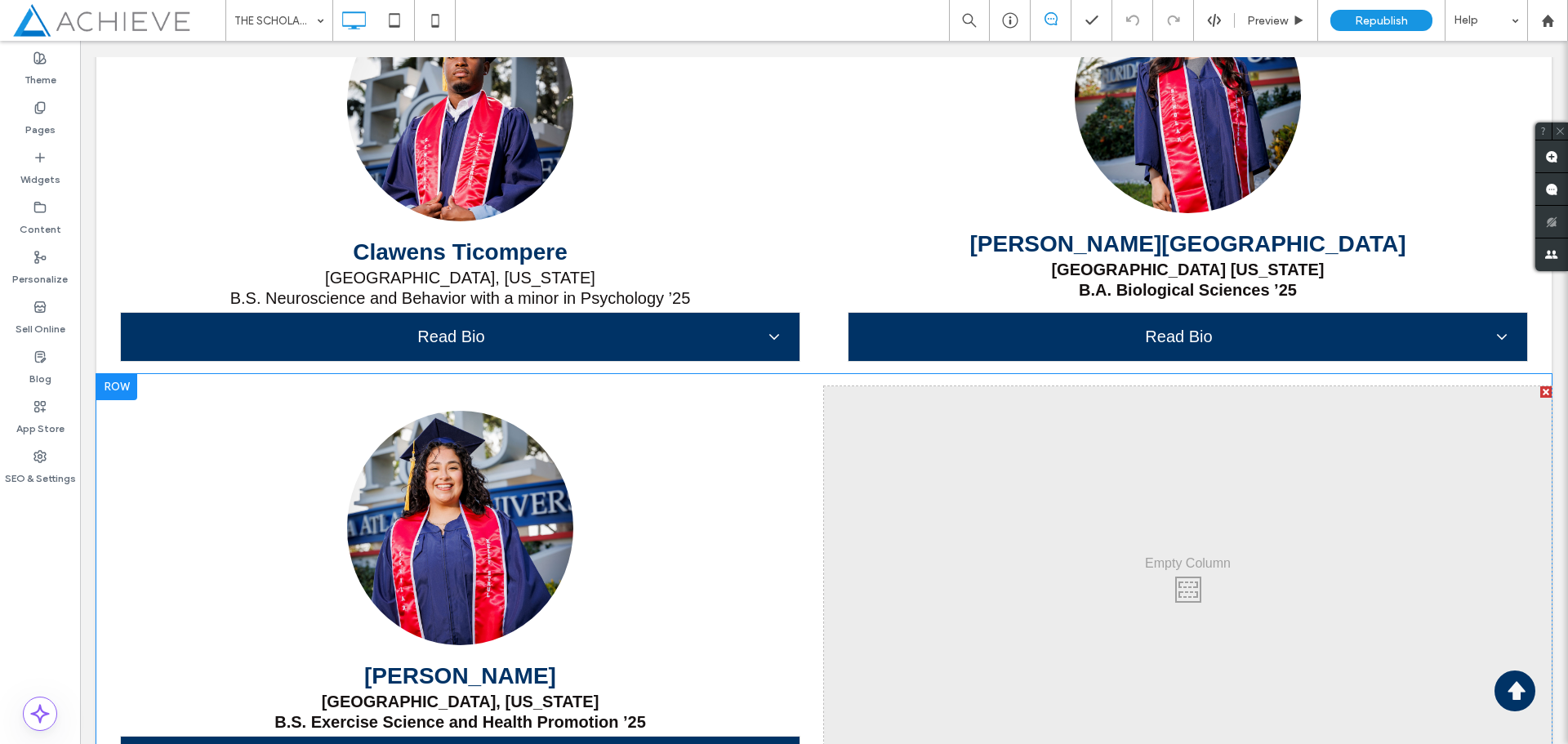
scroll to position [14337, 0]
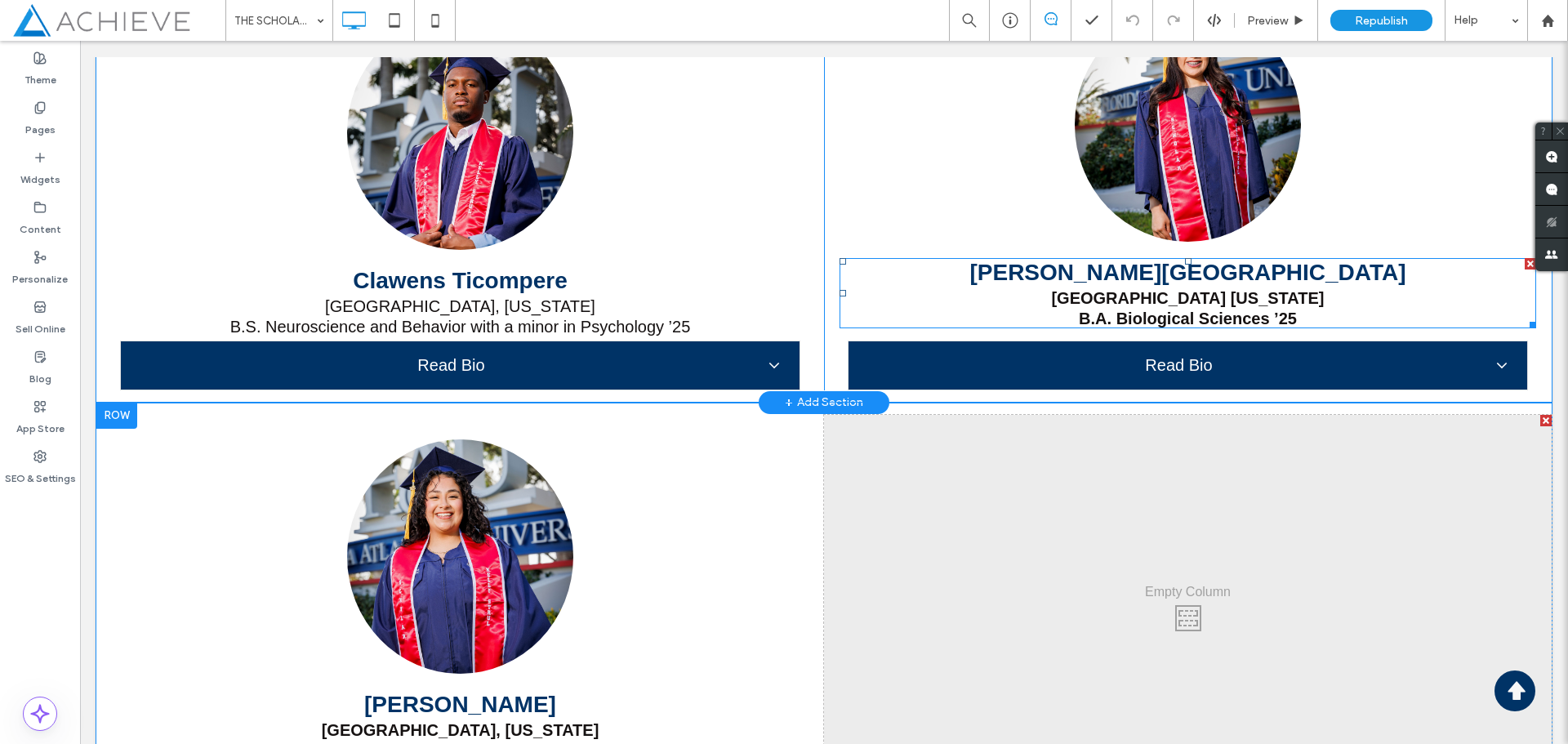
click at [1169, 316] on strong "B.A. Biological Sciences ’25" at bounding box center [1187, 319] width 218 height 18
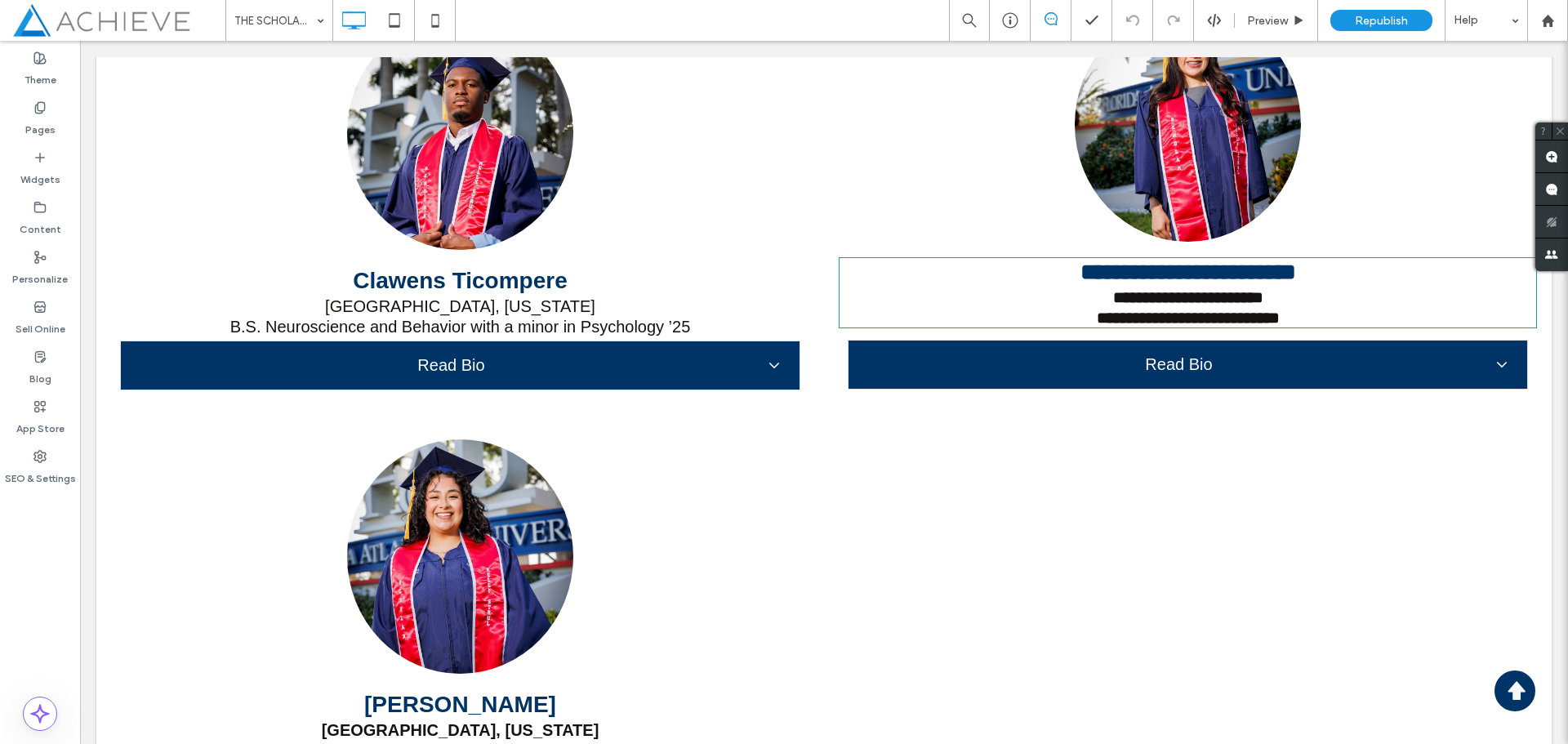
type input "*********"
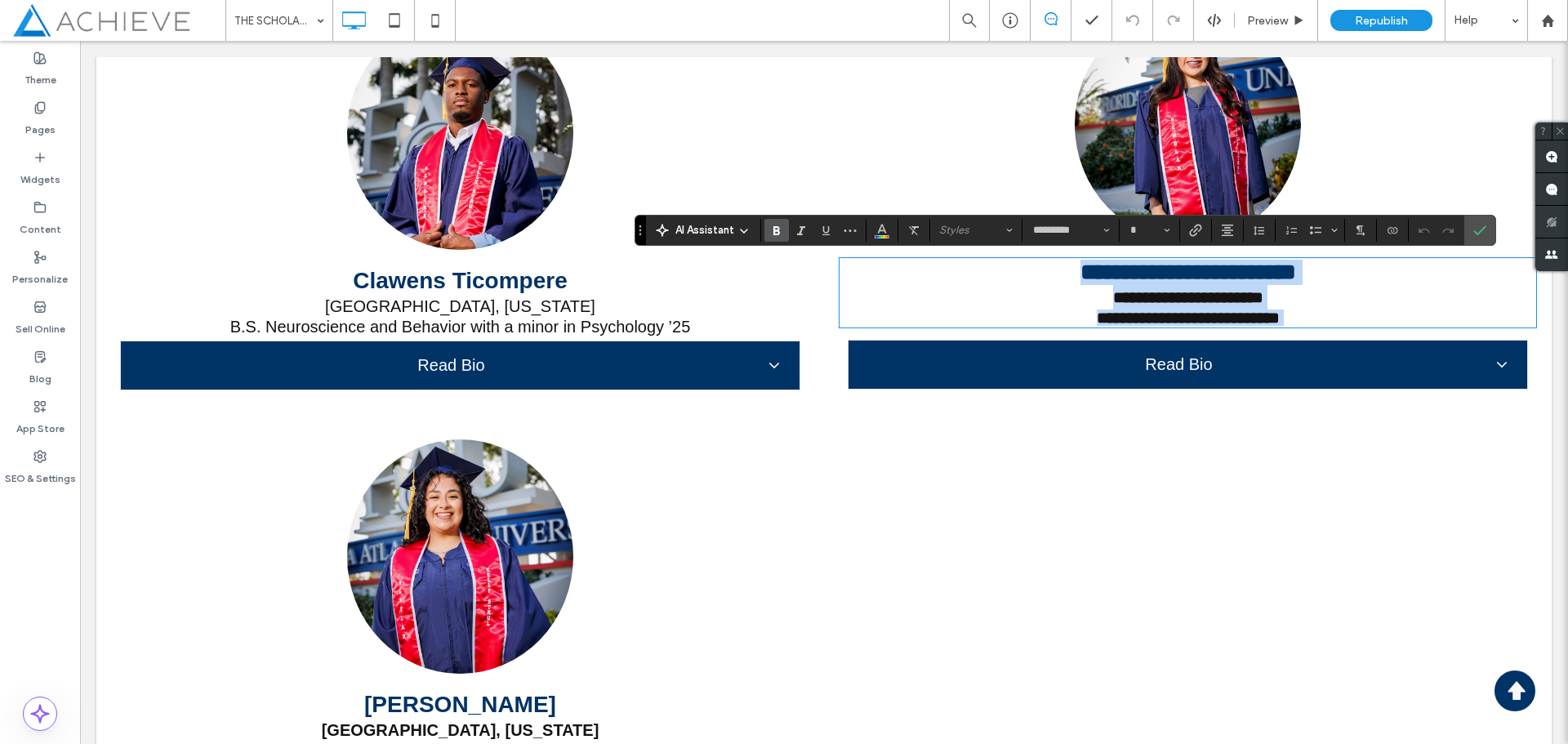
scroll to position [1, 0]
click at [1179, 280] on strong "**********" at bounding box center [1188, 271] width 215 height 23
click at [1292, 323] on p "**********" at bounding box center [1189, 318] width 698 height 17
type input "**"
drag, startPoint x: 1295, startPoint y: 321, endPoint x: 1085, endPoint y: 305, distance: 210.6
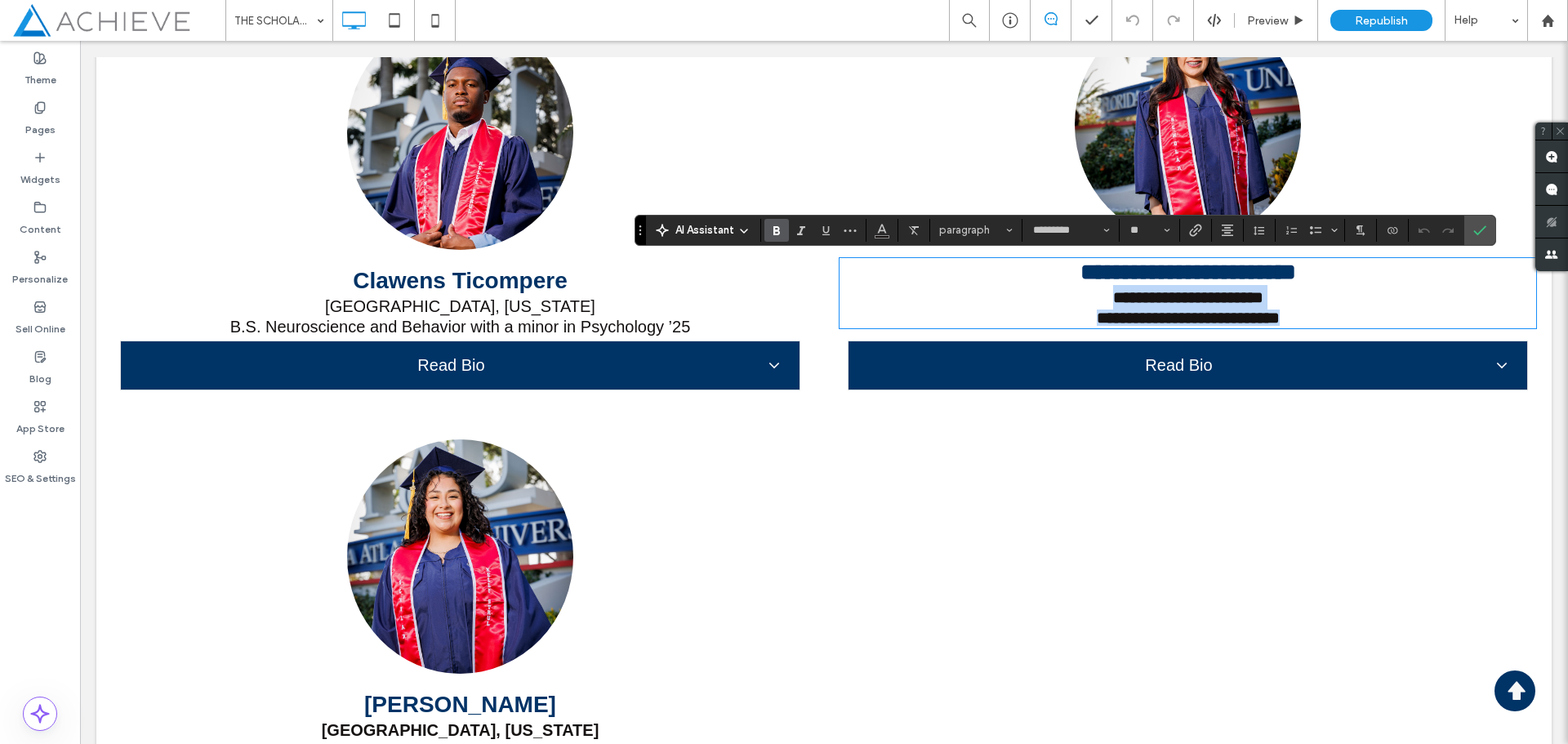
click at [1085, 305] on div "**********" at bounding box center [1189, 293] width 698 height 67
click at [779, 236] on icon "Bold" at bounding box center [777, 230] width 13 height 13
click at [1485, 226] on use "Confirm" at bounding box center [1480, 230] width 13 height 10
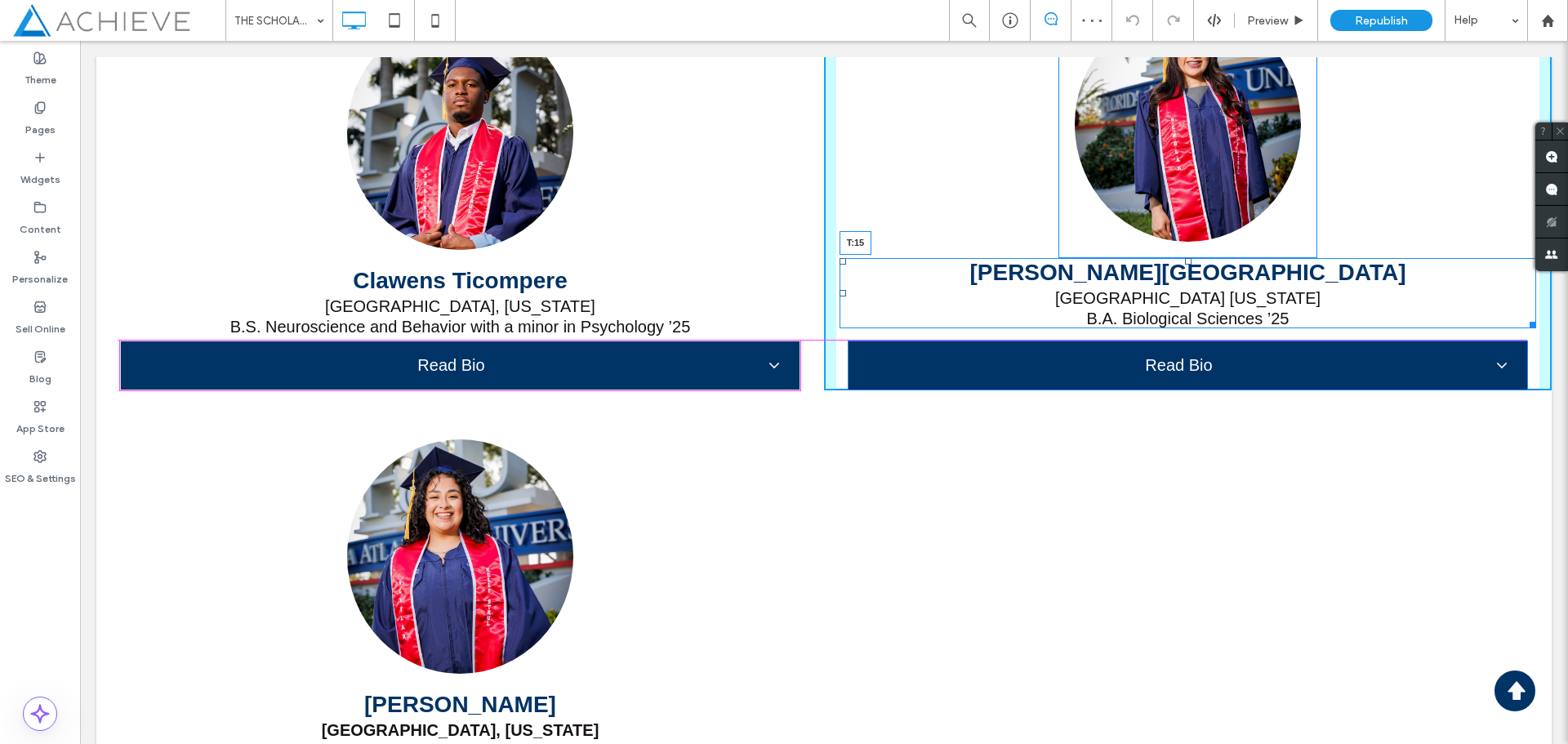
drag, startPoint x: 1181, startPoint y: 261, endPoint x: 1265, endPoint y: 334, distance: 111.3
click at [1180, 278] on div "Vahnessa Y. Torres-Urias West Palm Beach Florida B.A. Biological Sciences ’25 T…" at bounding box center [1189, 293] width 698 height 70
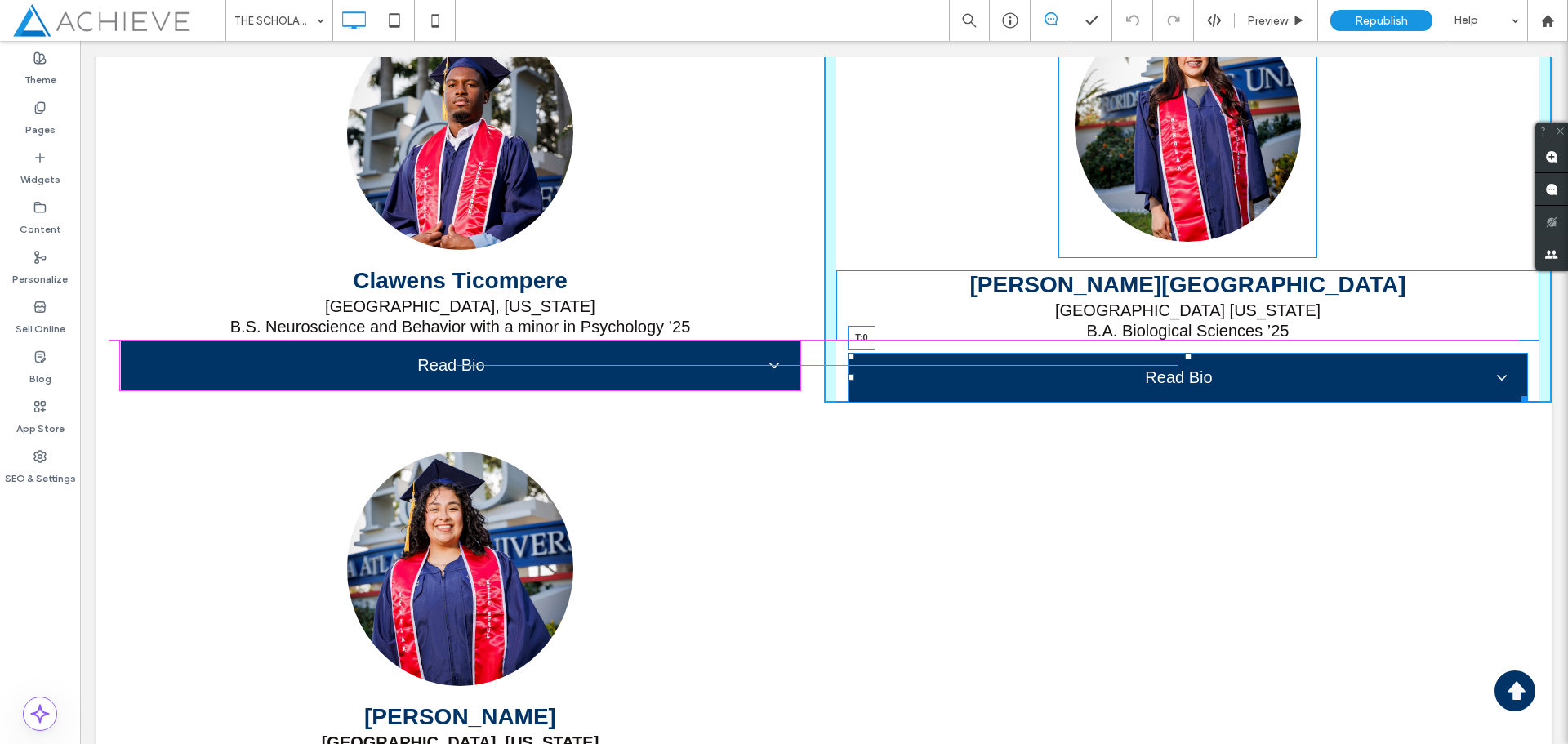
drag, startPoint x: 1180, startPoint y: 353, endPoint x: 1258, endPoint y: 382, distance: 83.2
click at [1186, 353] on div at bounding box center [1189, 357] width 7 height 7
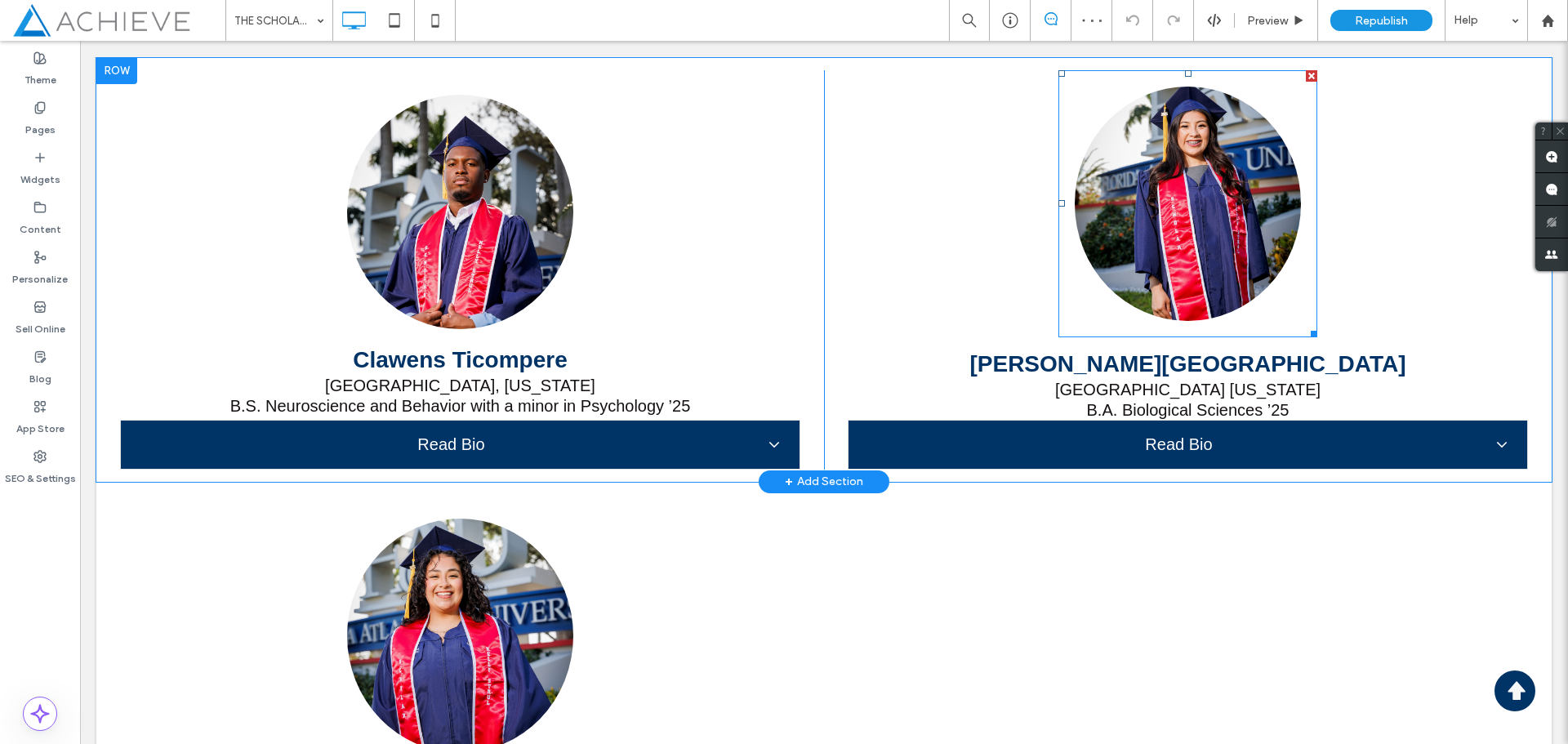
scroll to position [14174, 0]
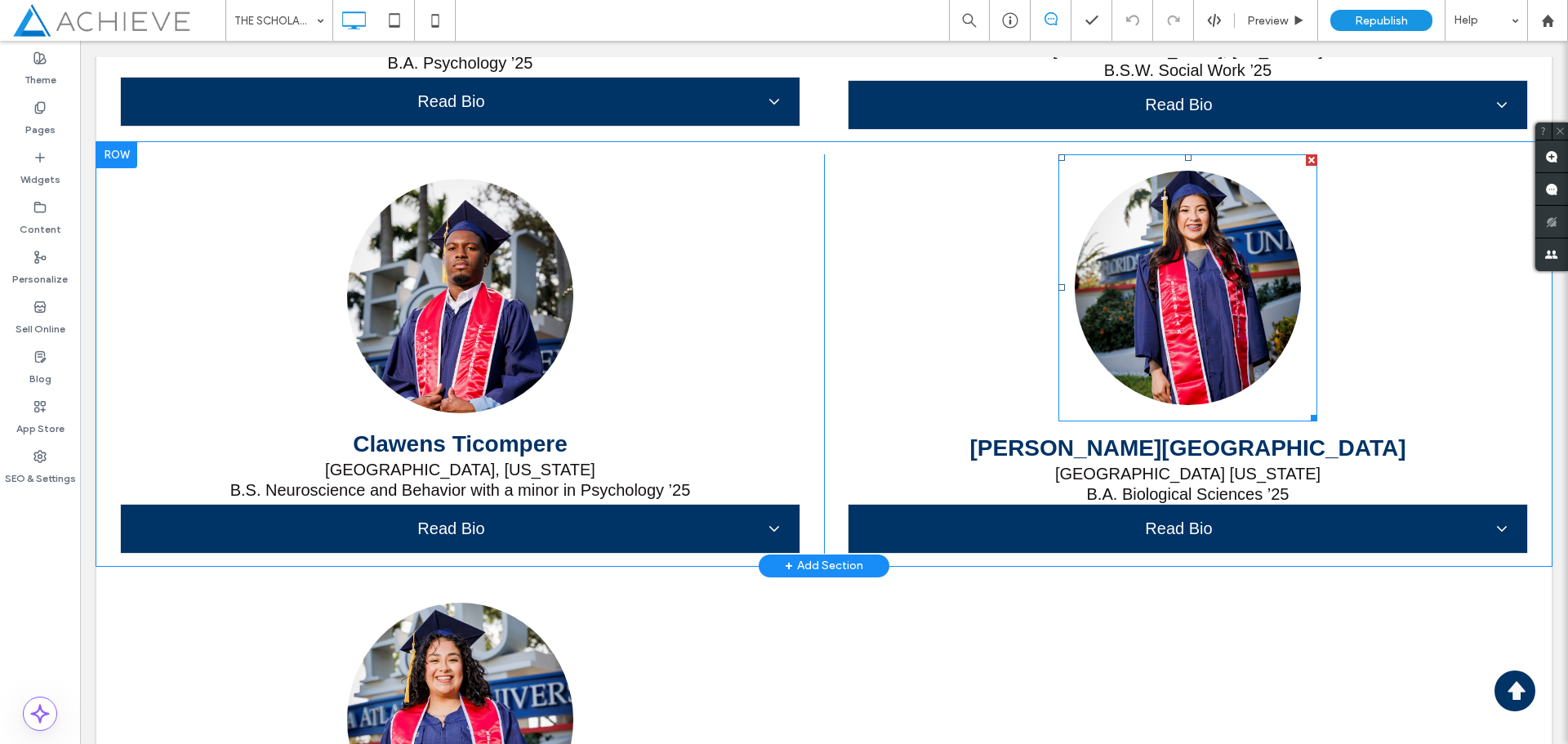
click at [1183, 310] on link at bounding box center [1188, 287] width 226 height 235
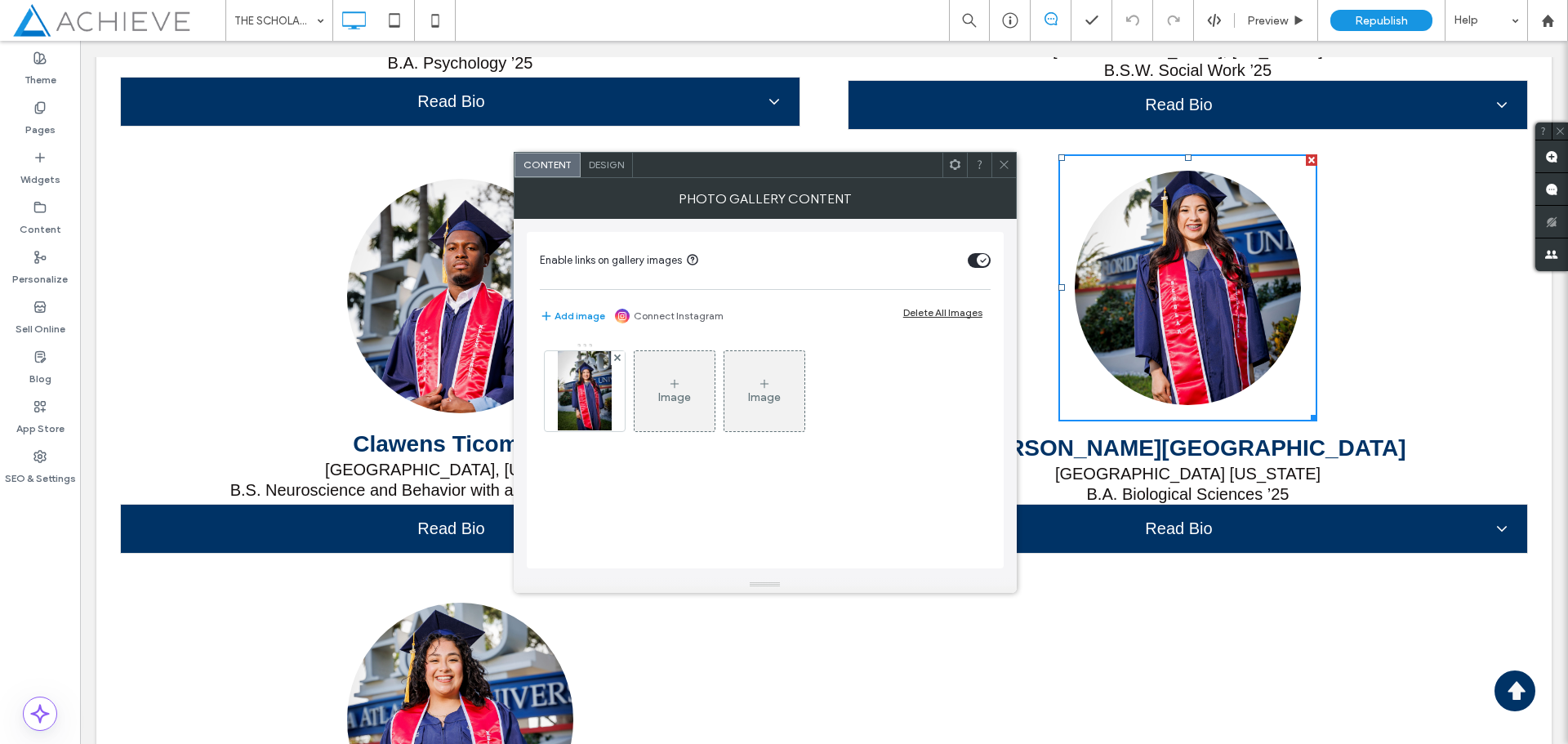
click at [609, 178] on div "Photo Gallery Content" at bounding box center [765, 198] width 503 height 41
click at [609, 171] on div "Design" at bounding box center [607, 164] width 53 height 24
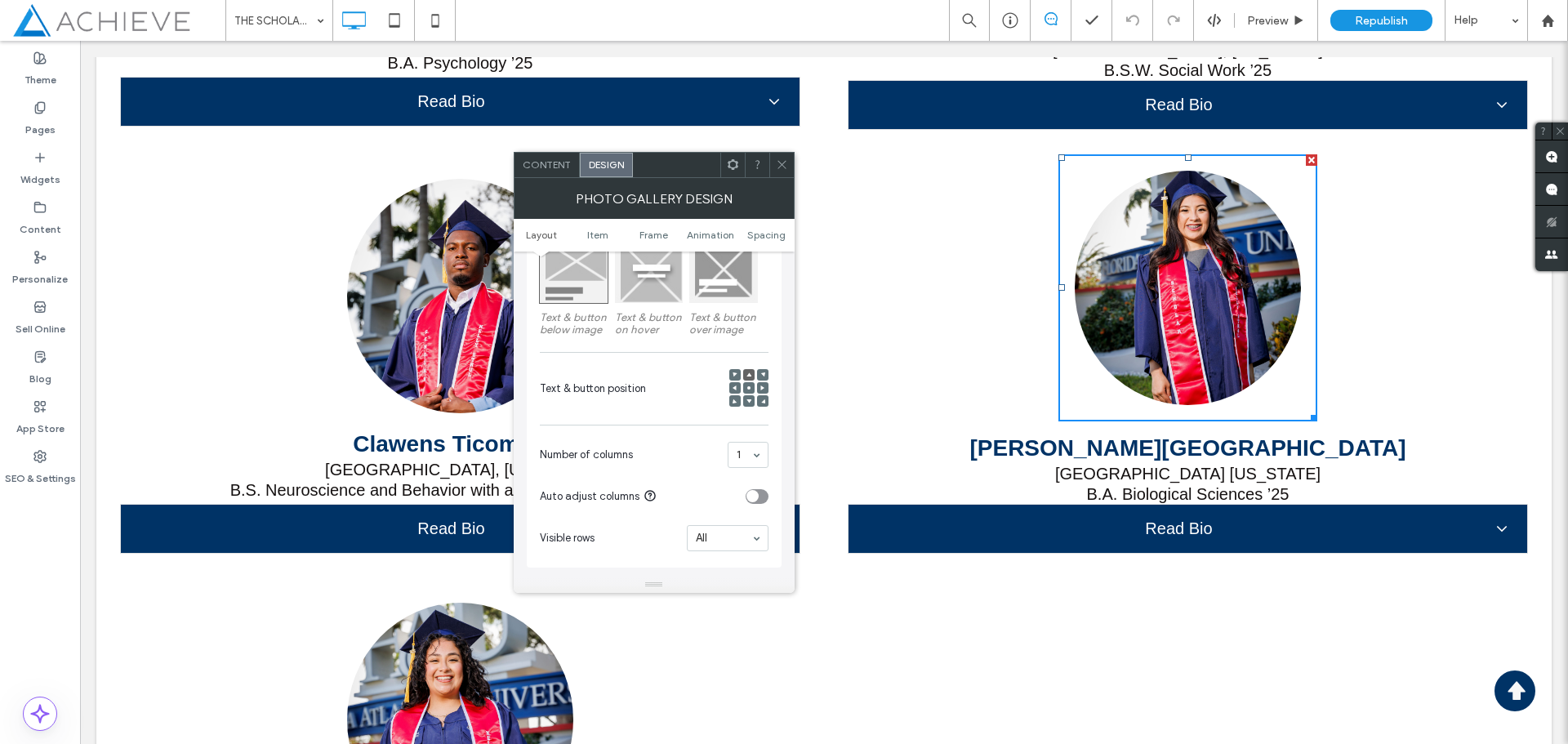
scroll to position [326, 0]
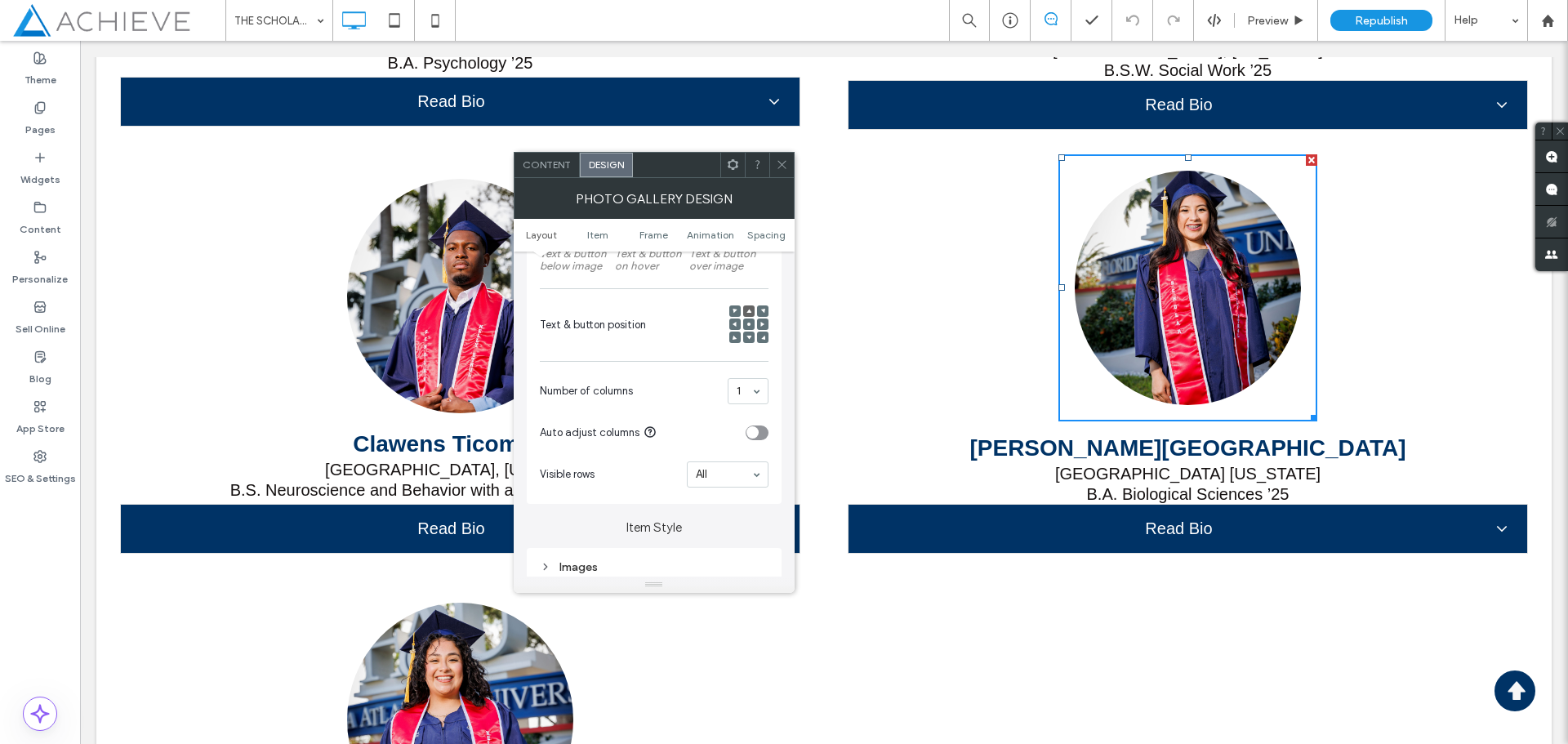
click at [784, 164] on icon at bounding box center [781, 164] width 13 height 13
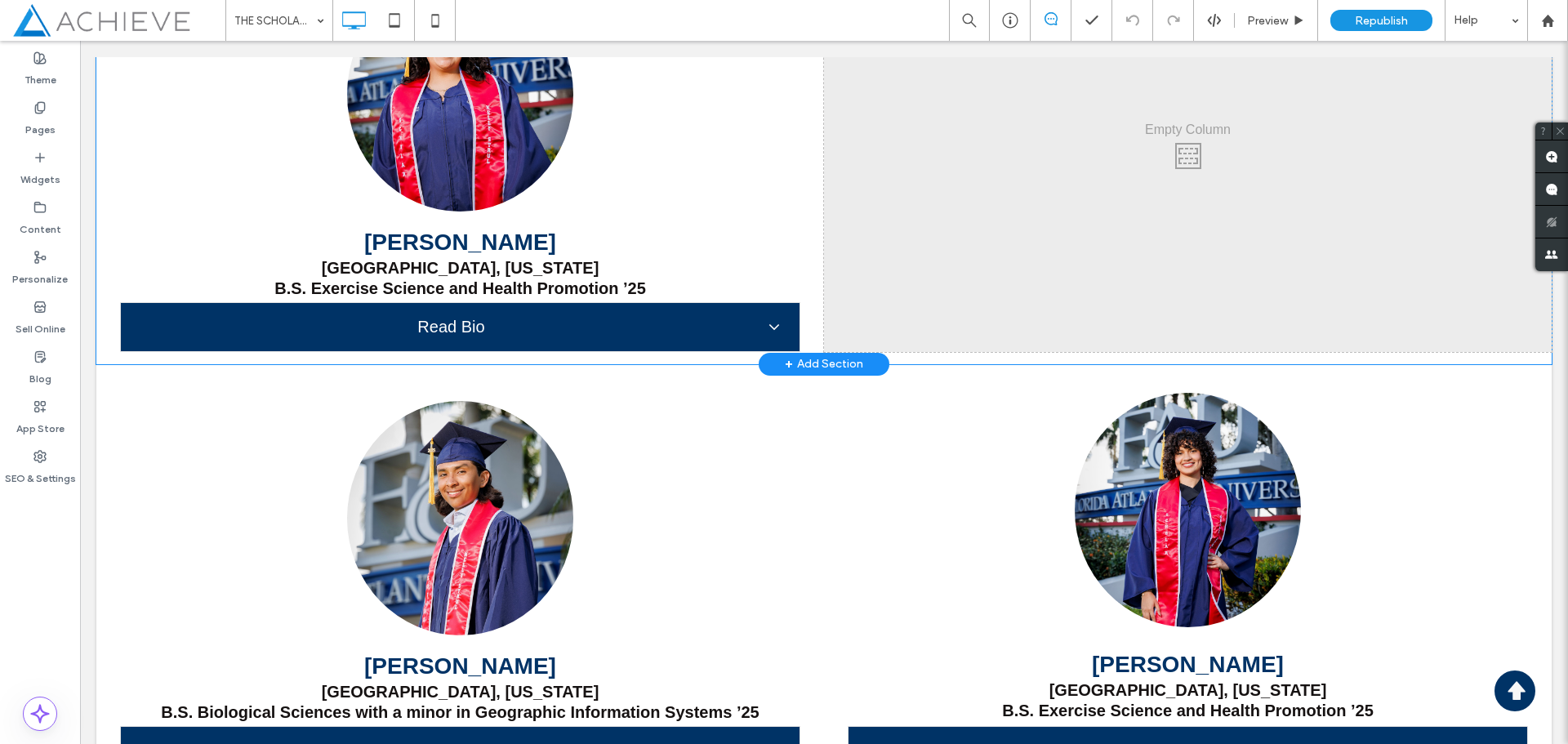
scroll to position [14827, 0]
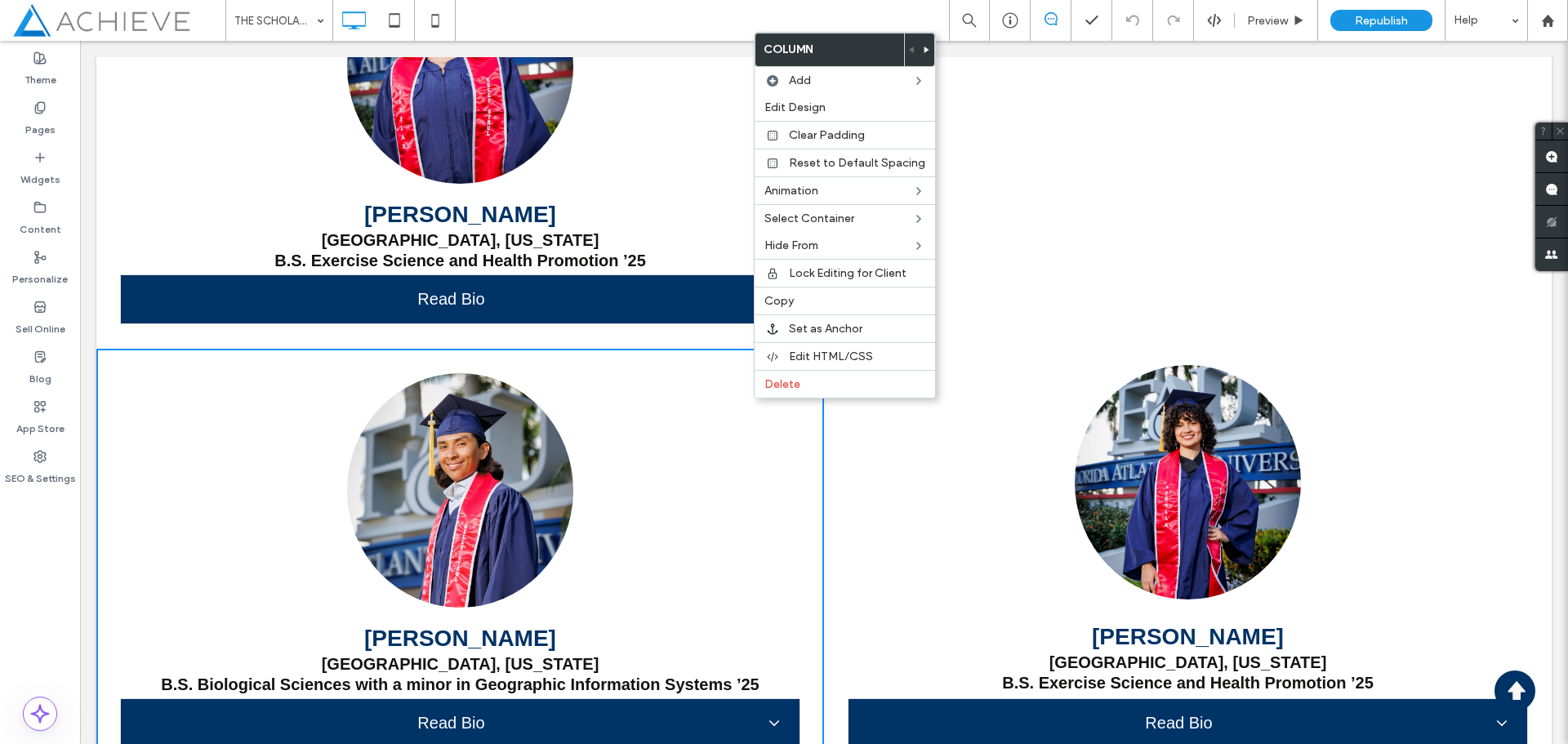
click at [925, 50] on use at bounding box center [928, 50] width 5 height 7
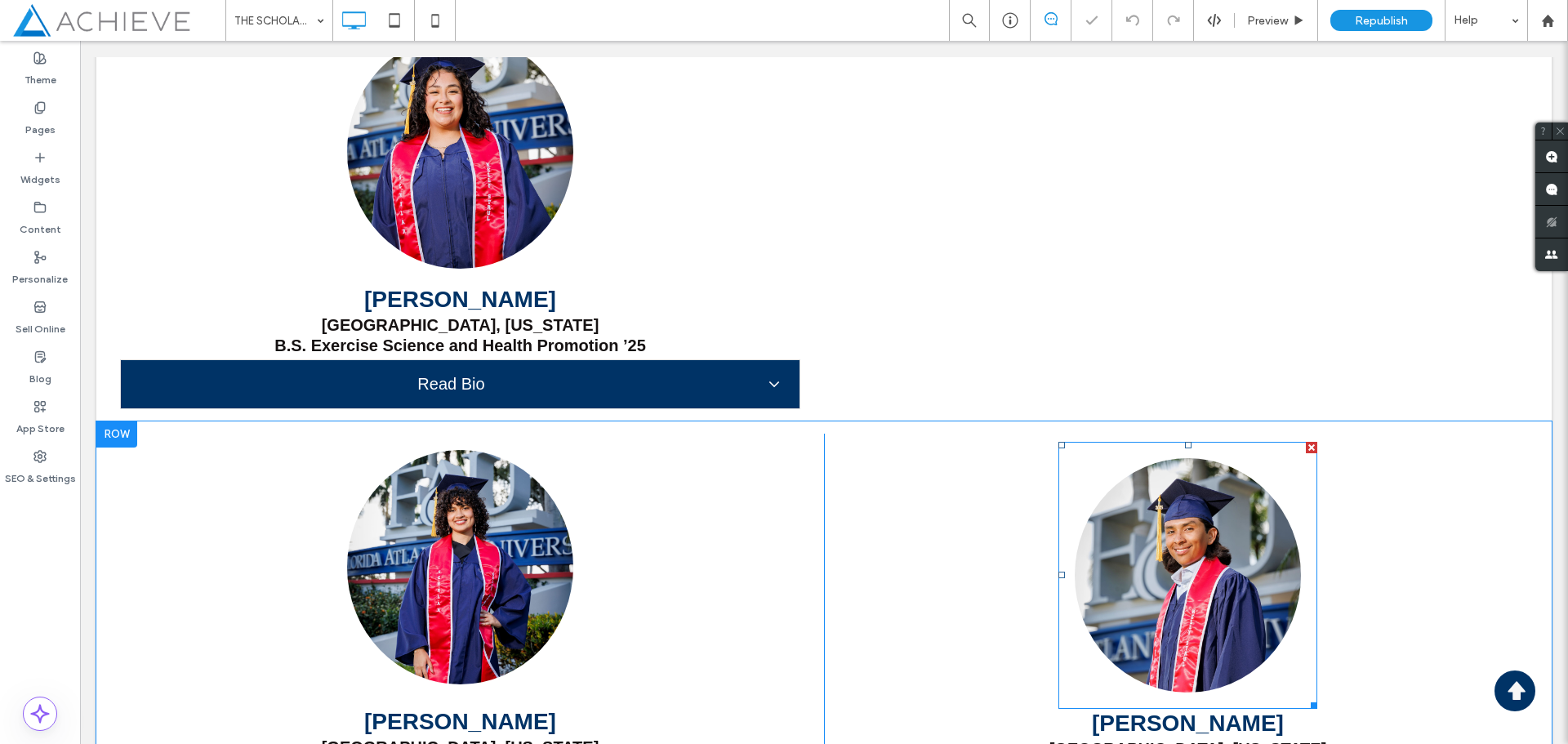
scroll to position [14664, 0]
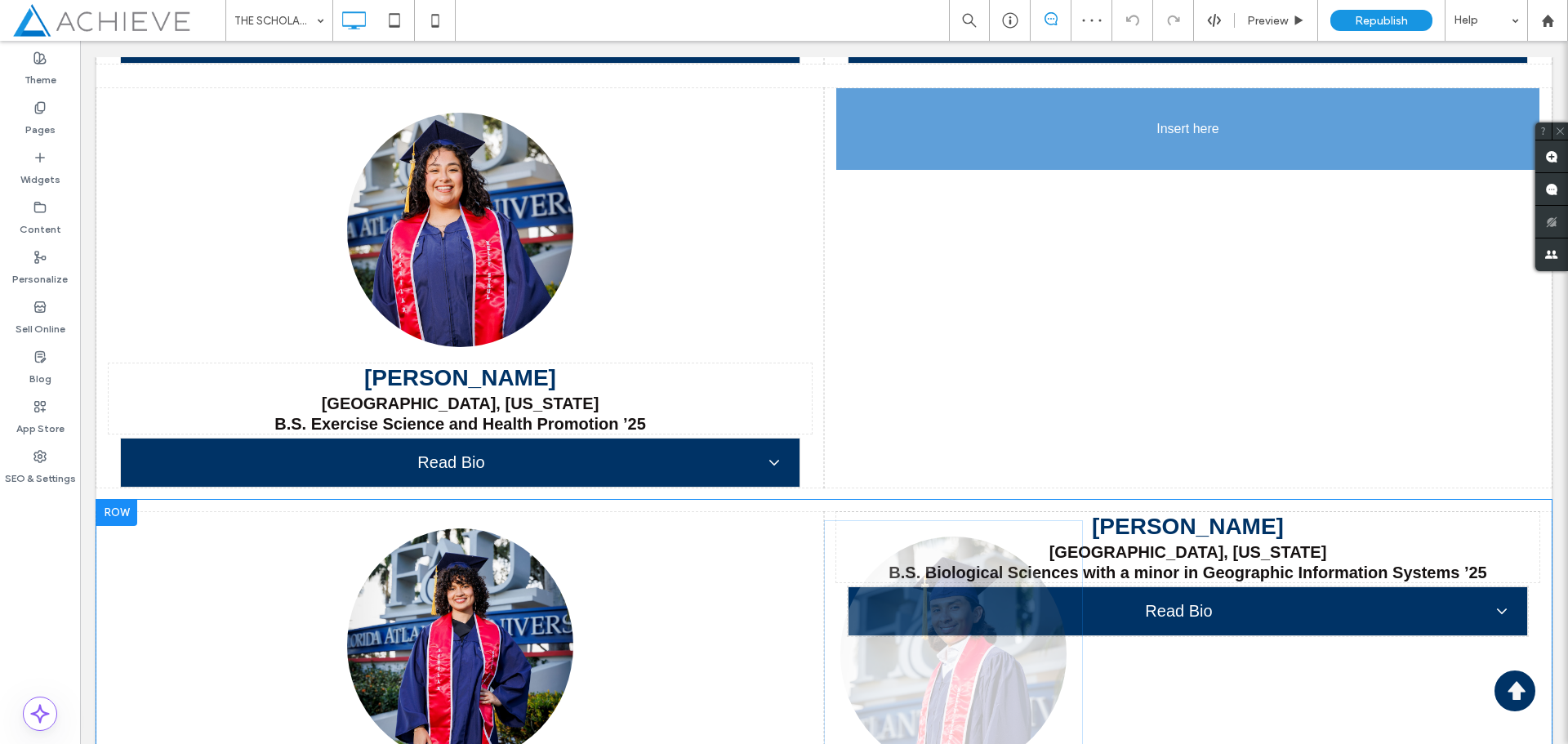
drag, startPoint x: 1165, startPoint y: 593, endPoint x: 1186, endPoint y: 190, distance: 403.5
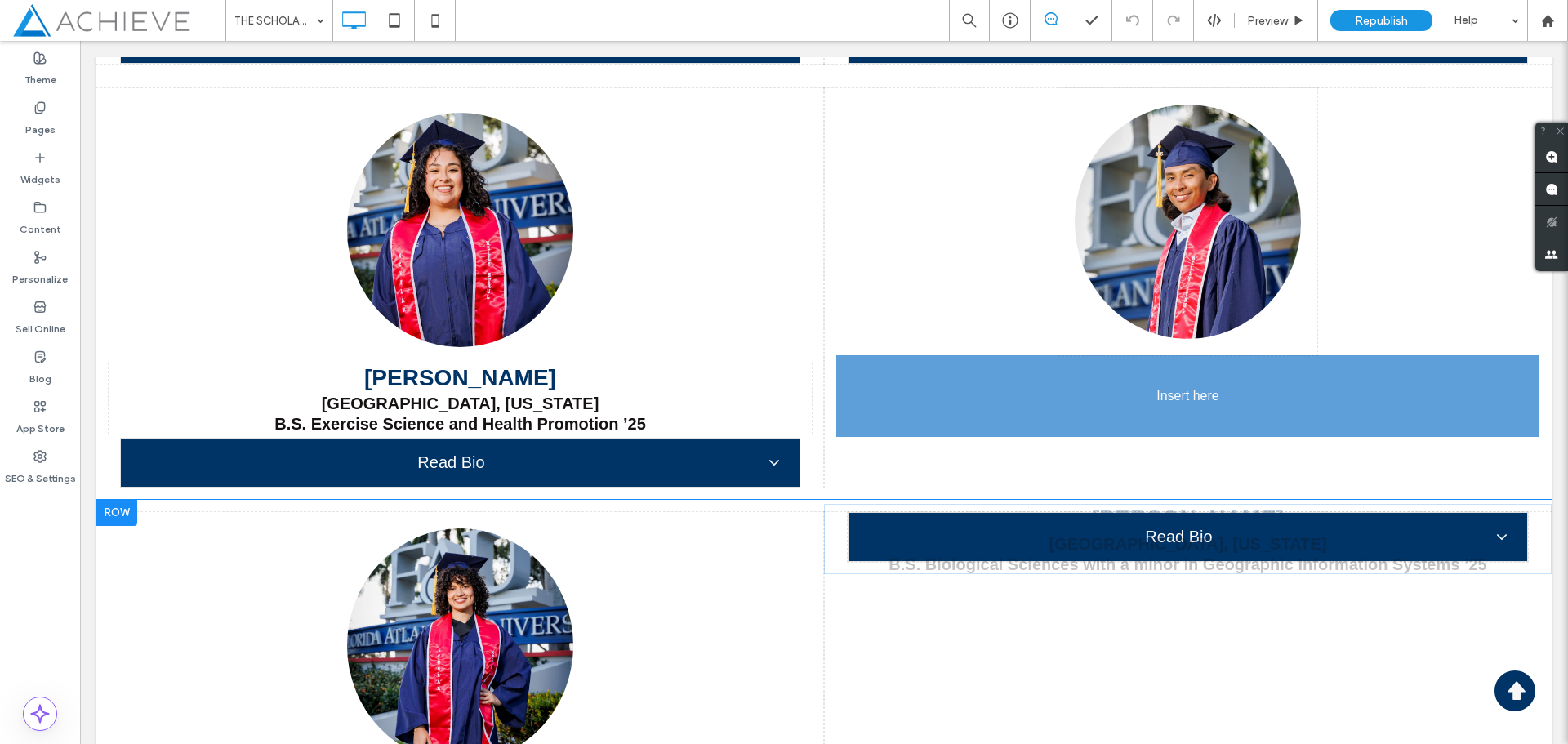
drag, startPoint x: 1211, startPoint y: 545, endPoint x: 1171, endPoint y: 377, distance: 172.7
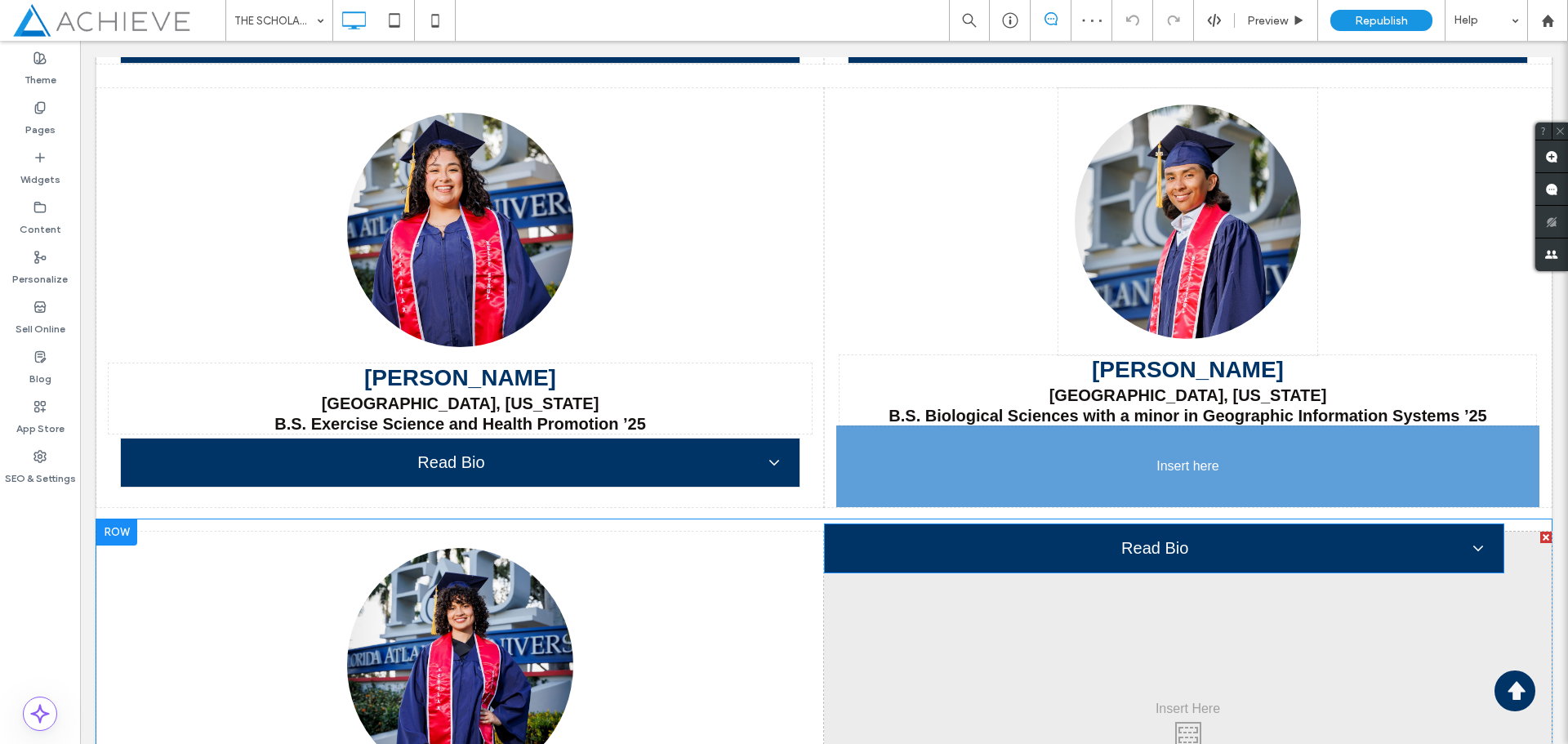
drag, startPoint x: 1213, startPoint y: 514, endPoint x: 1164, endPoint y: 452, distance: 79.0
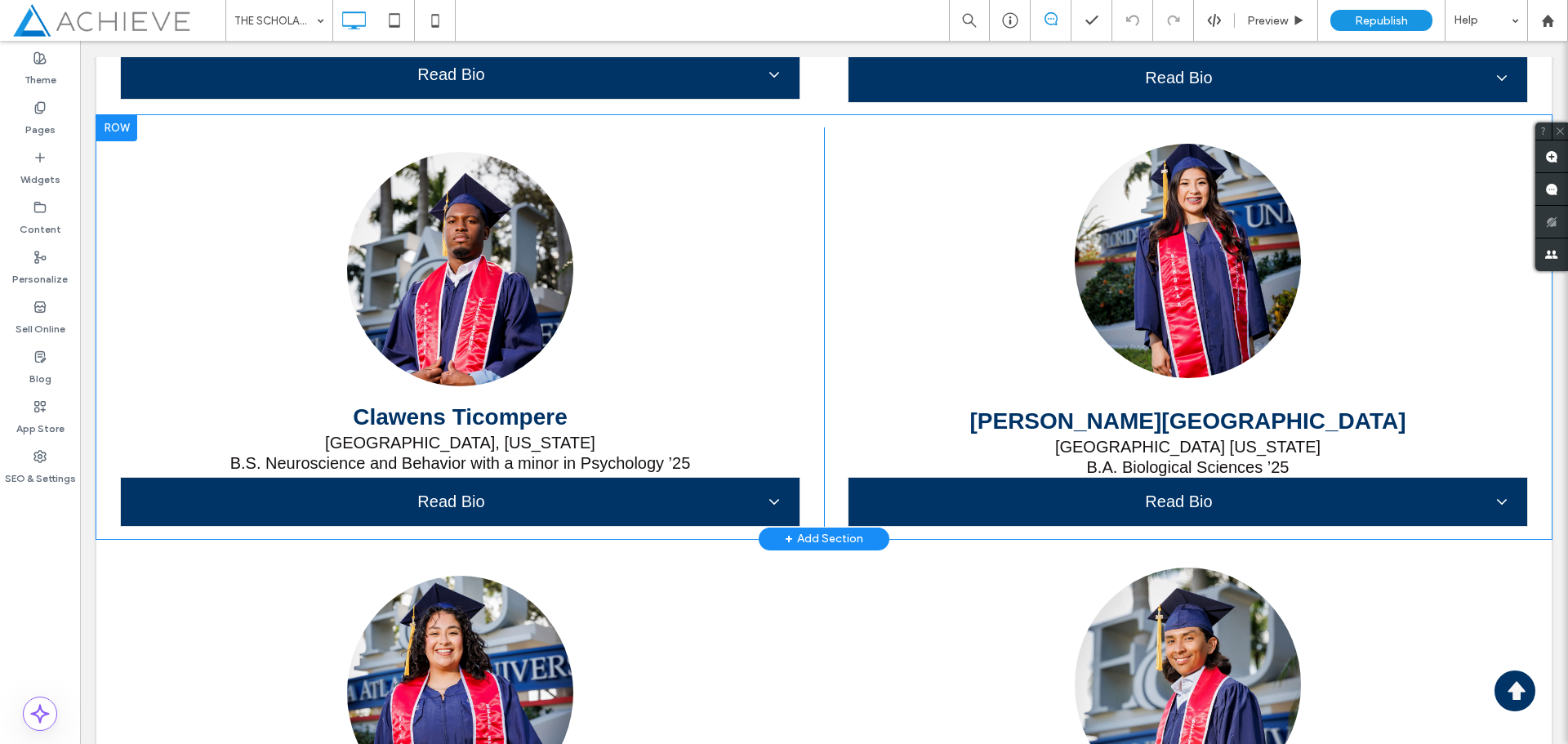
scroll to position [14418, 0]
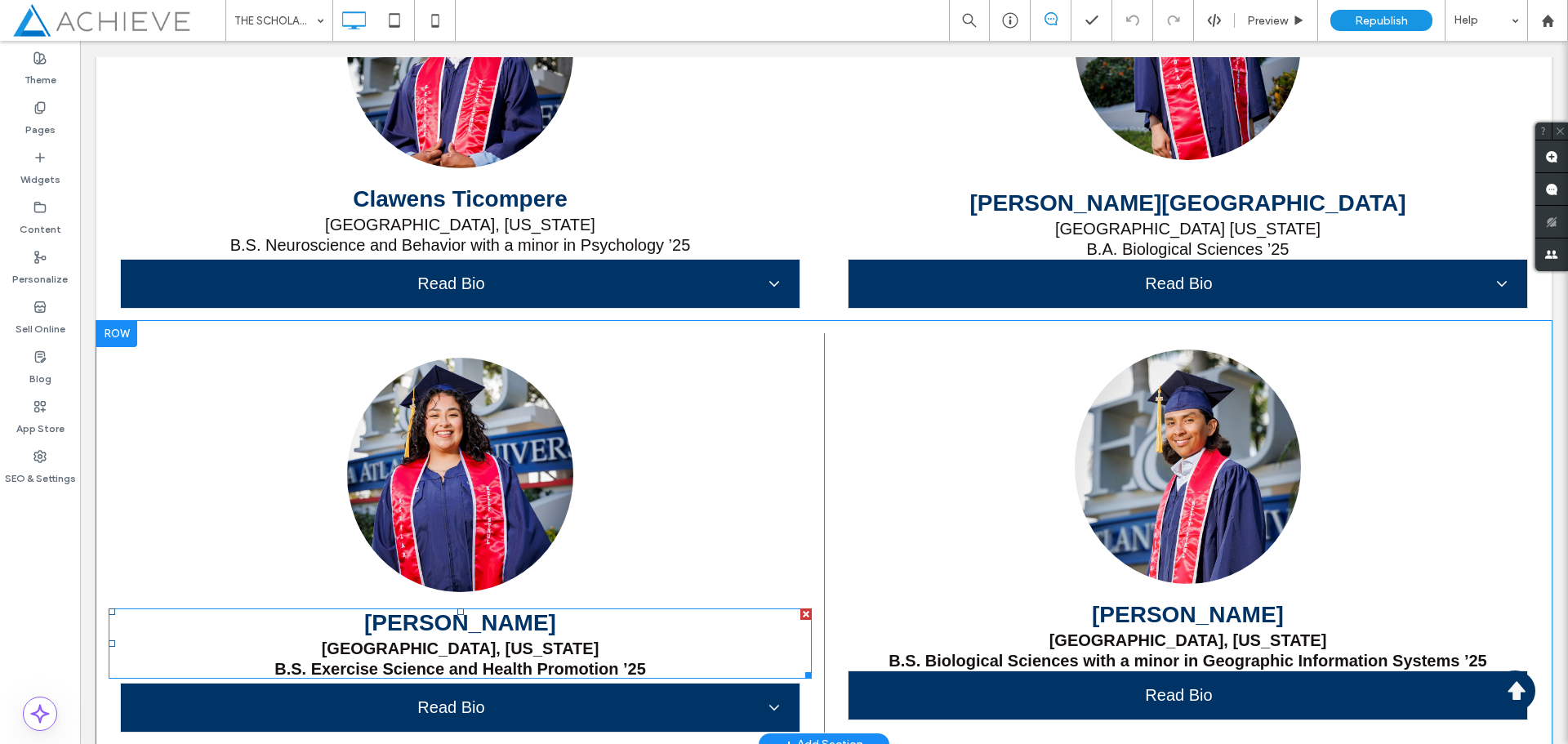
click at [443, 661] on strong "B.S. Exercise Science and Health Promotion ’25" at bounding box center [460, 670] width 372 height 18
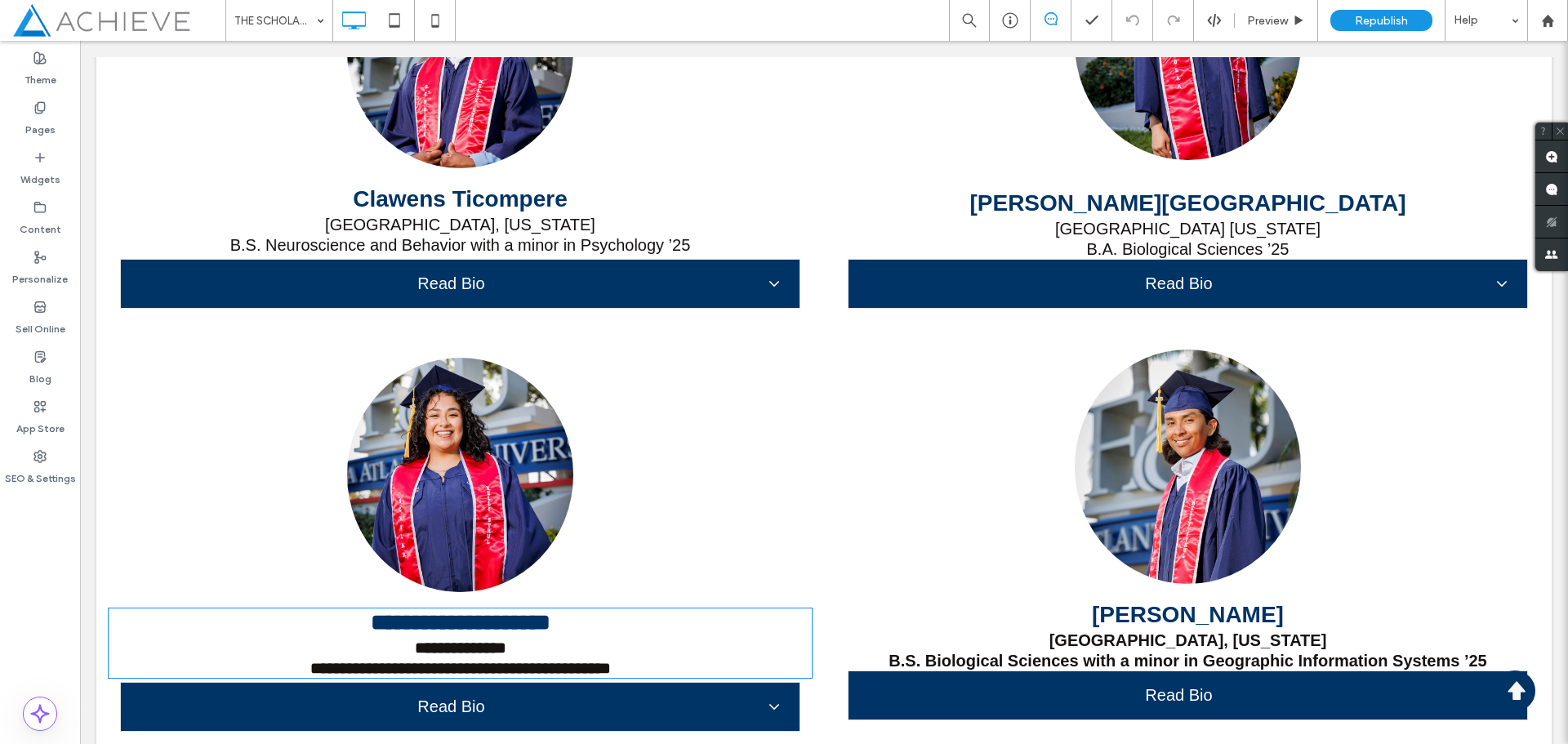
type input "*********"
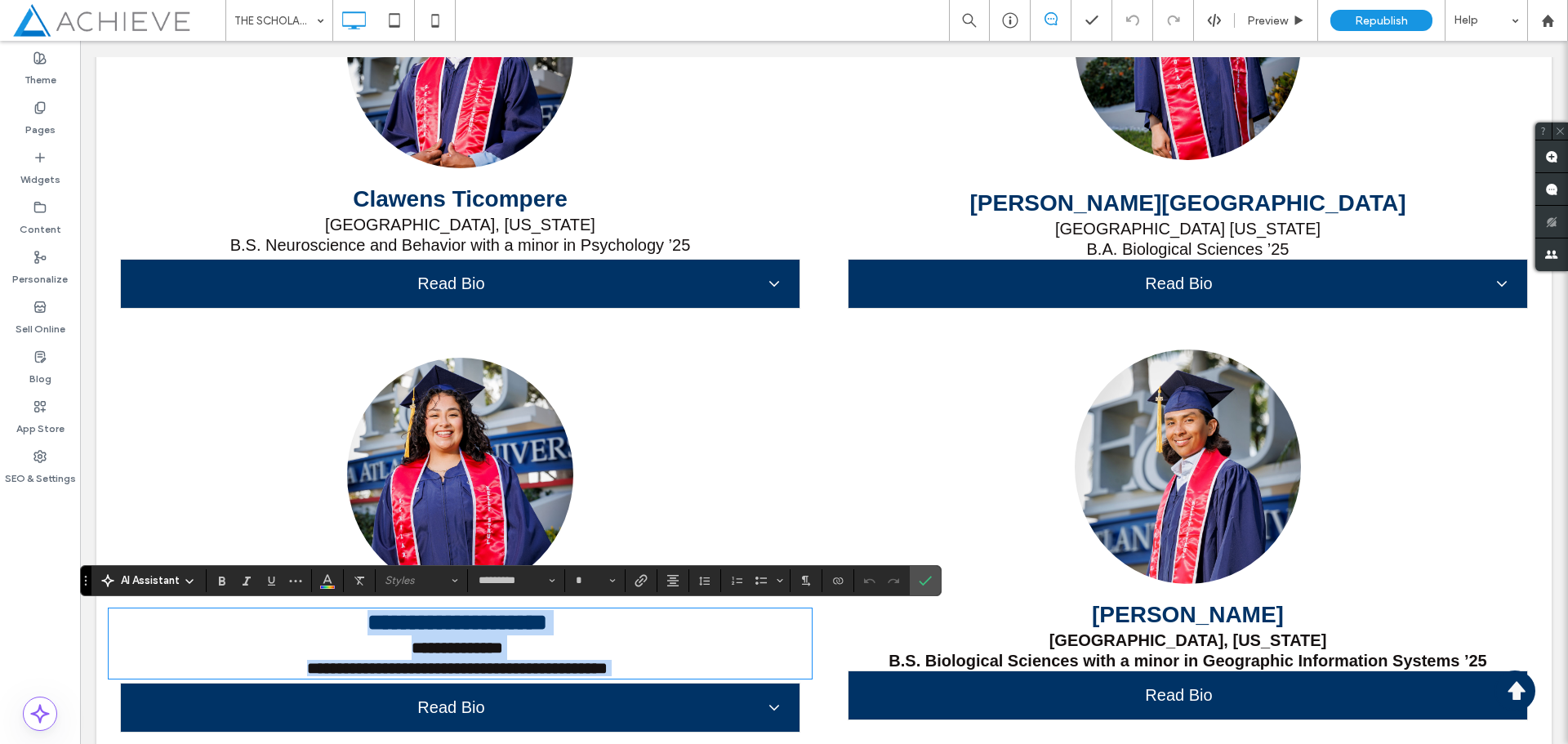
click at [446, 659] on p "**********" at bounding box center [458, 647] width 698 height 24
type input "**"
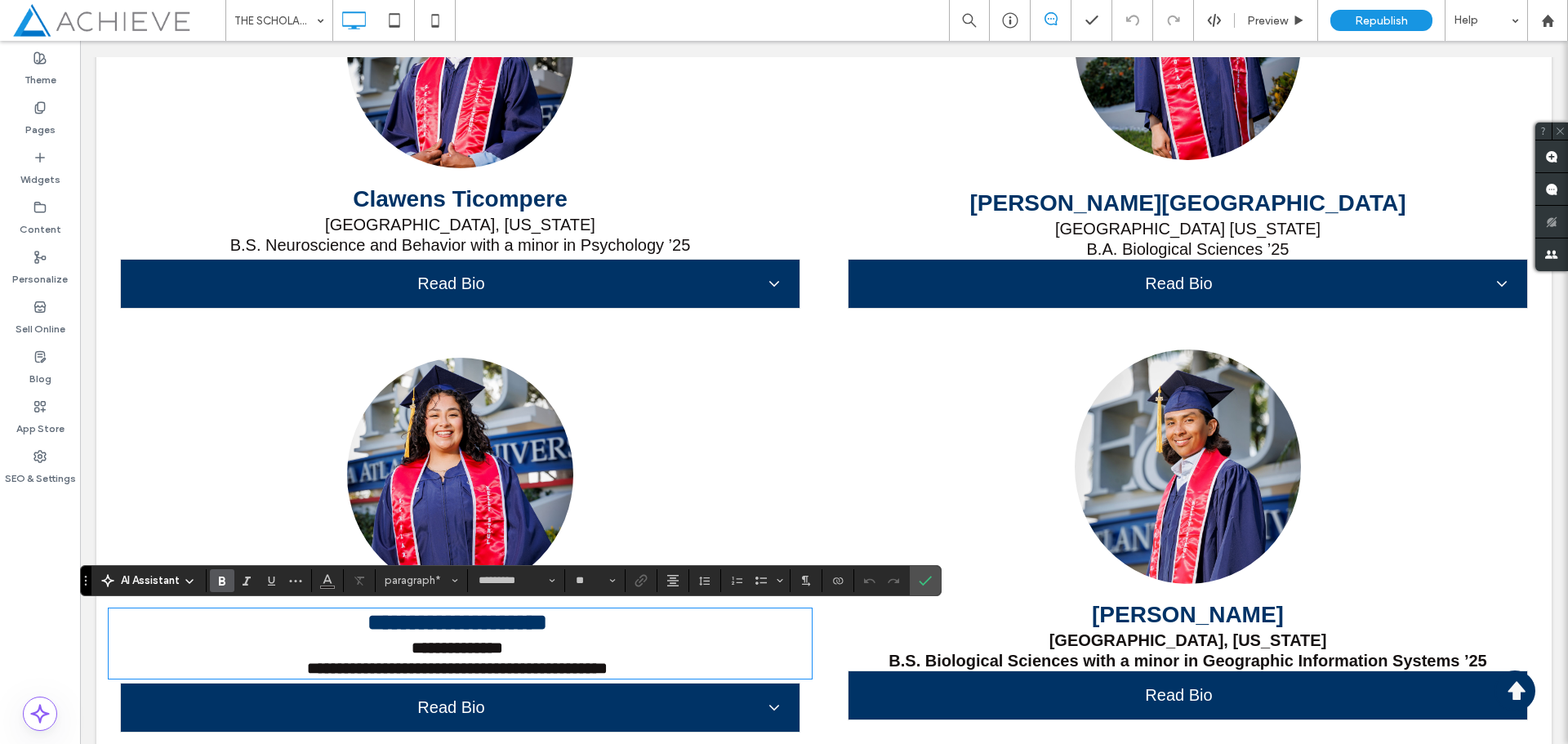
click at [446, 659] on p "**********" at bounding box center [458, 647] width 698 height 24
click at [444, 660] on strong "**********" at bounding box center [458, 669] width 301 height 17
drag, startPoint x: 399, startPoint y: 650, endPoint x: 668, endPoint y: 676, distance: 270.3
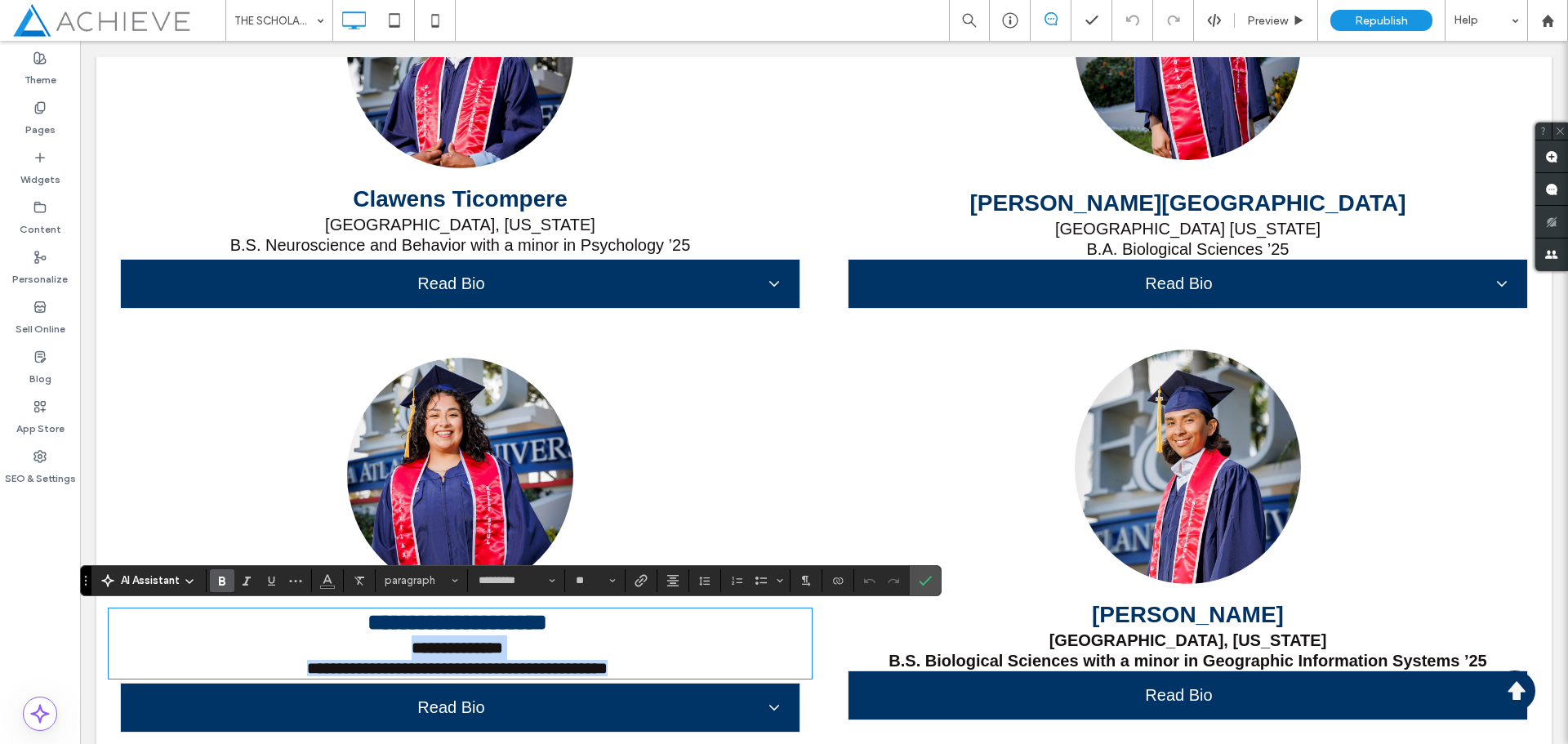
click at [668, 676] on div "**********" at bounding box center [458, 644] width 698 height 67
drag, startPoint x: 225, startPoint y: 586, endPoint x: 306, endPoint y: 555, distance: 86.7
click at [225, 586] on icon "Bold" at bounding box center [222, 581] width 13 height 13
click at [916, 579] on label "Confirm" at bounding box center [925, 580] width 24 height 29
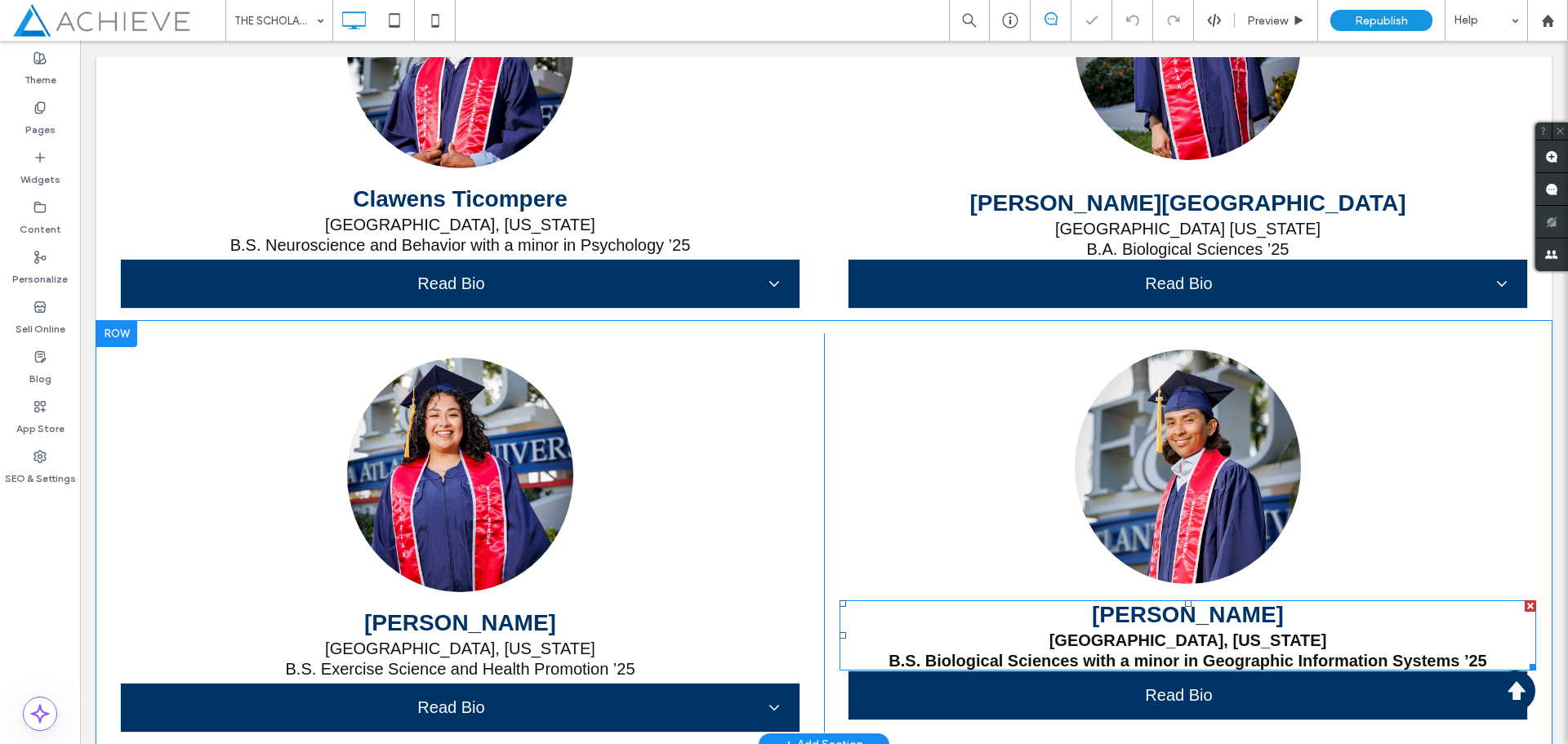
click at [1295, 636] on p "Miami Springs, Florida" at bounding box center [1189, 640] width 698 height 24
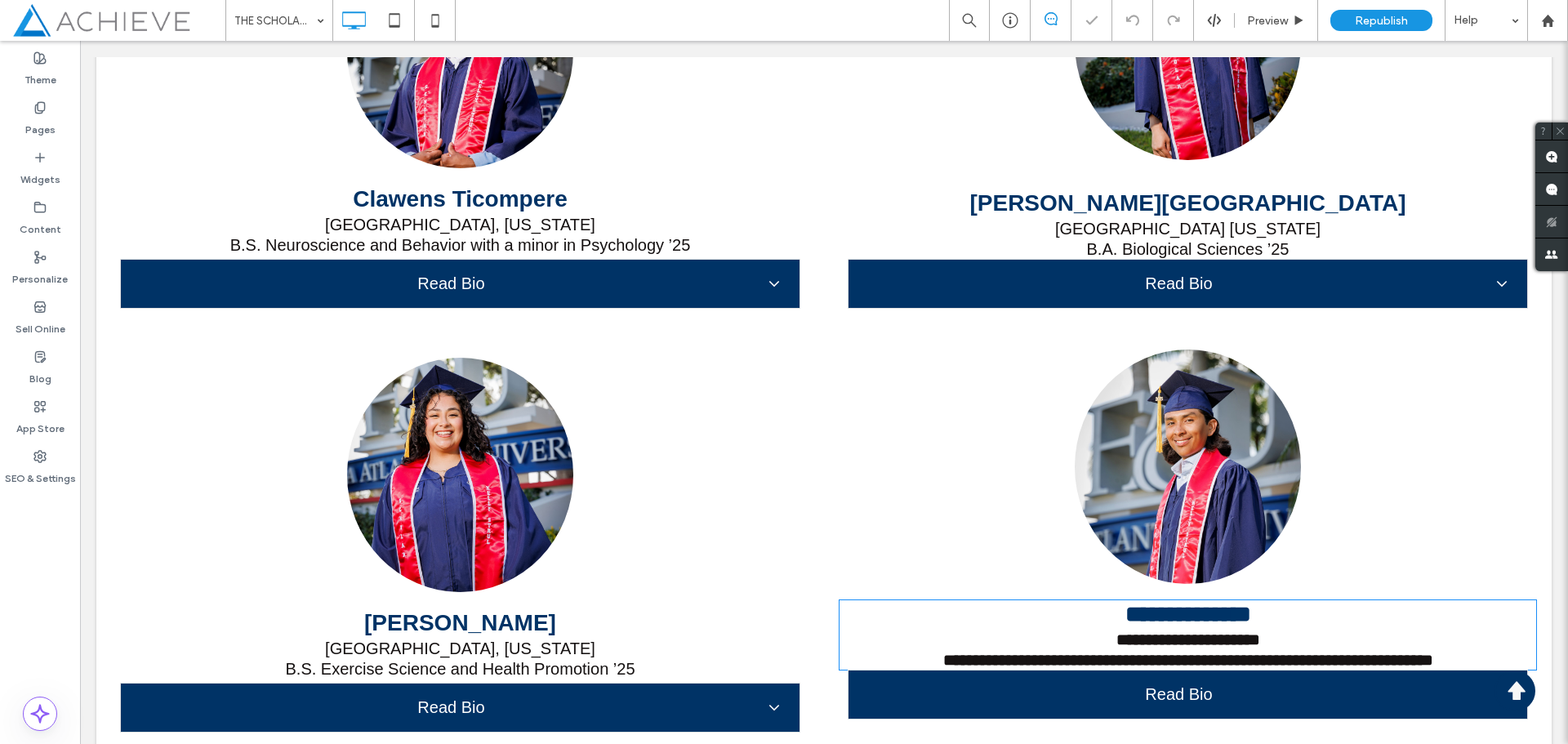
type input "*********"
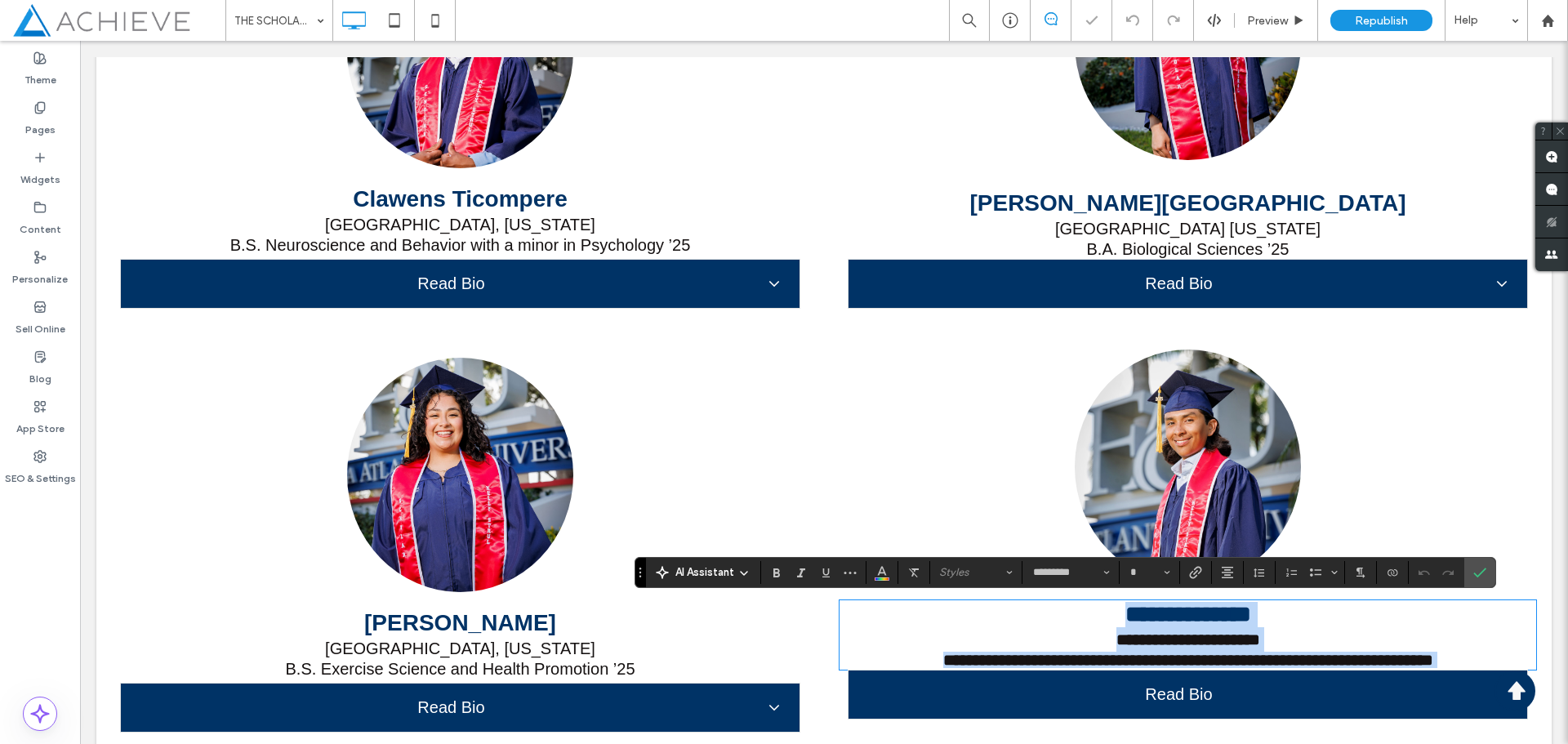
scroll to position [0, 0]
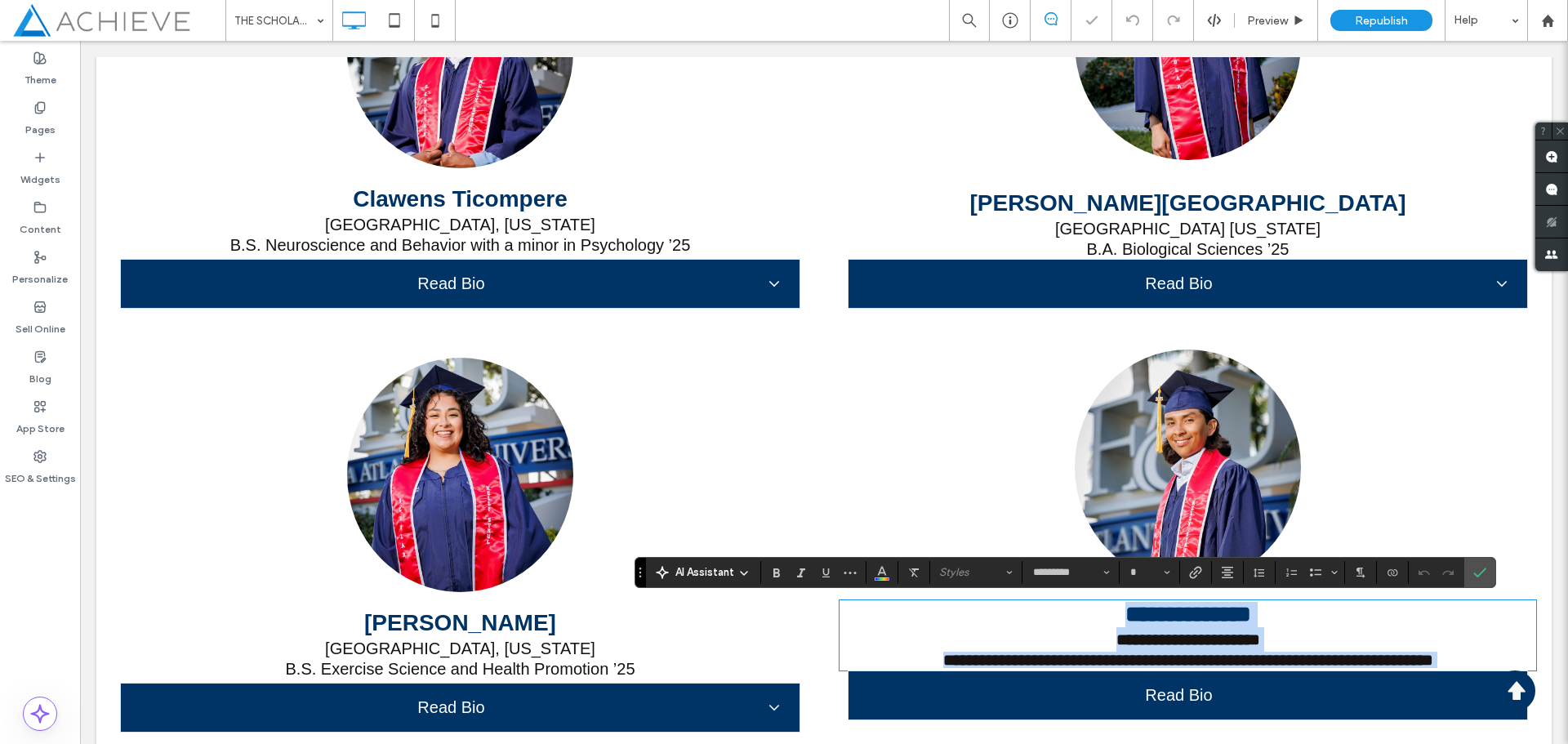
click at [1308, 620] on h3 "**********" at bounding box center [1189, 615] width 698 height 25
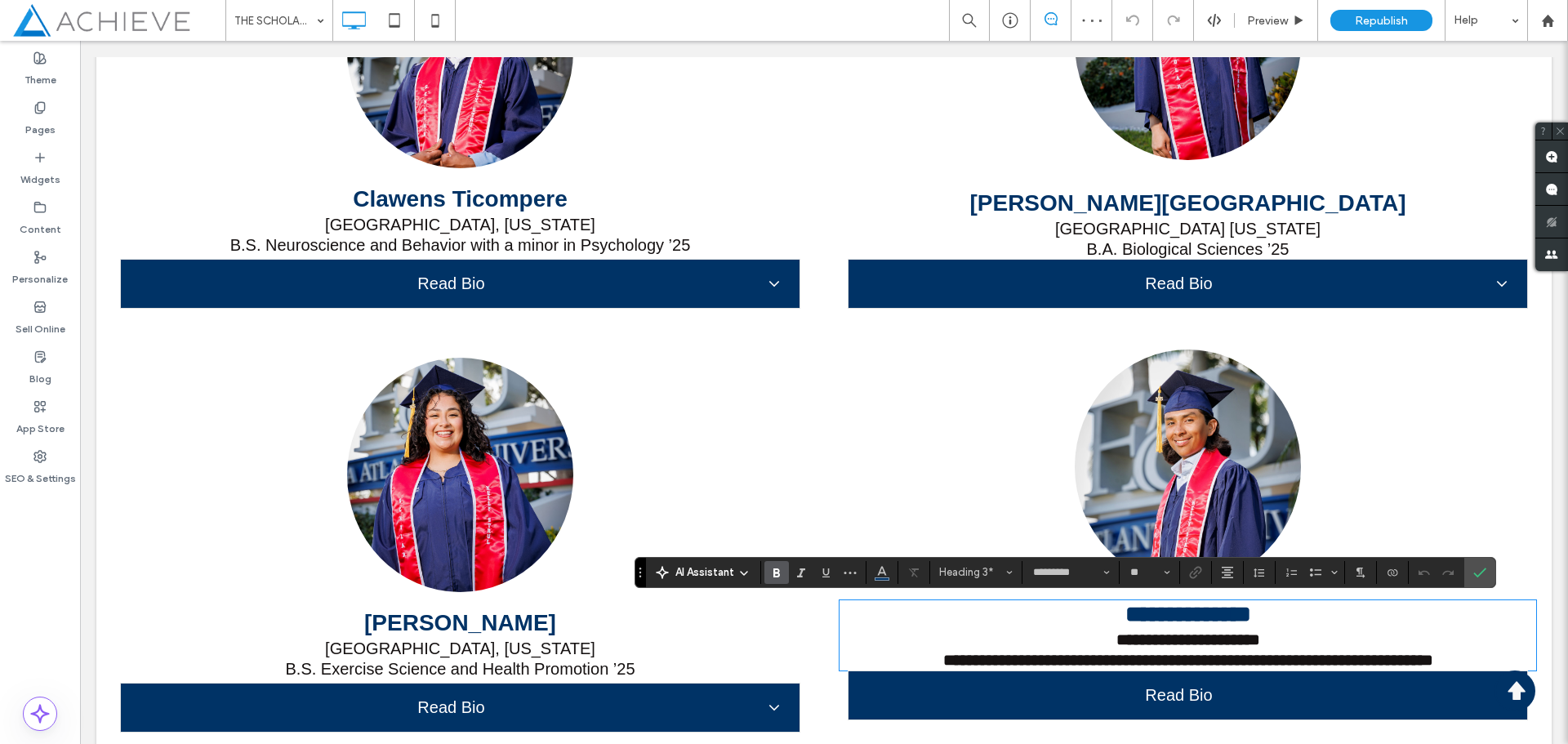
type input "**"
drag, startPoint x: 1087, startPoint y: 644, endPoint x: 1483, endPoint y: 661, distance: 396.4
click at [1483, 661] on div "**********" at bounding box center [1189, 635] width 698 height 67
click at [775, 580] on span "Bold" at bounding box center [774, 572] width 8 height 23
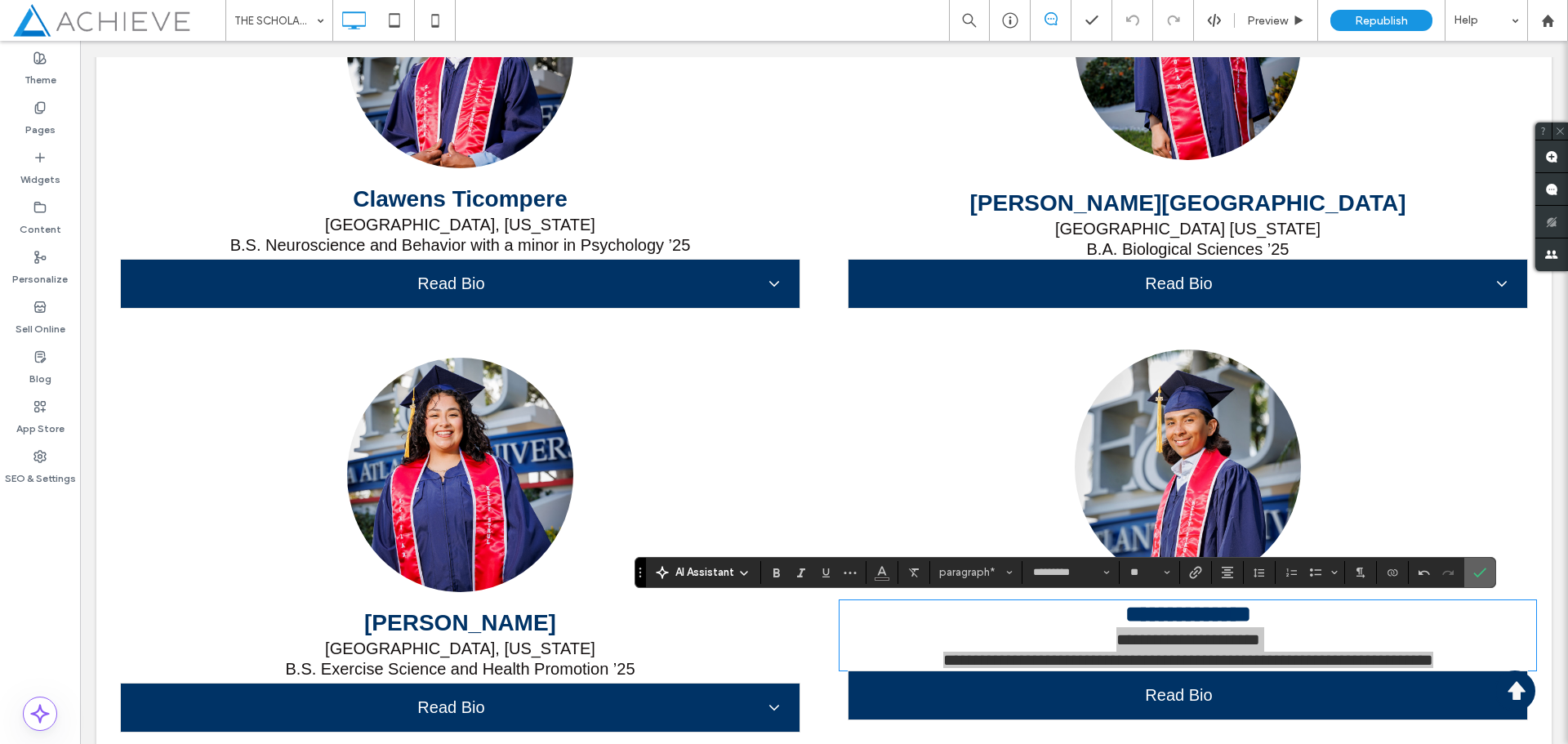
click at [1487, 579] on label "Confirm" at bounding box center [1479, 572] width 24 height 29
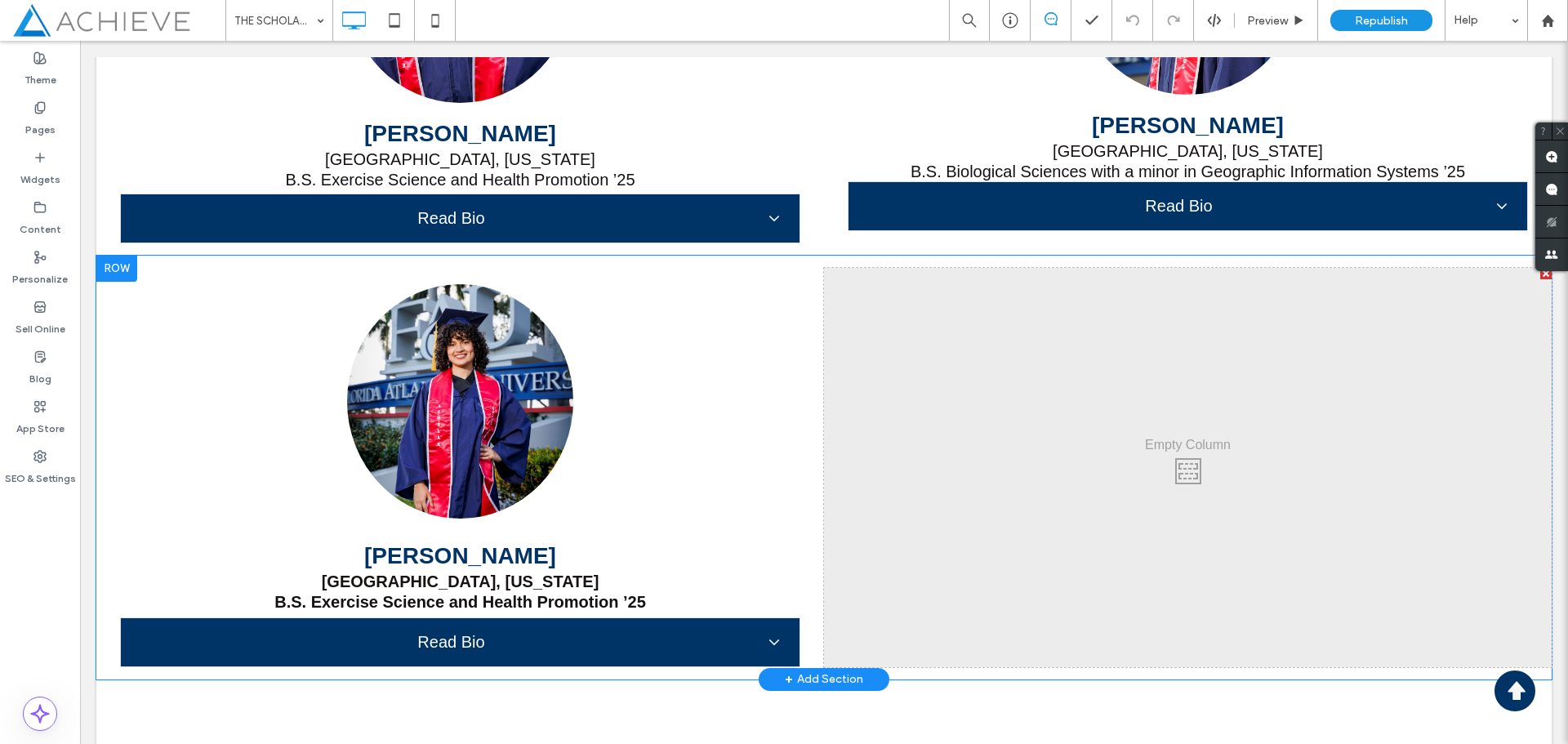
scroll to position [14909, 0]
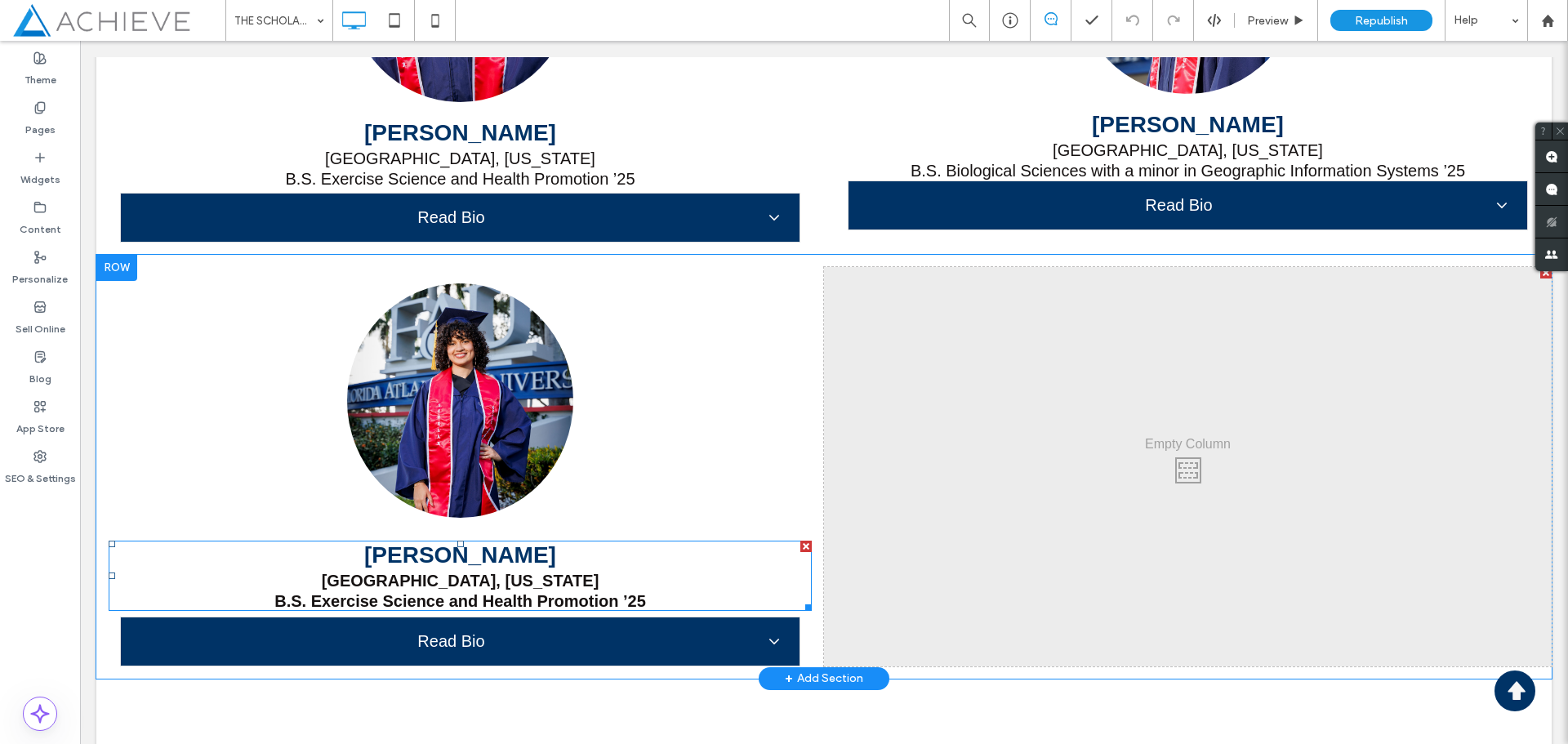
click at [455, 574] on strong "Port Orange, Florida" at bounding box center [460, 581] width 278 height 18
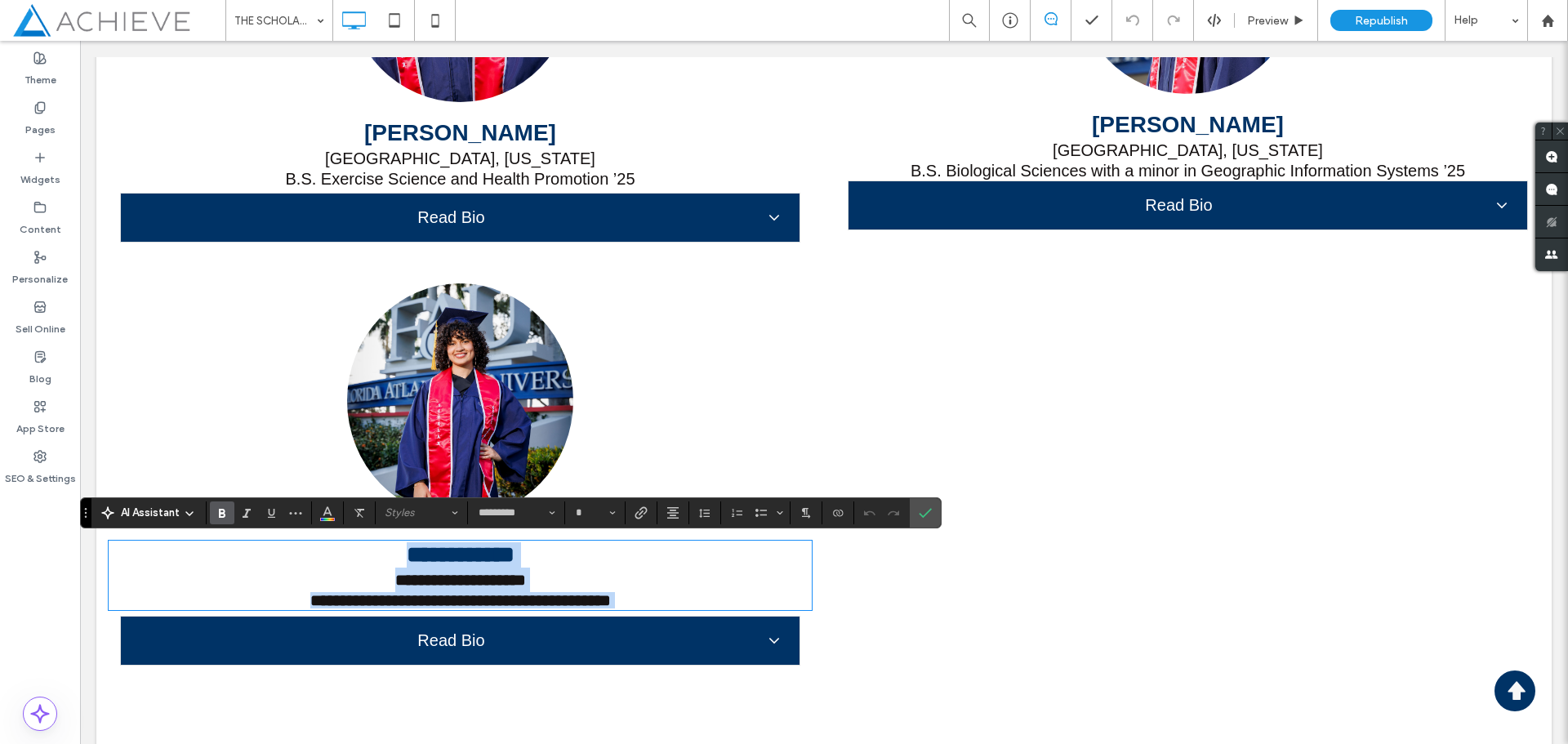
scroll to position [0, 0]
click at [455, 574] on strong "**********" at bounding box center [458, 580] width 131 height 17
type input "**"
drag, startPoint x: 647, startPoint y: 605, endPoint x: 370, endPoint y: 581, distance: 278.0
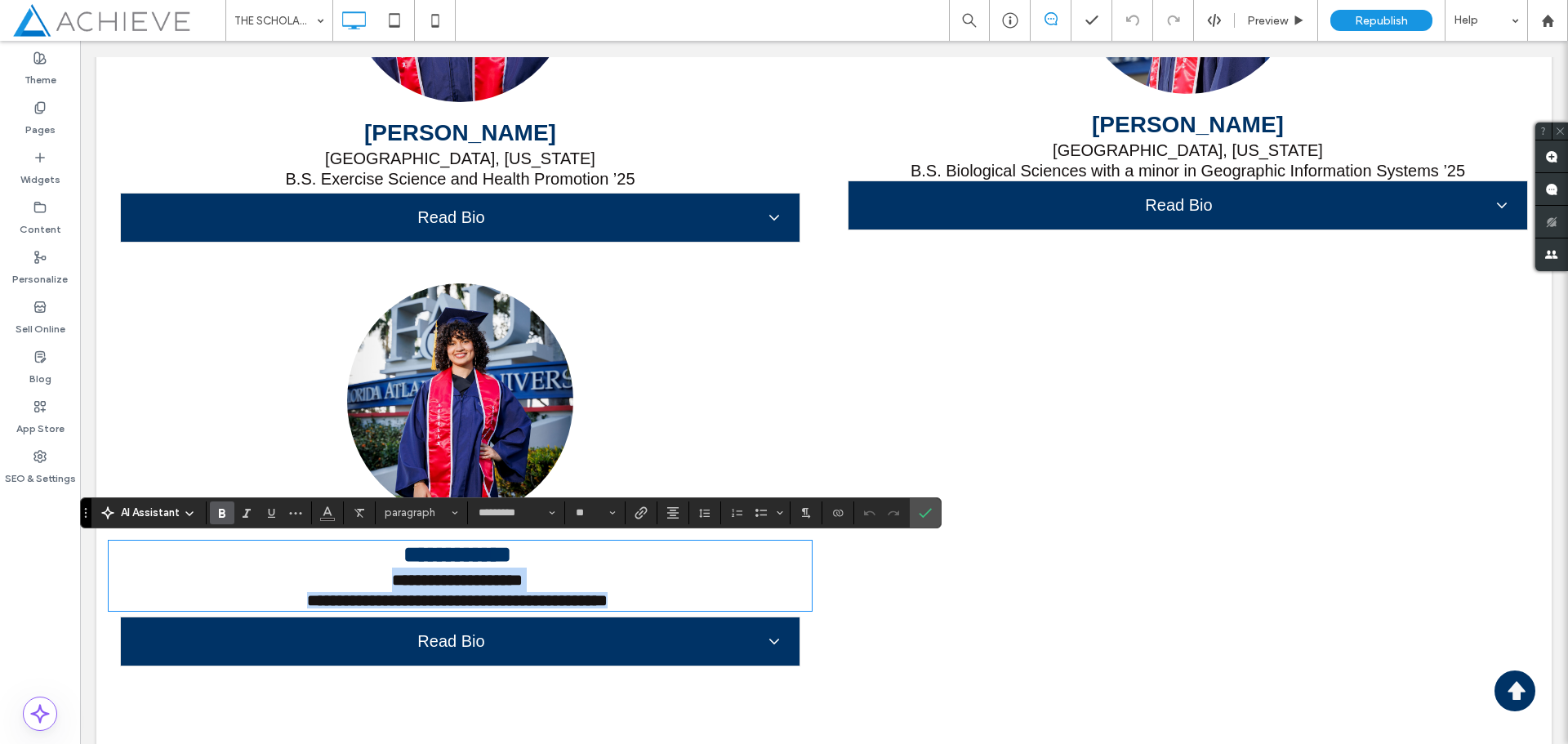
click at [370, 581] on div "**********" at bounding box center [458, 576] width 698 height 67
click at [225, 509] on icon "Bold" at bounding box center [222, 514] width 13 height 13
click at [923, 515] on icon "Confirm" at bounding box center [926, 514] width 13 height 13
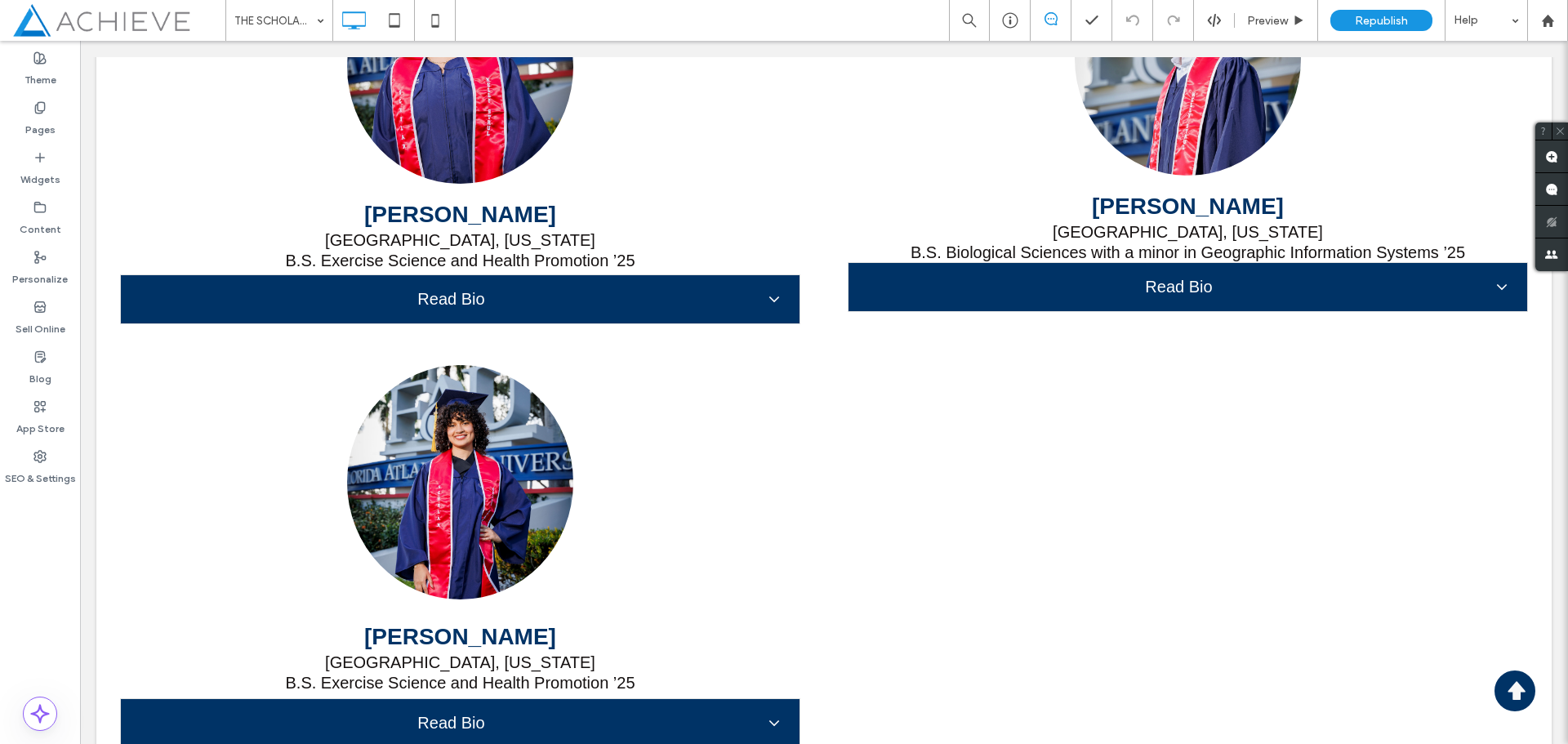
scroll to position [14746, 0]
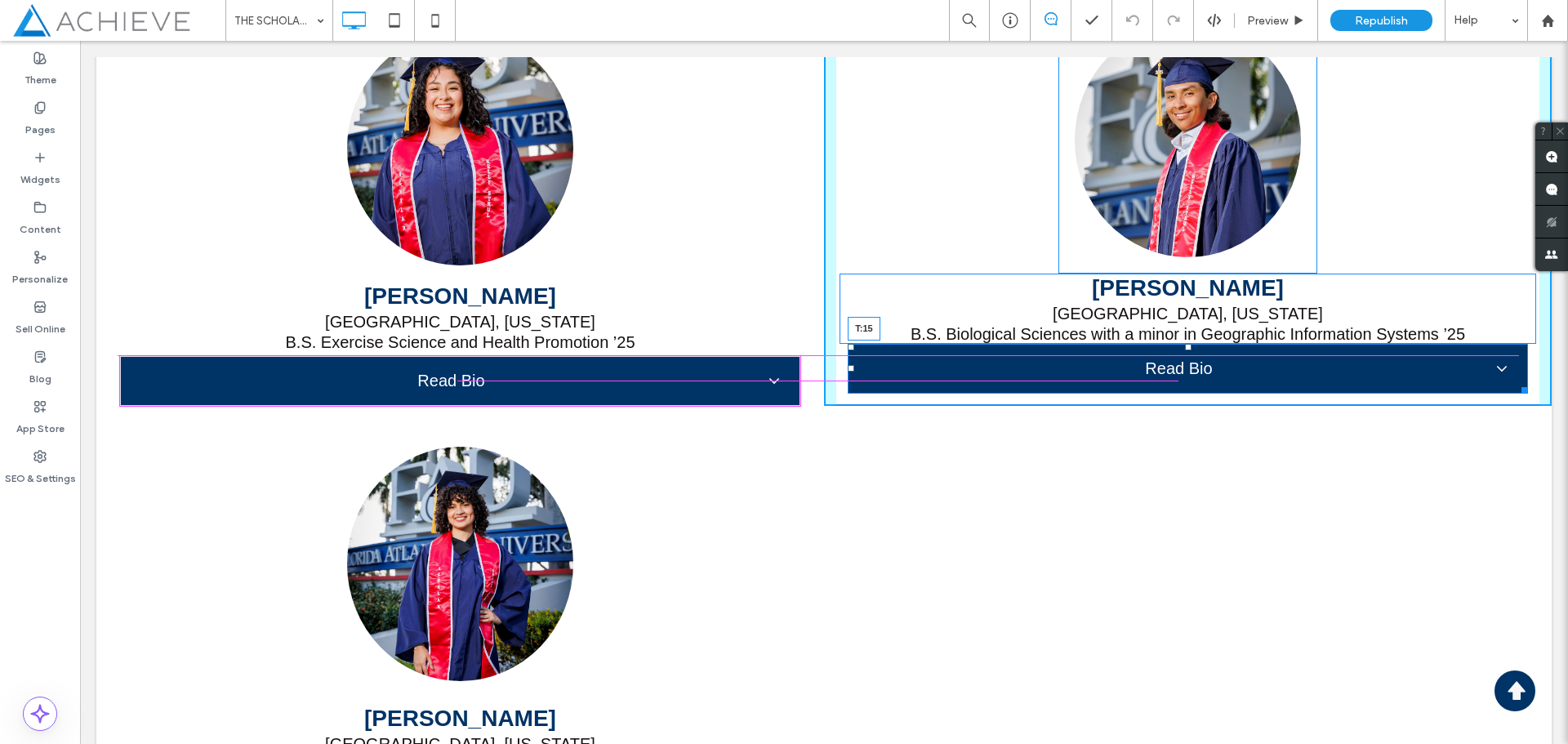
drag, startPoint x: 1179, startPoint y: 345, endPoint x: 1179, endPoint y: 359, distance: 14.0
click at [1186, 351] on div at bounding box center [1189, 347] width 7 height 7
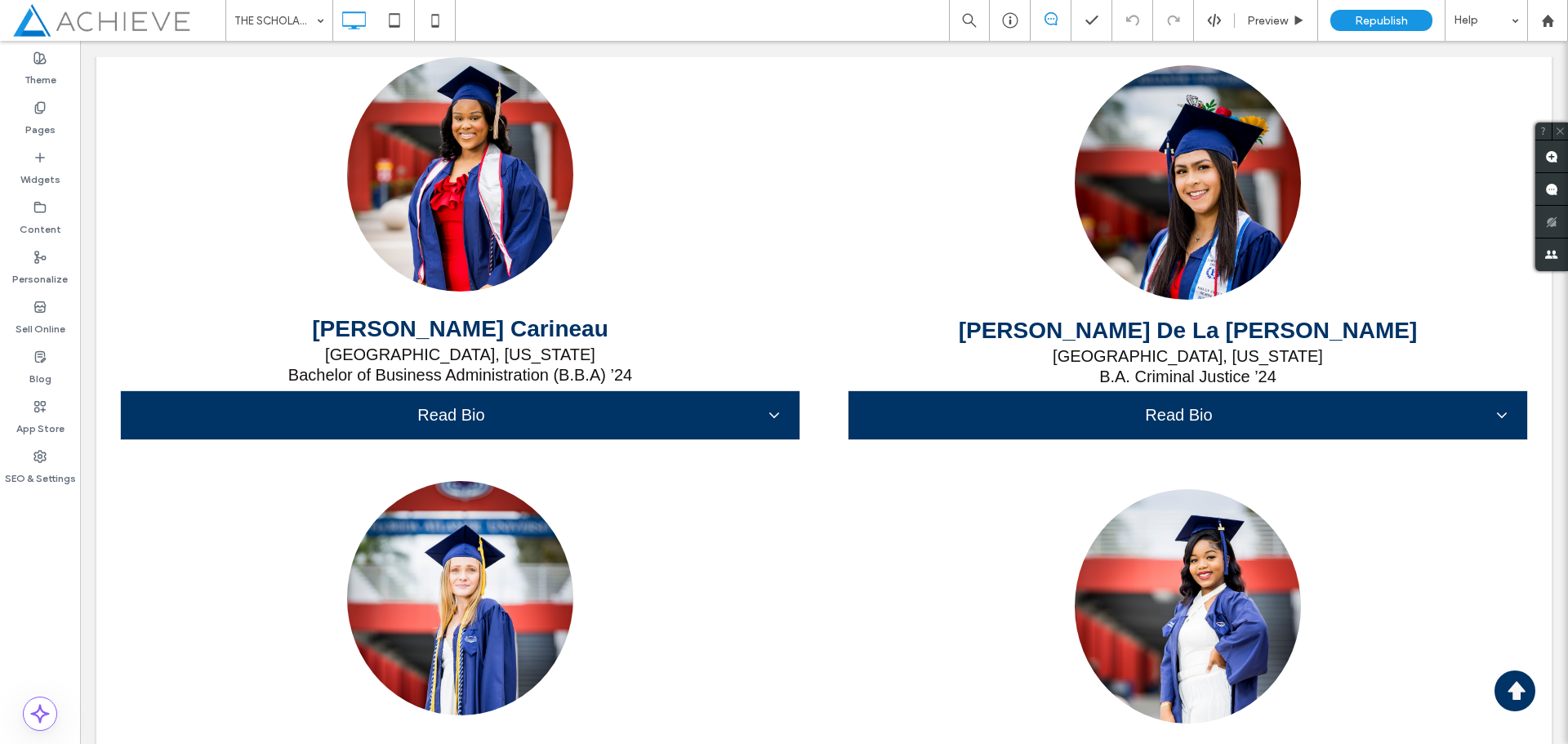
scroll to position [11723, 0]
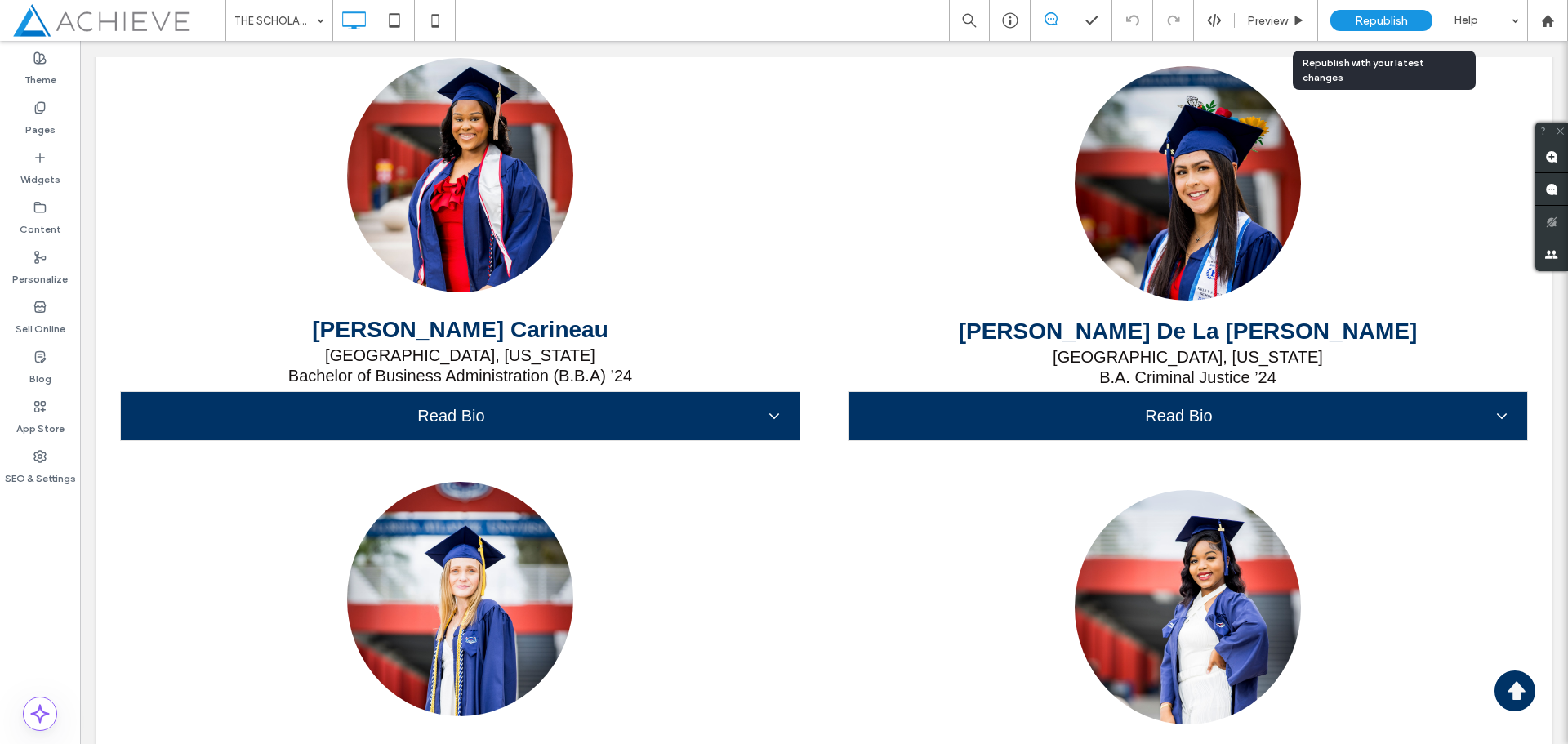
click at [1383, 28] on div "Republish" at bounding box center [1382, 20] width 102 height 21
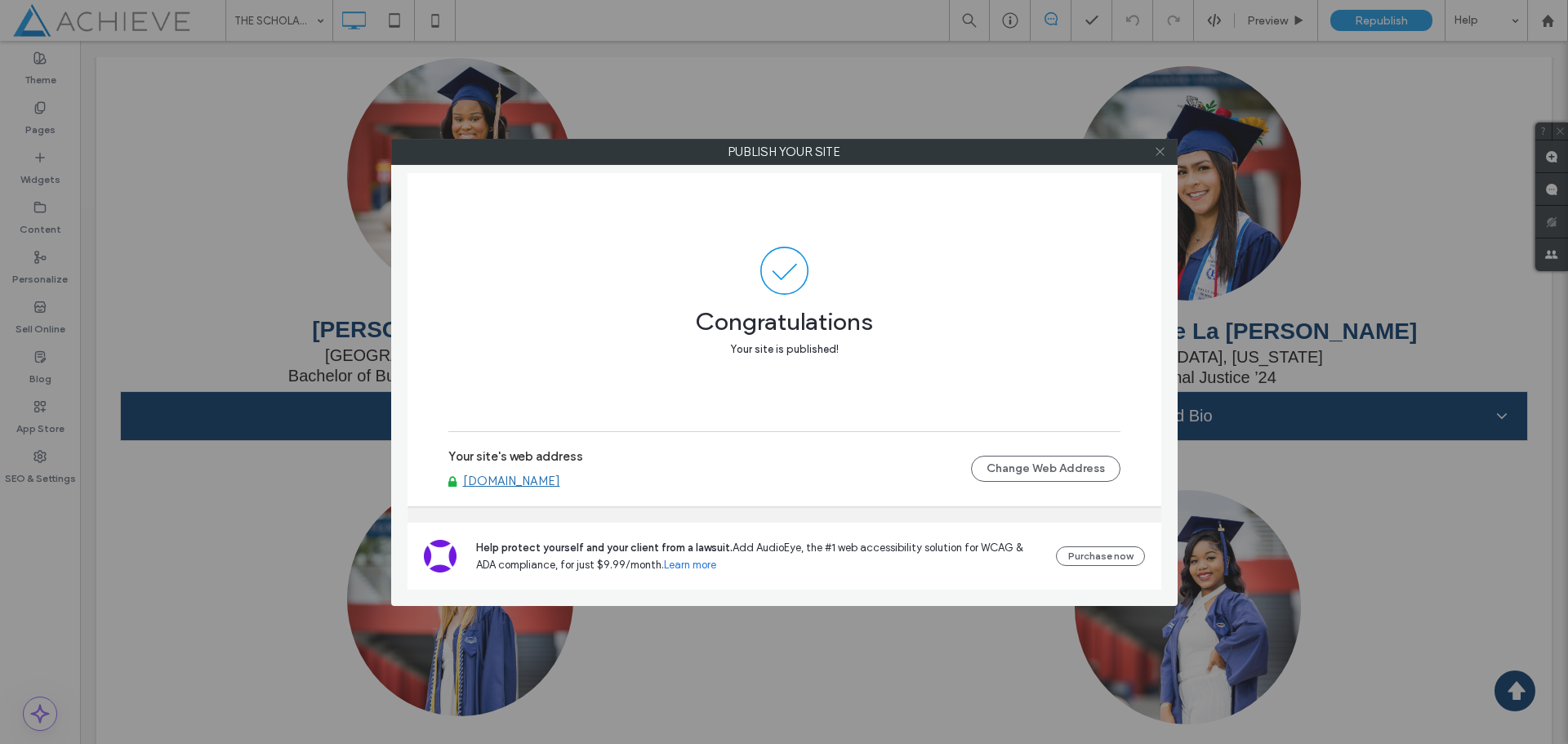
click at [1158, 154] on use at bounding box center [1160, 152] width 8 height 8
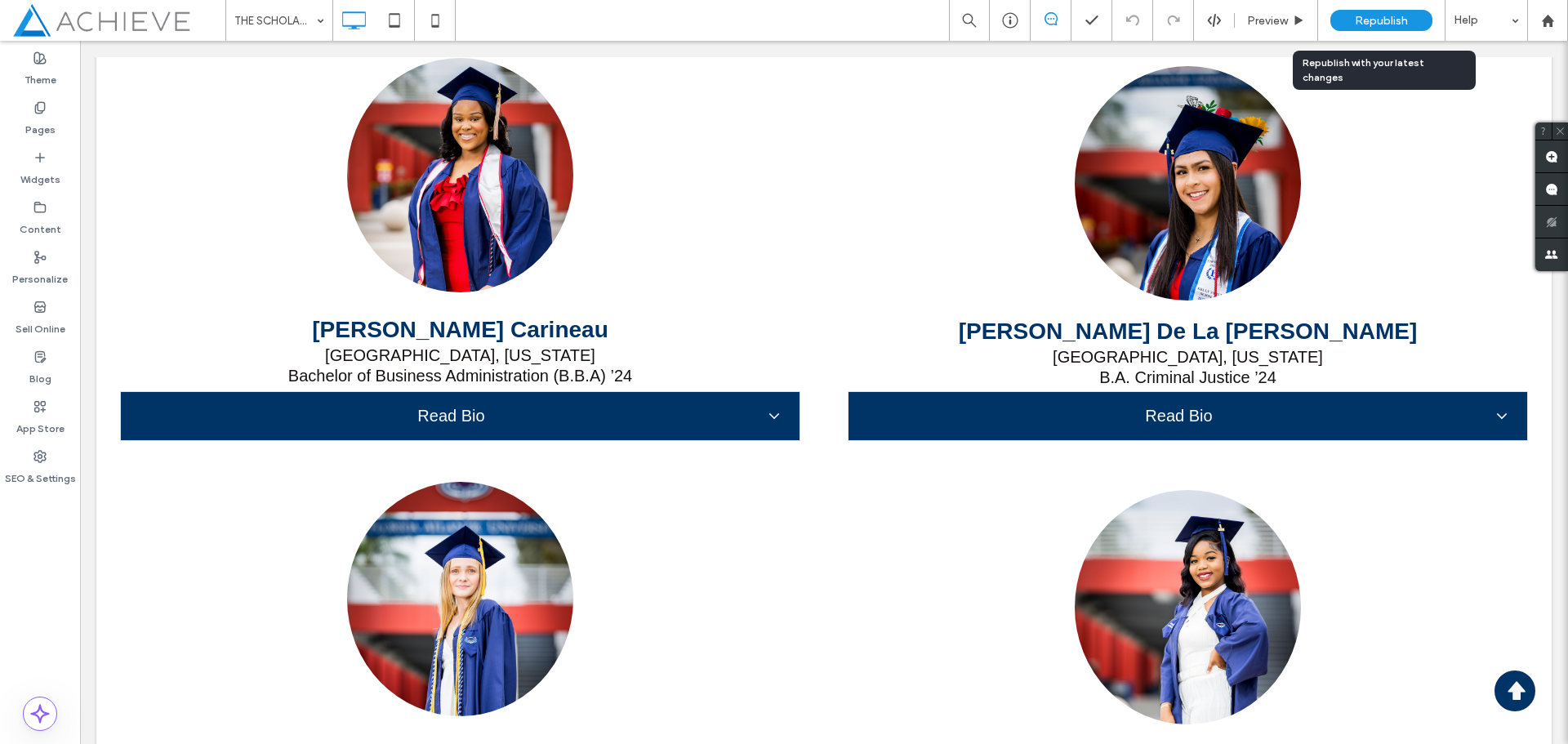
click at [1367, 27] on span "Republish" at bounding box center [1382, 21] width 53 height 14
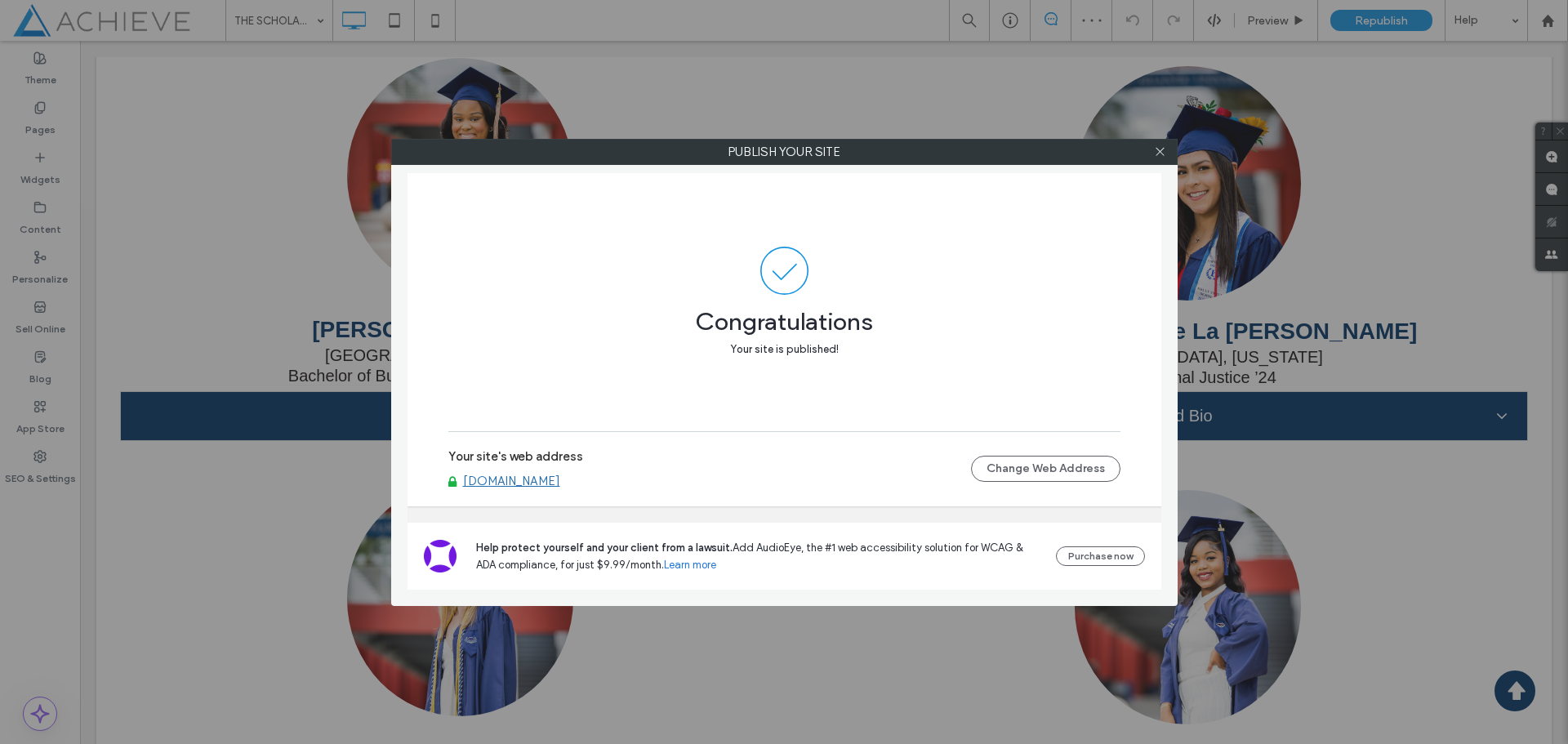
click at [503, 479] on link "[DOMAIN_NAME]" at bounding box center [512, 481] width 97 height 15
